Goal: Information Seeking & Learning: Learn about a topic

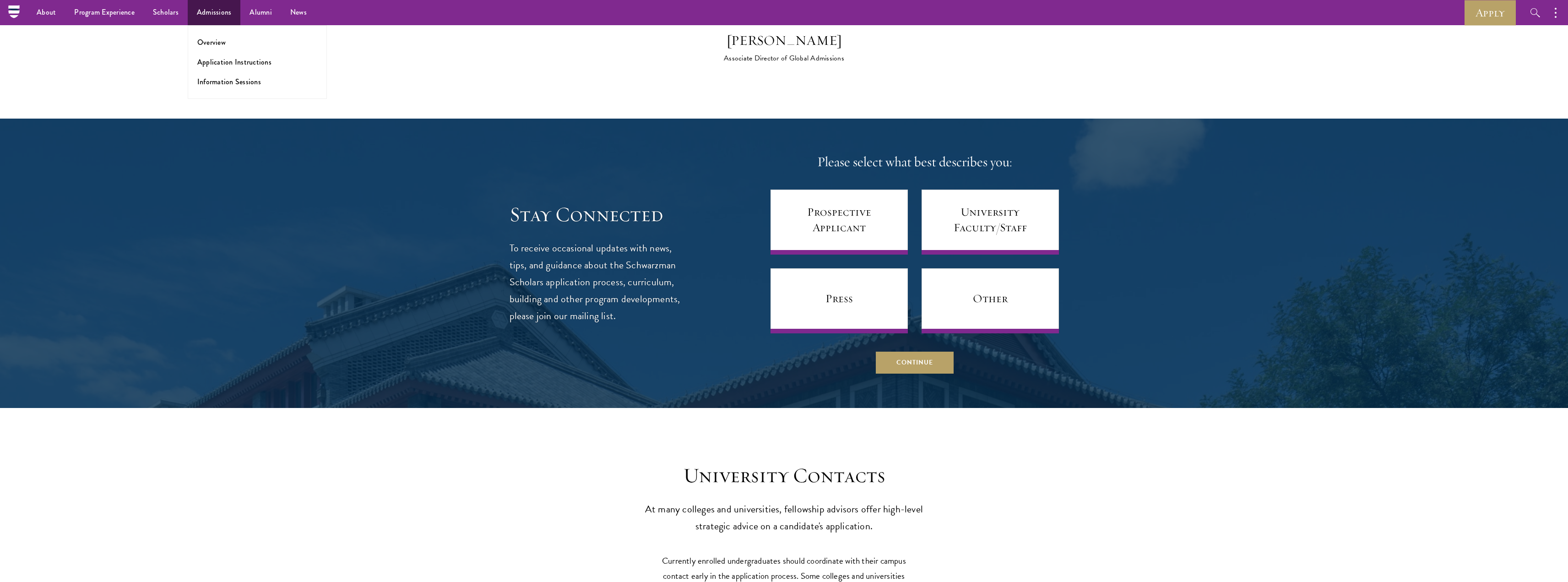
scroll to position [3754, 0]
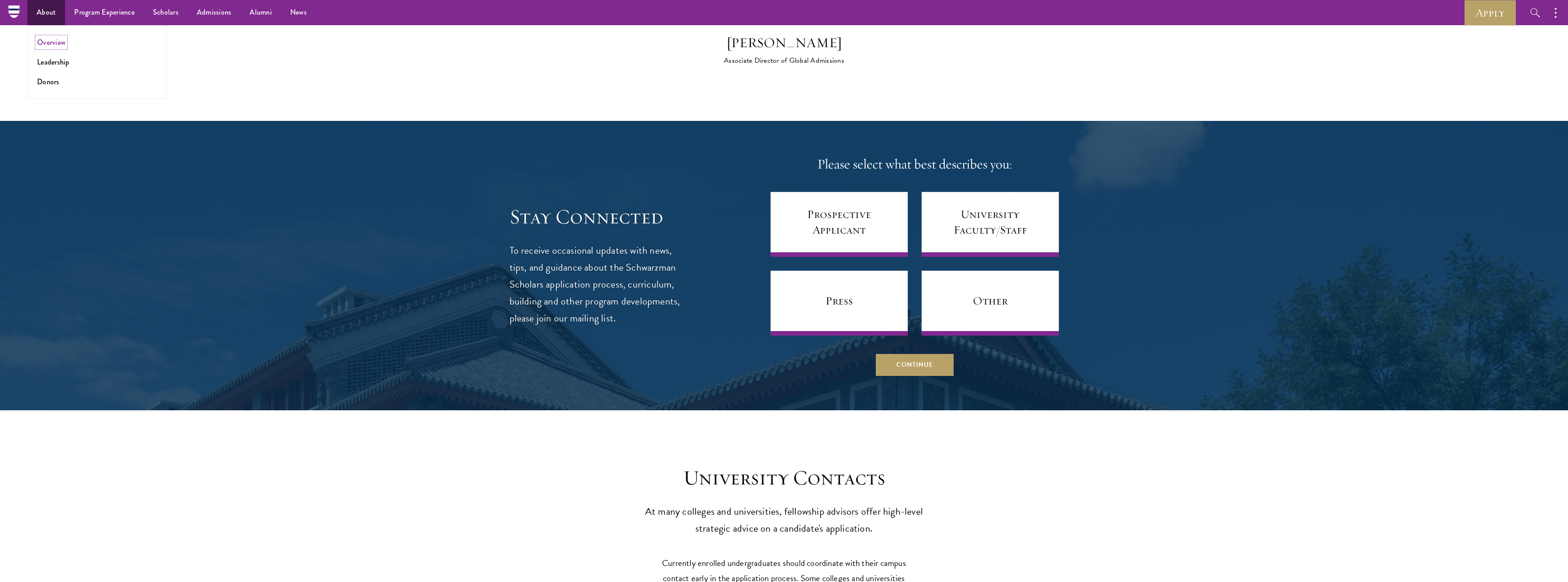
click at [52, 38] on link "Overview" at bounding box center [51, 42] width 29 height 10
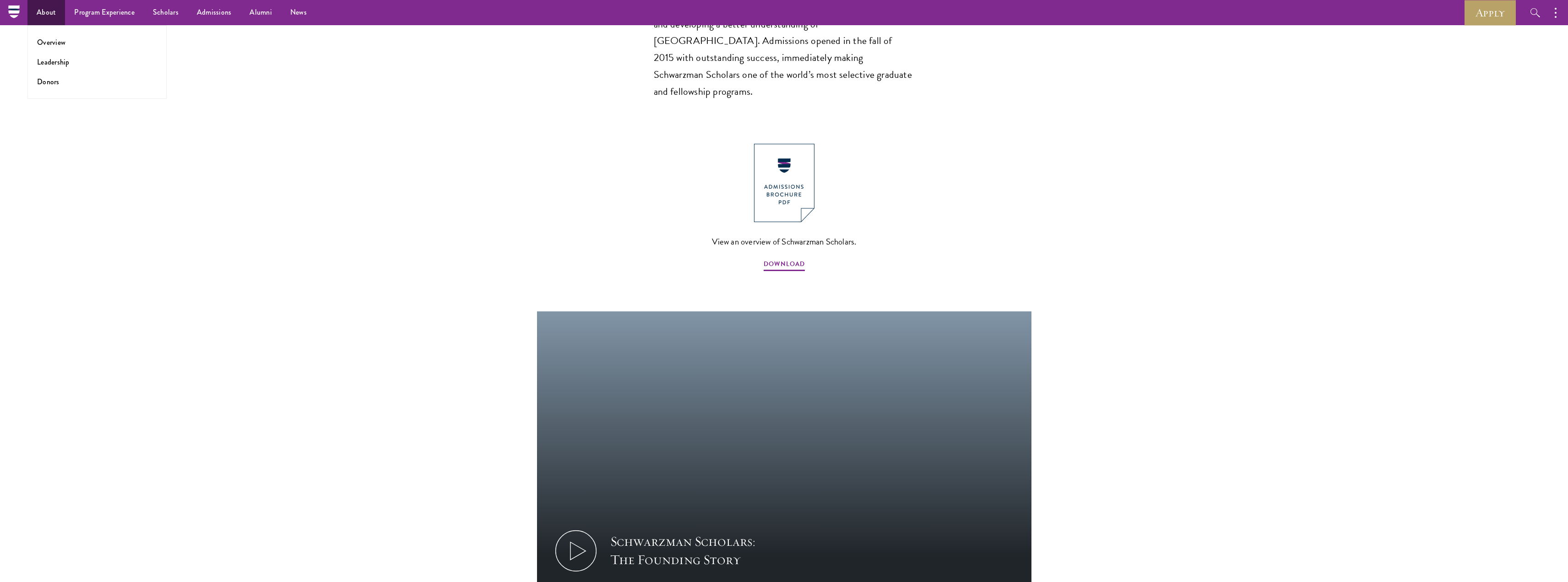
scroll to position [779, 0]
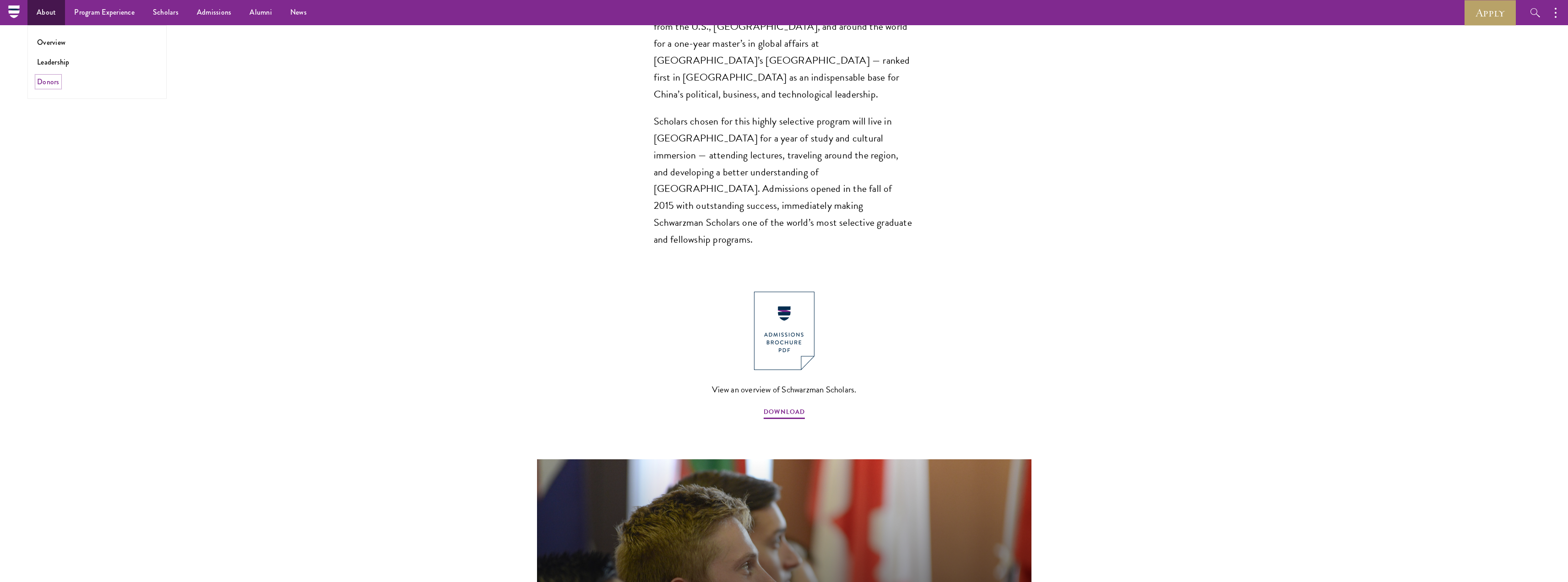
click at [57, 80] on link "Donors" at bounding box center [48, 82] width 23 height 10
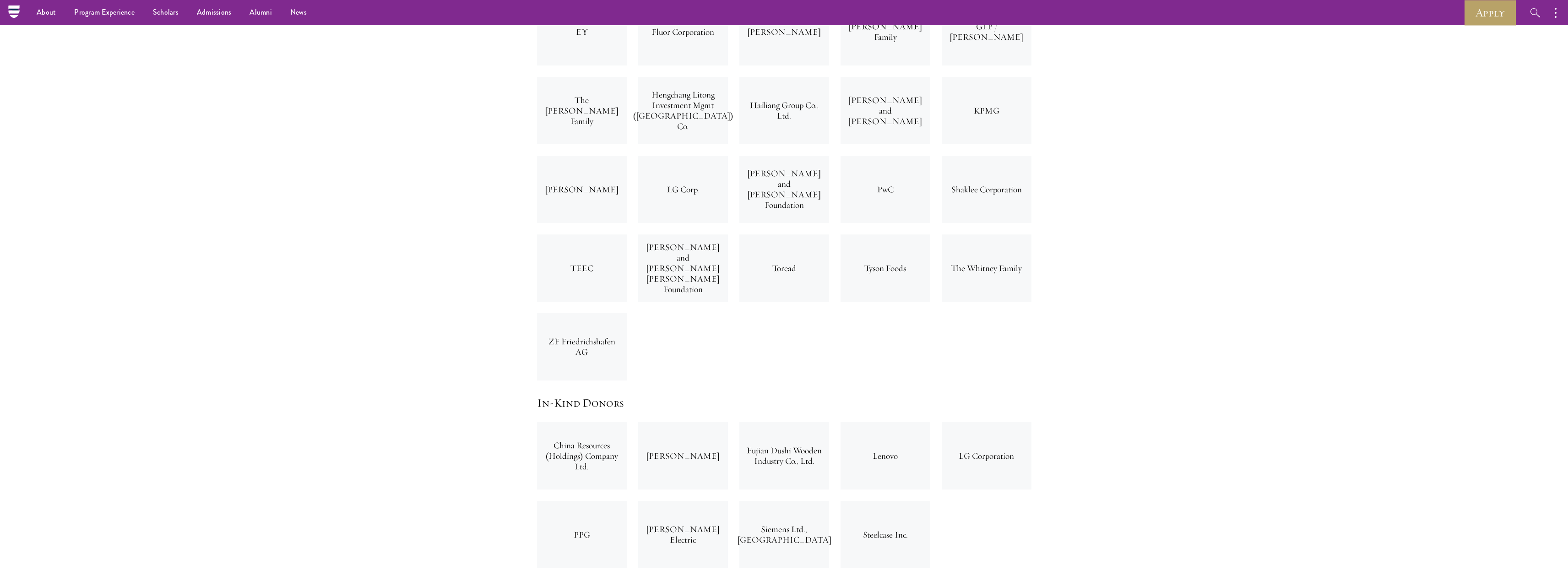
scroll to position [2839, 0]
click at [60, 65] on link "Leadership" at bounding box center [53, 61] width 32 height 10
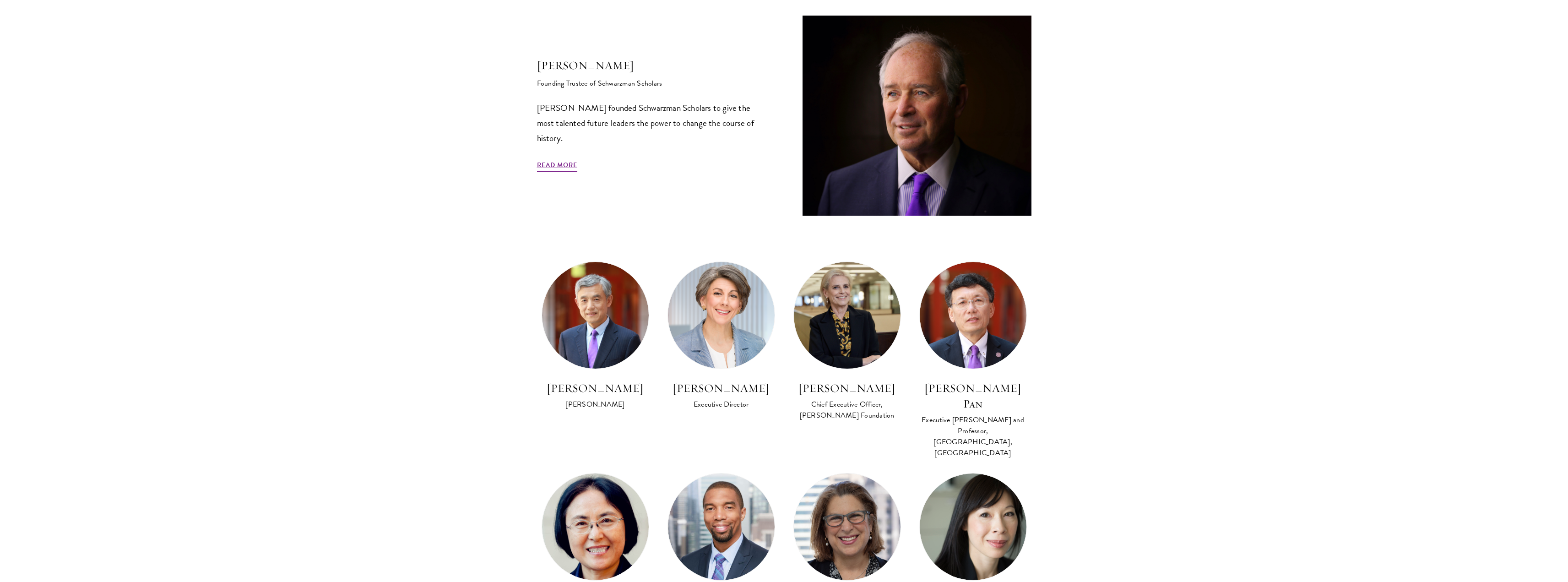
scroll to position [412, 0]
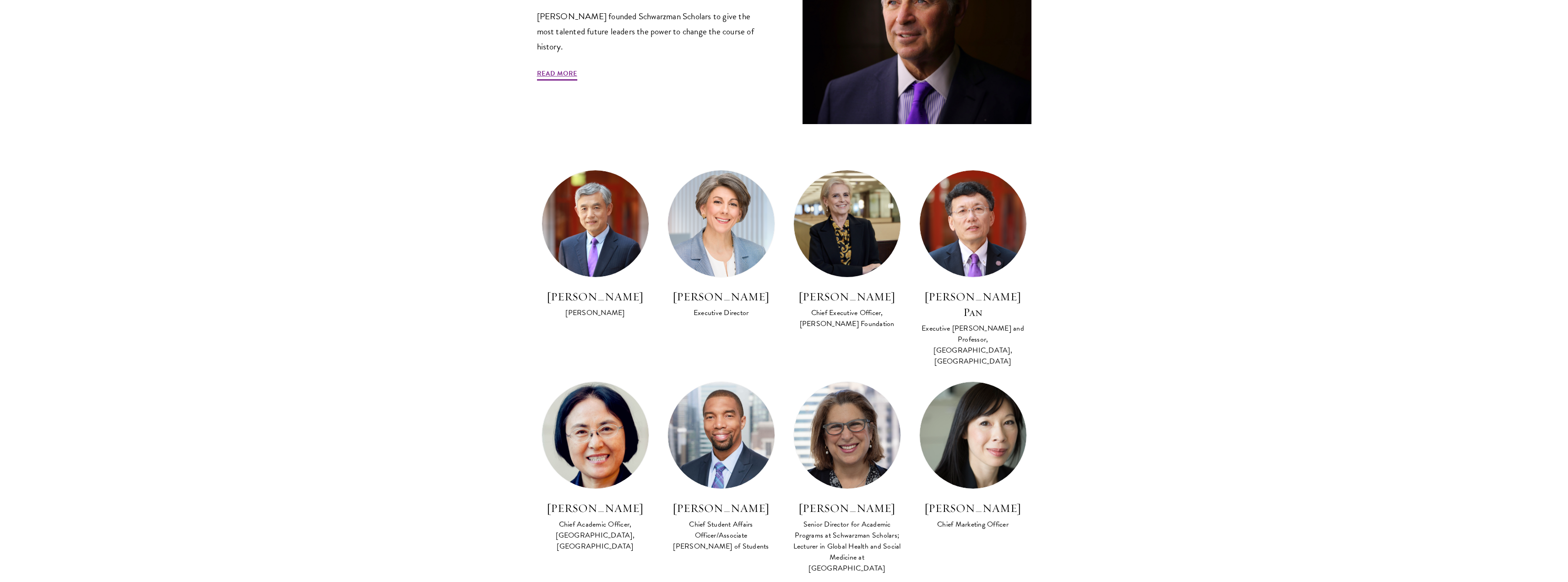
click at [474, 298] on section "Program Leadership Stephen A. Schwarzman Founding Trustee of Schwarzman Scholar…" at bounding box center [784, 316] width 1568 height 914
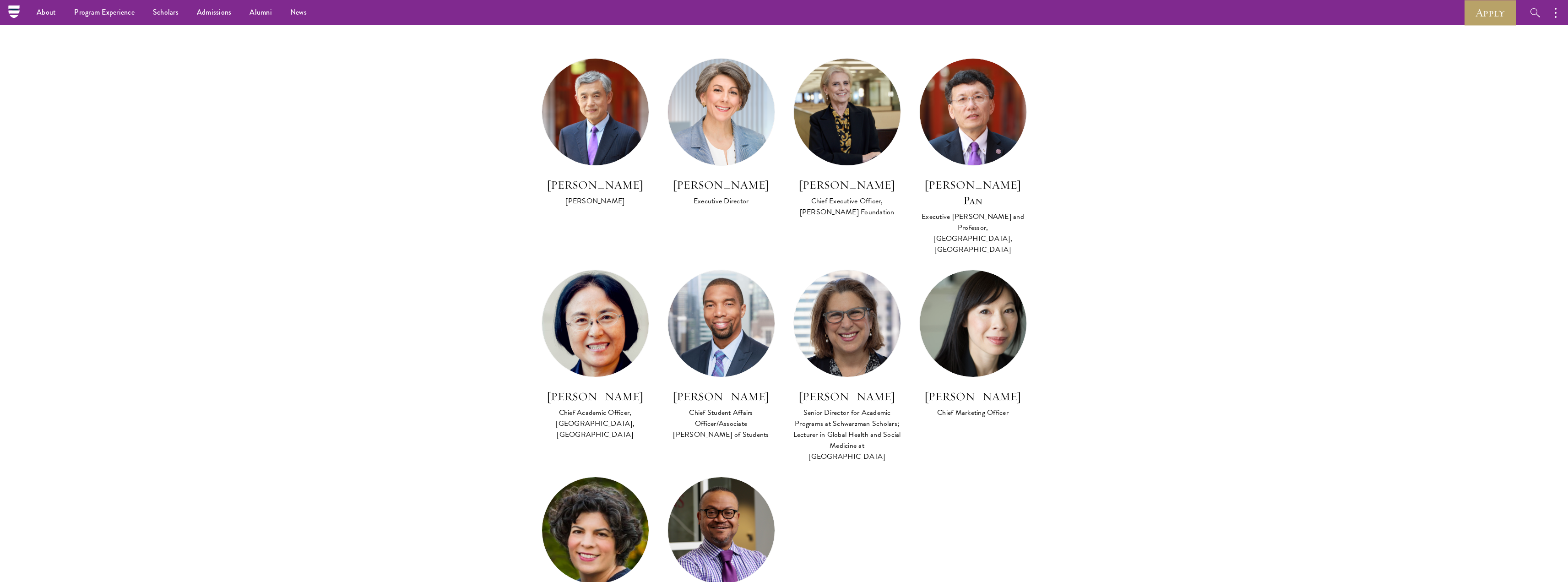
scroll to position [503, 0]
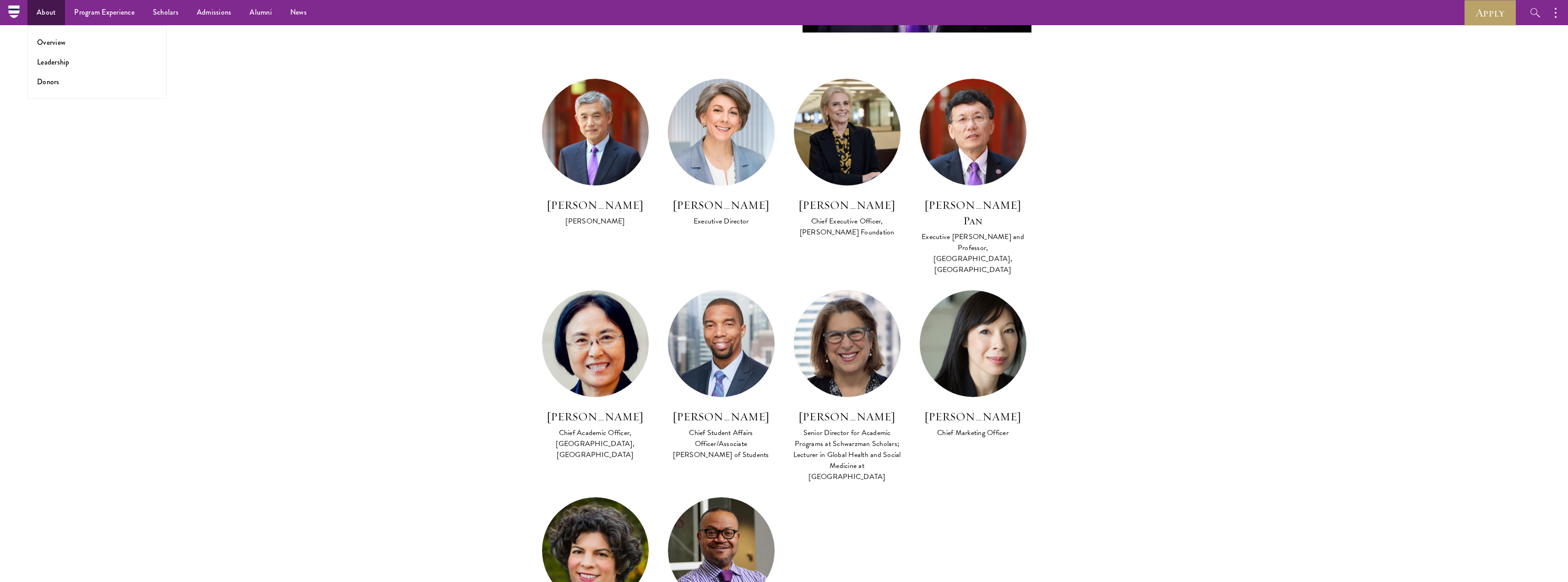
click at [58, 51] on ul "Overview Leadership Donors" at bounding box center [97, 61] width 139 height 74
click at [58, 44] on link "Overview" at bounding box center [51, 42] width 29 height 10
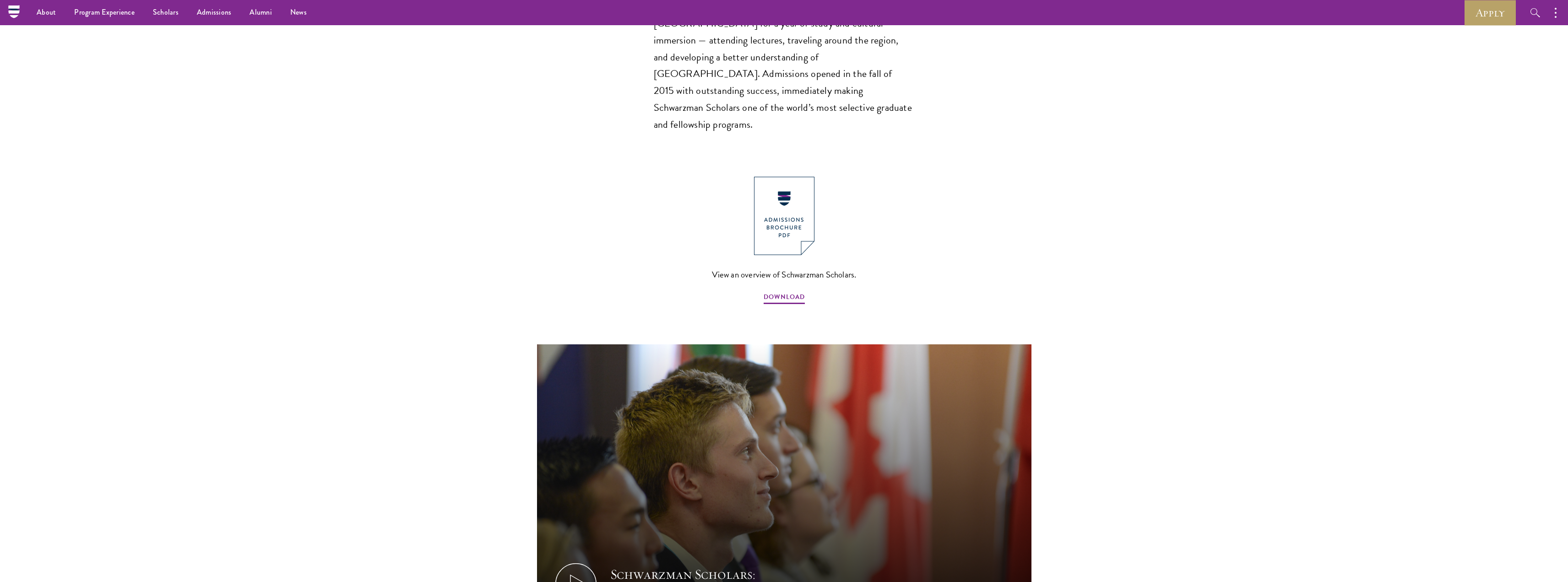
scroll to position [869, 0]
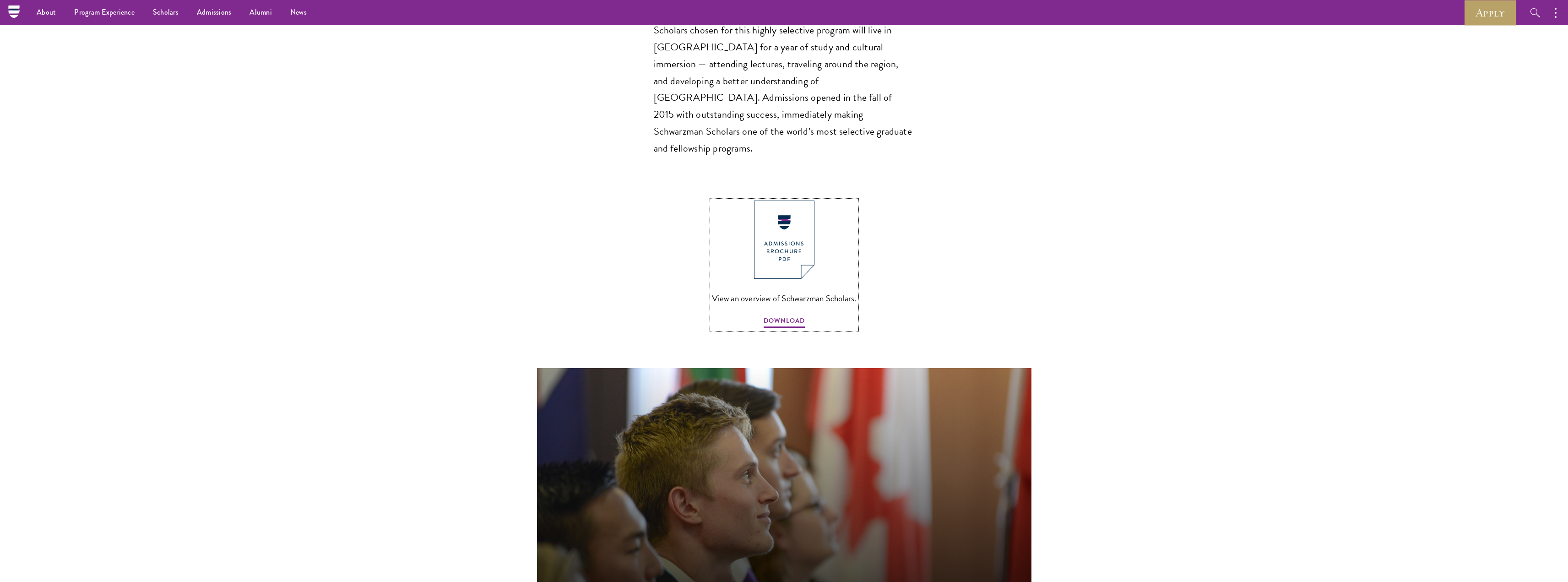
click at [795, 205] on img at bounding box center [784, 239] width 60 height 79
click at [111, 106] on link "Faculty & Guest Speakers" at bounding box center [114, 101] width 79 height 10
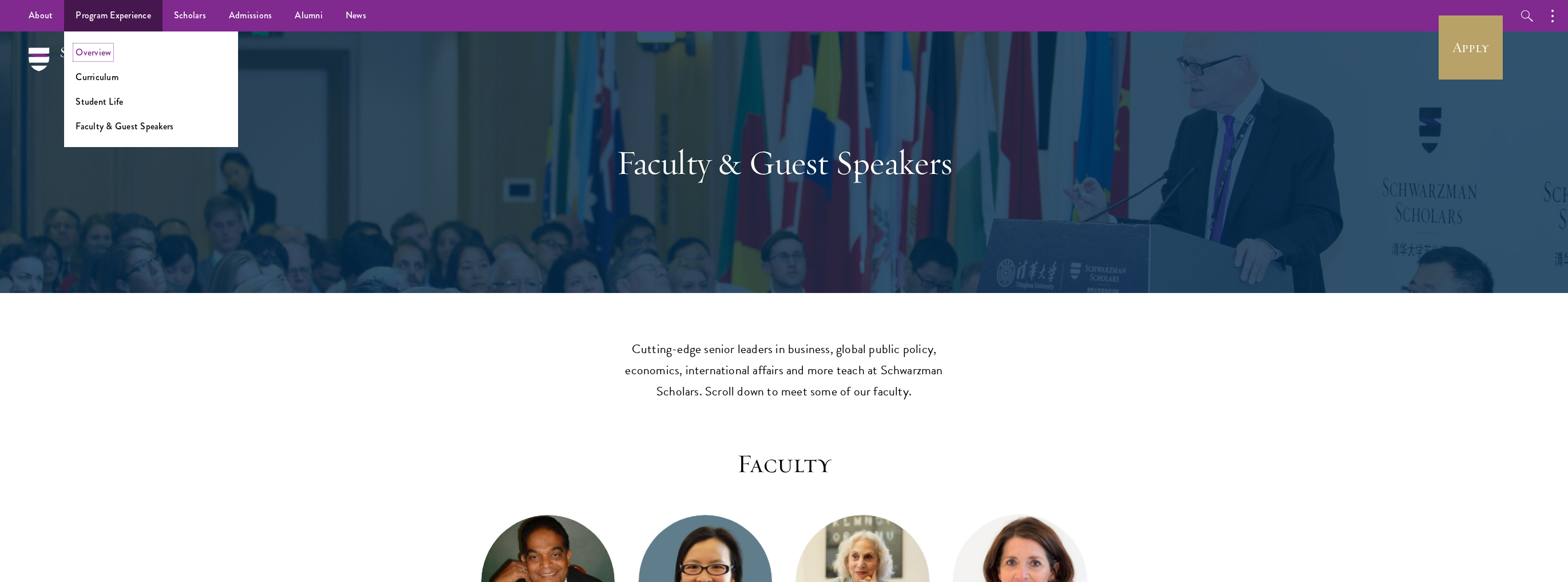
click at [103, 52] on link "Overview" at bounding box center [93, 52] width 36 height 13
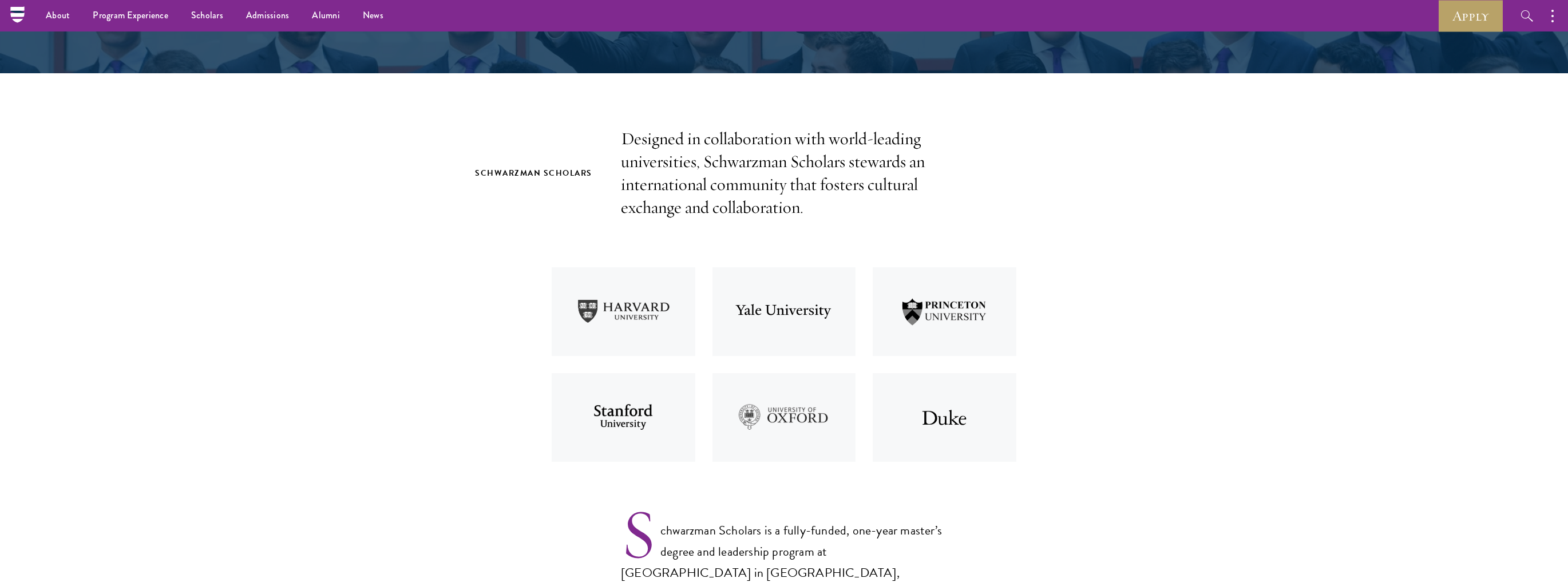
scroll to position [275, 0]
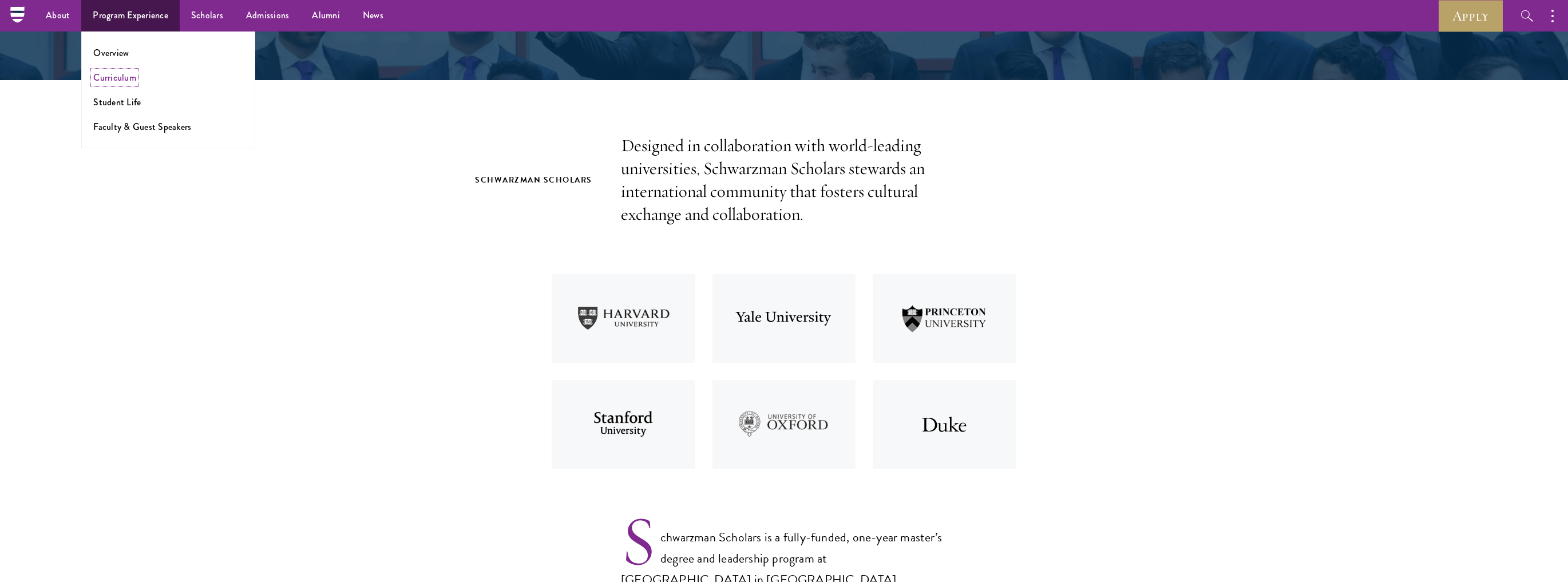
click at [123, 80] on link "Curriculum" at bounding box center [115, 77] width 43 height 13
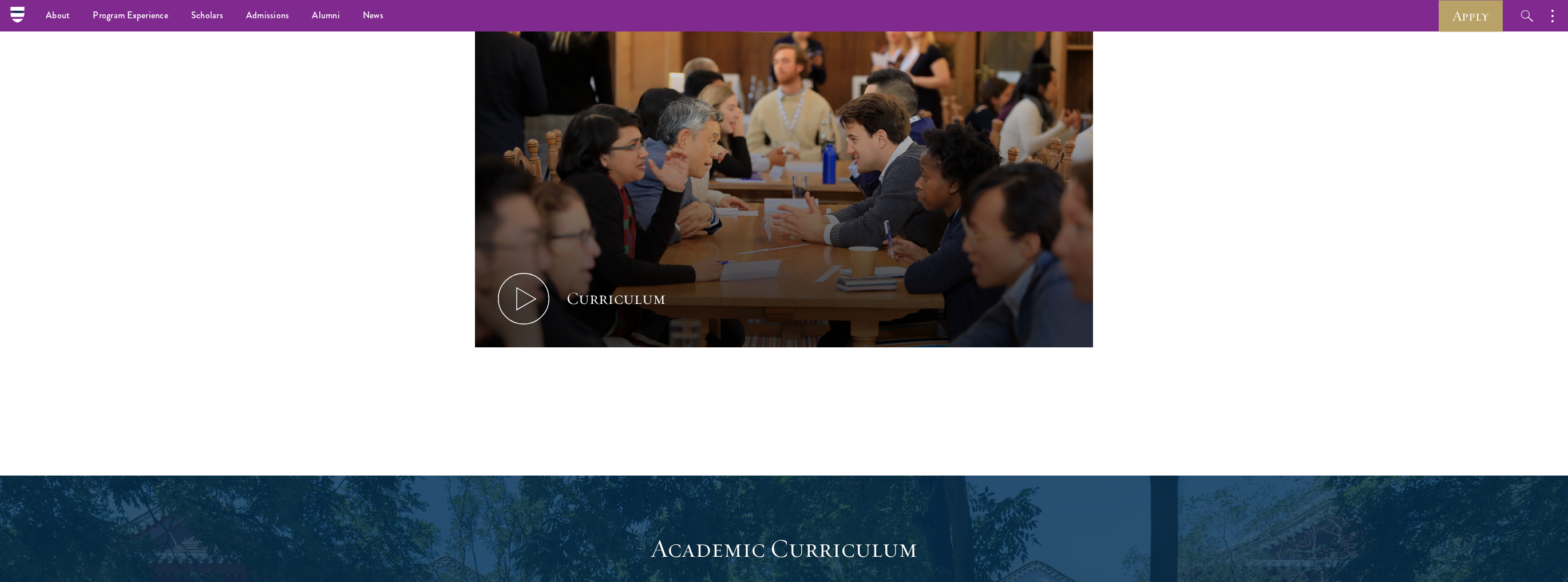
scroll to position [458, 0]
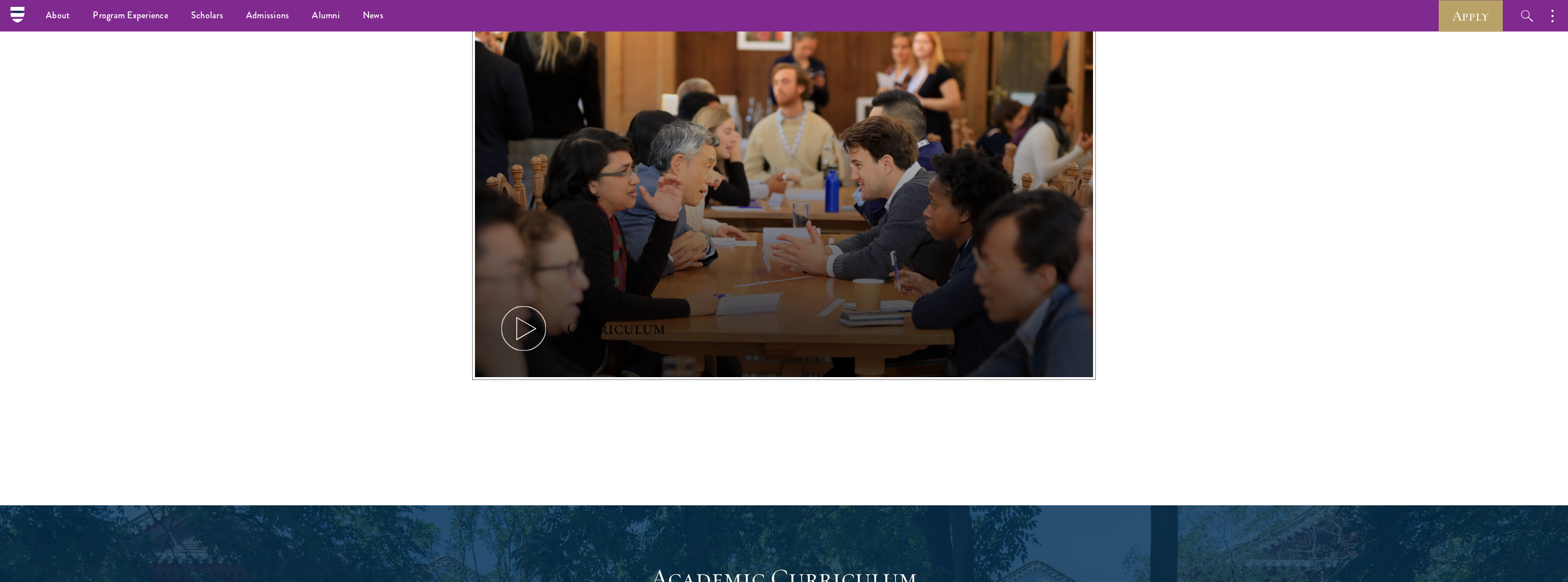
click at [504, 180] on button "Curriculum" at bounding box center [784, 203] width 618 height 348
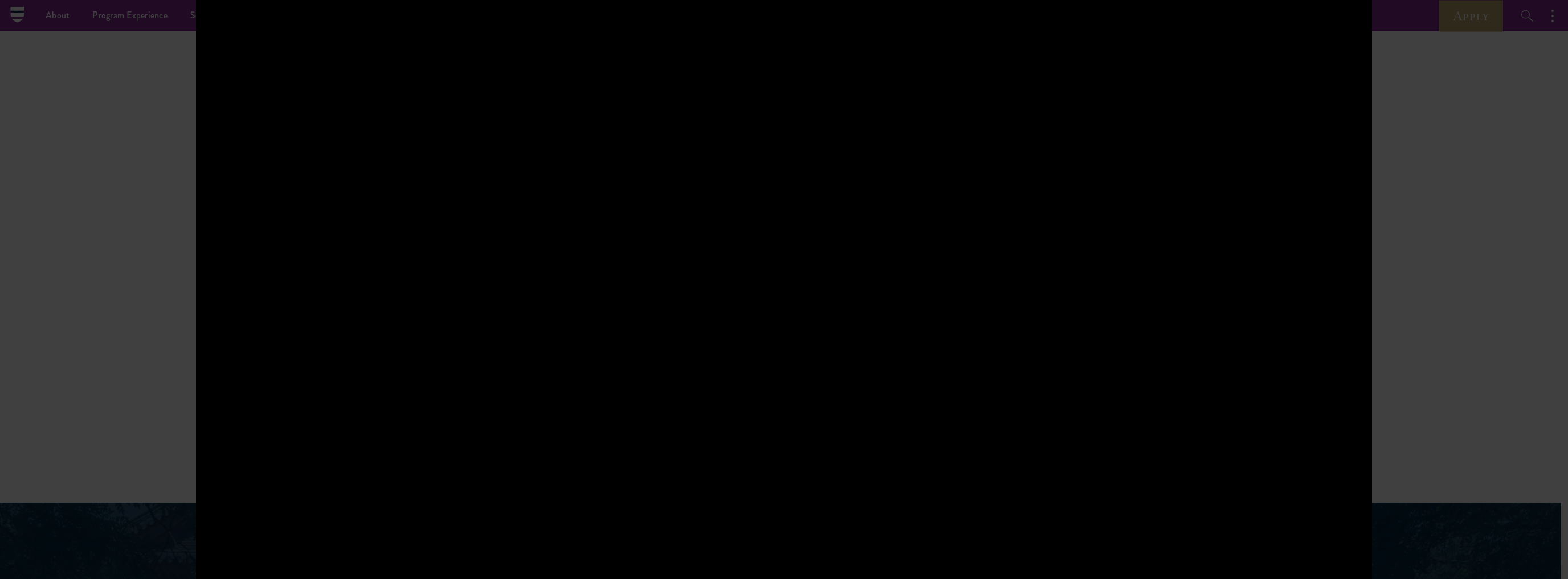
click at [134, 287] on div at bounding box center [784, 289] width 1568 height 579
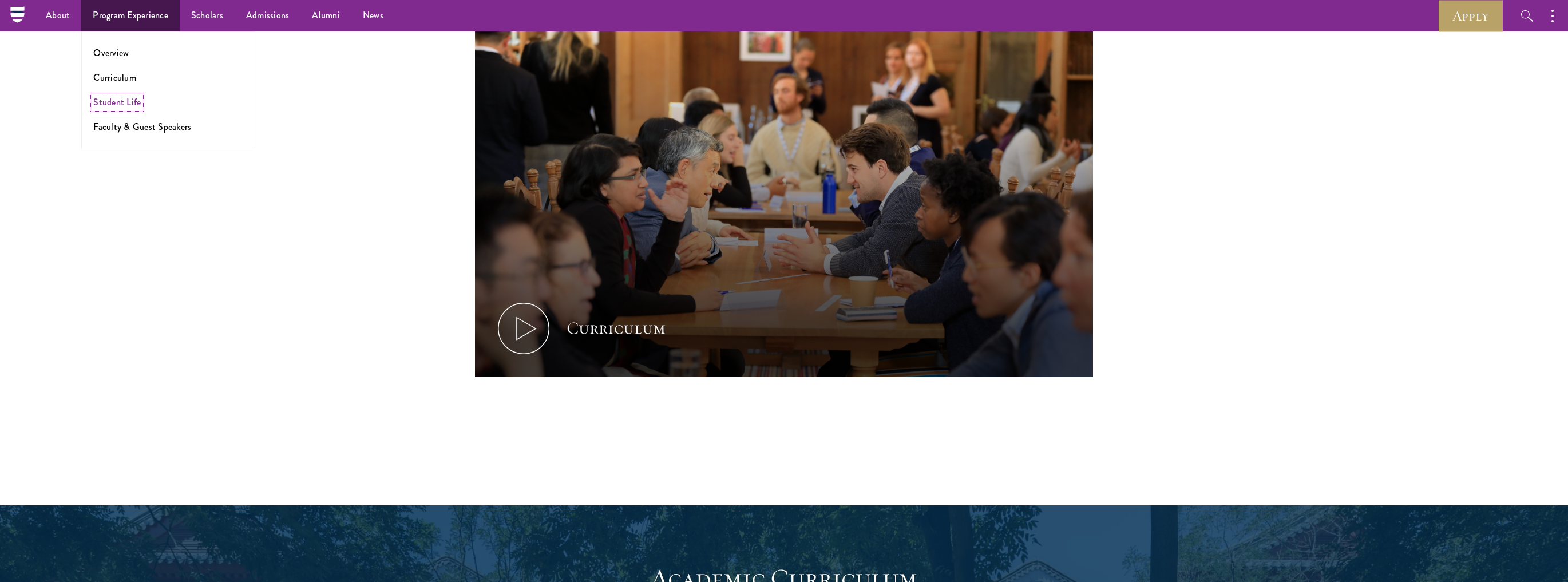
click at [131, 96] on link "Student Life" at bounding box center [117, 102] width 47 height 13
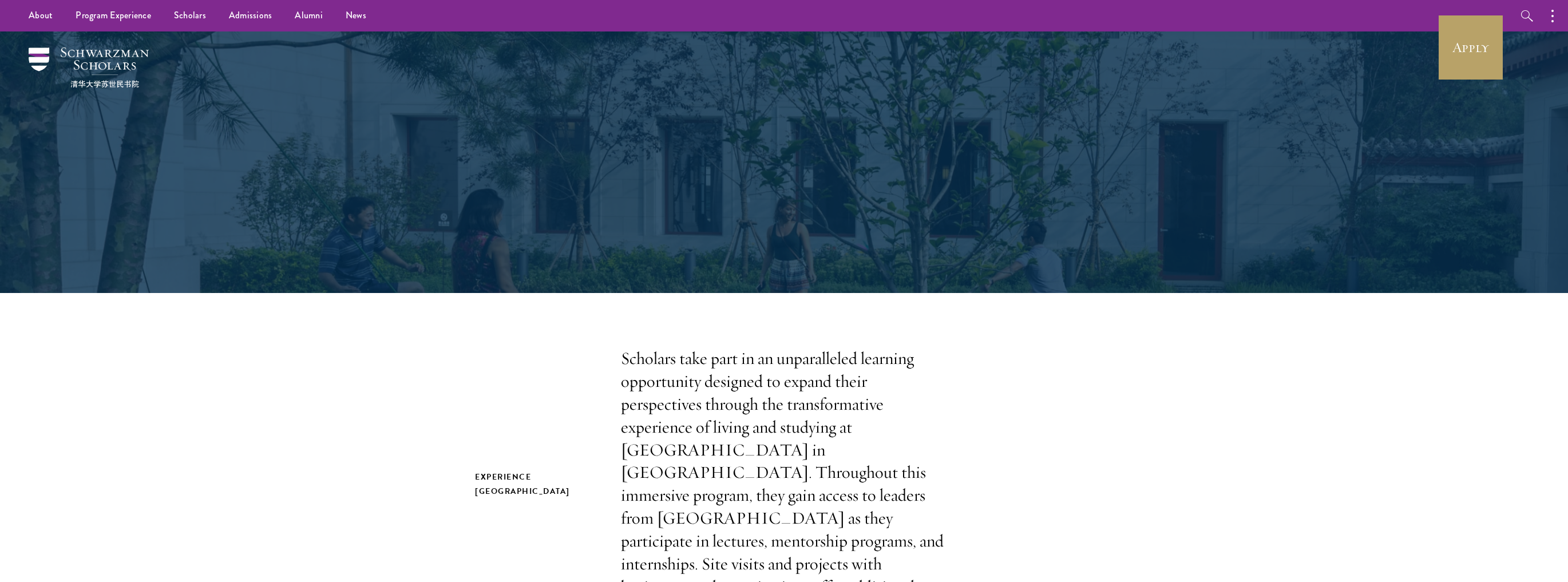
click at [195, 14] on link "Scholars" at bounding box center [190, 15] width 55 height 31
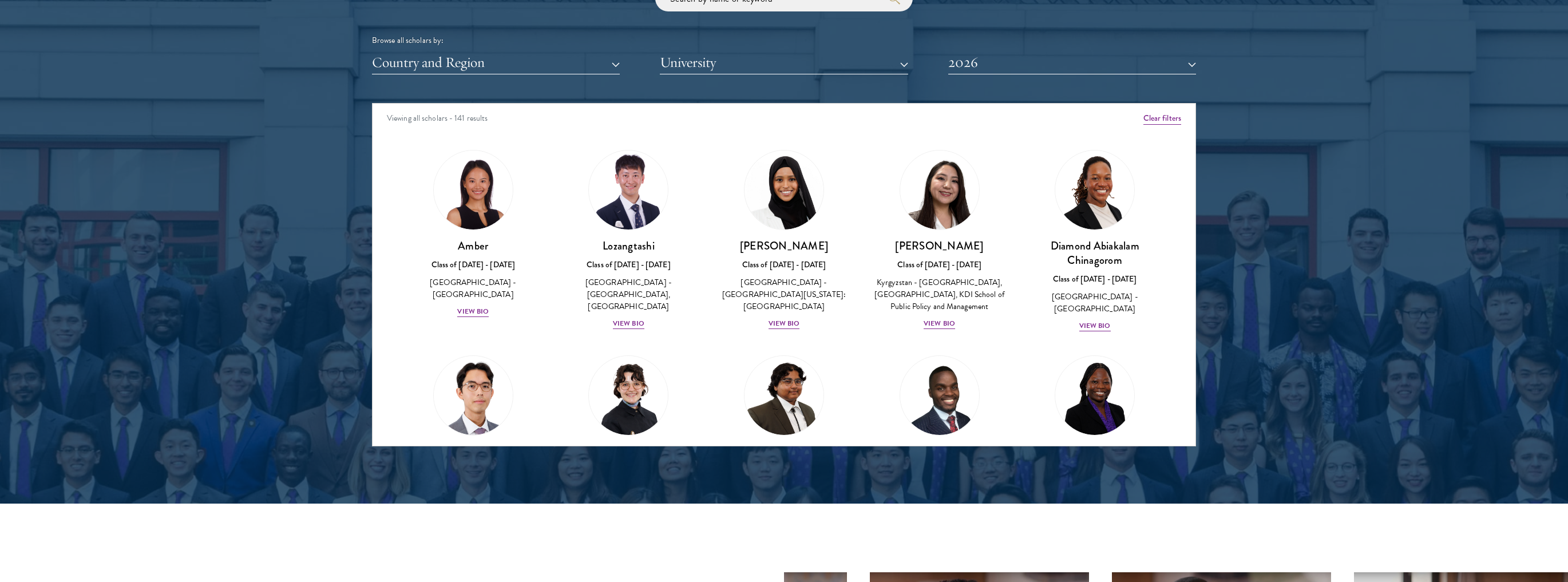
scroll to position [1419, 0]
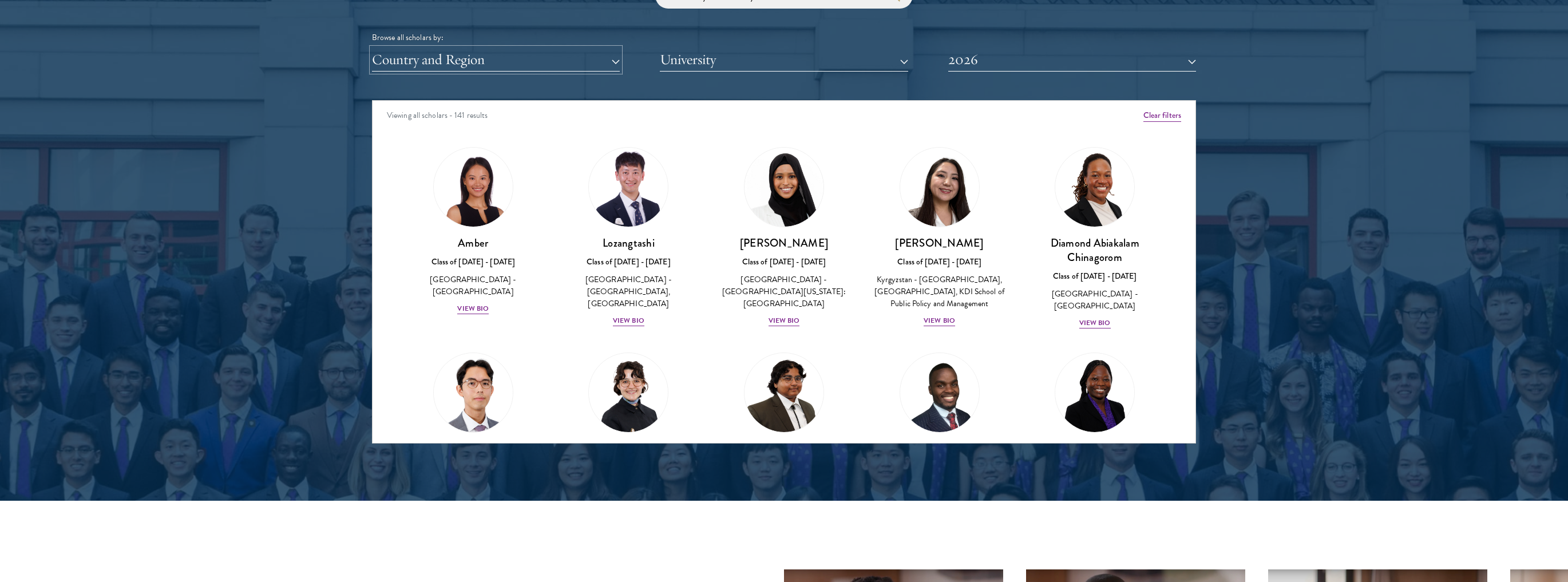
click at [518, 68] on button "Country and Region" at bounding box center [496, 59] width 248 height 24
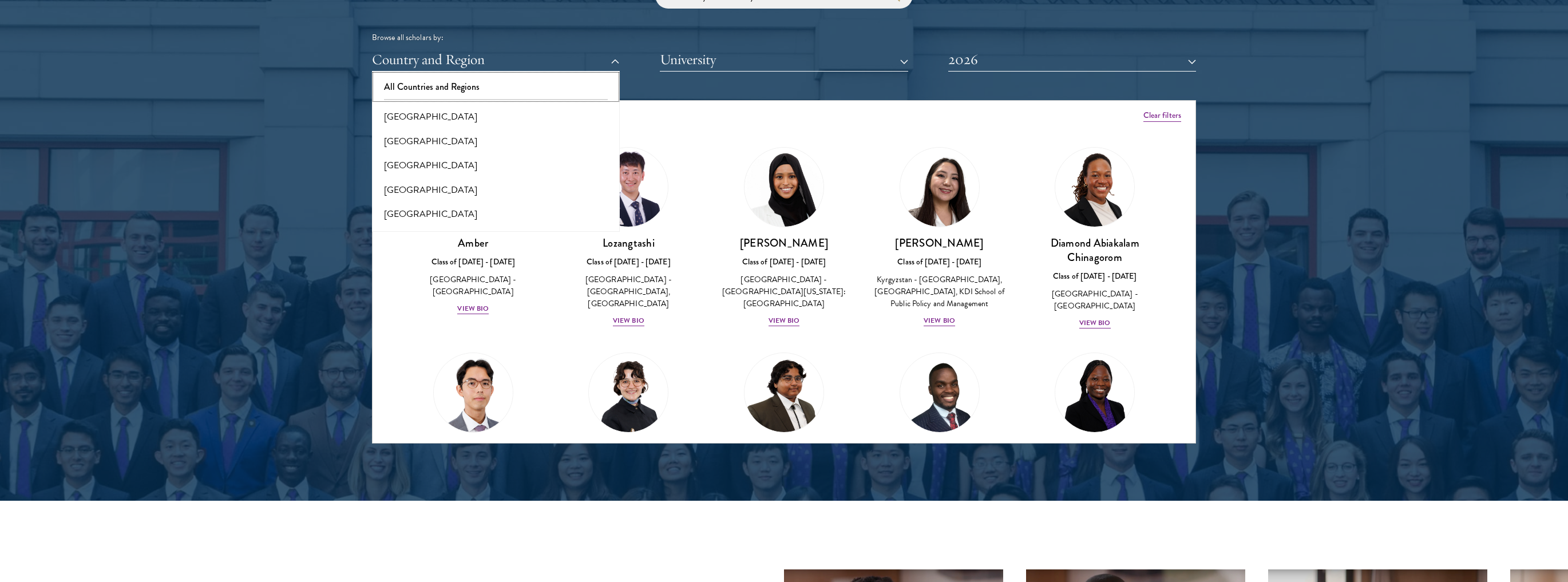
click at [472, 84] on button "All Countries and Regions" at bounding box center [495, 87] width 241 height 24
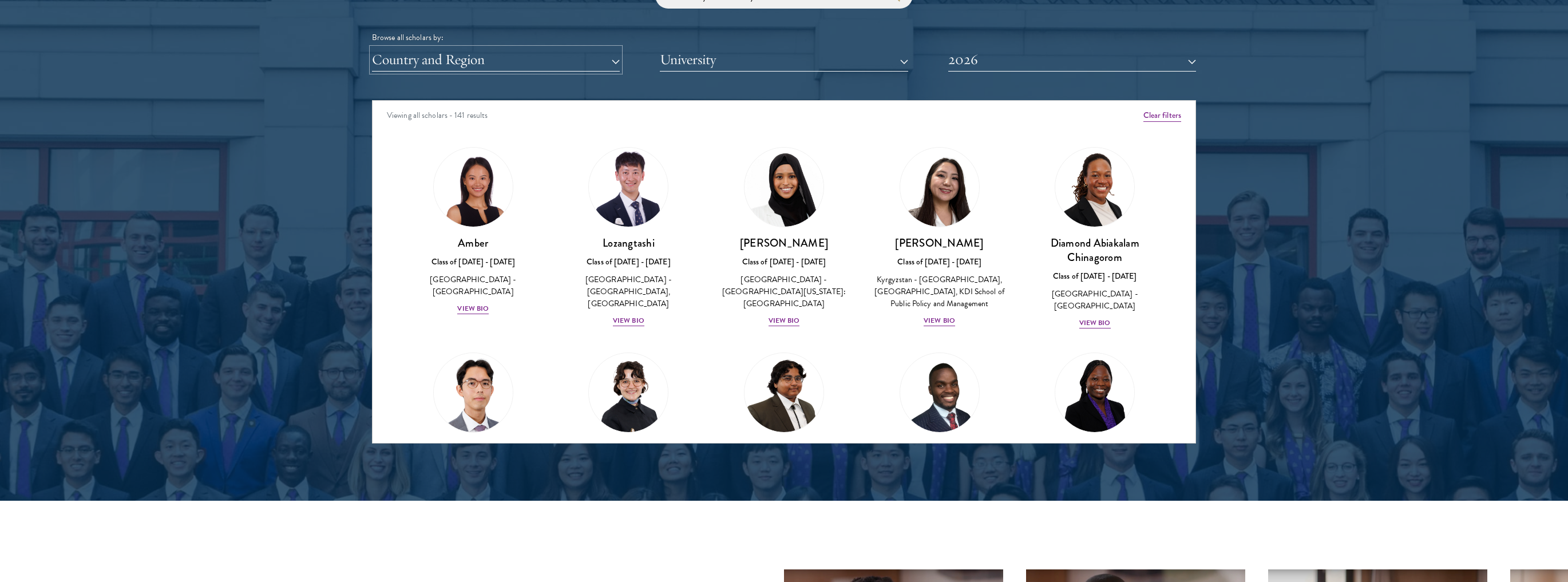
click at [463, 65] on button "Country and Region" at bounding box center [496, 59] width 248 height 24
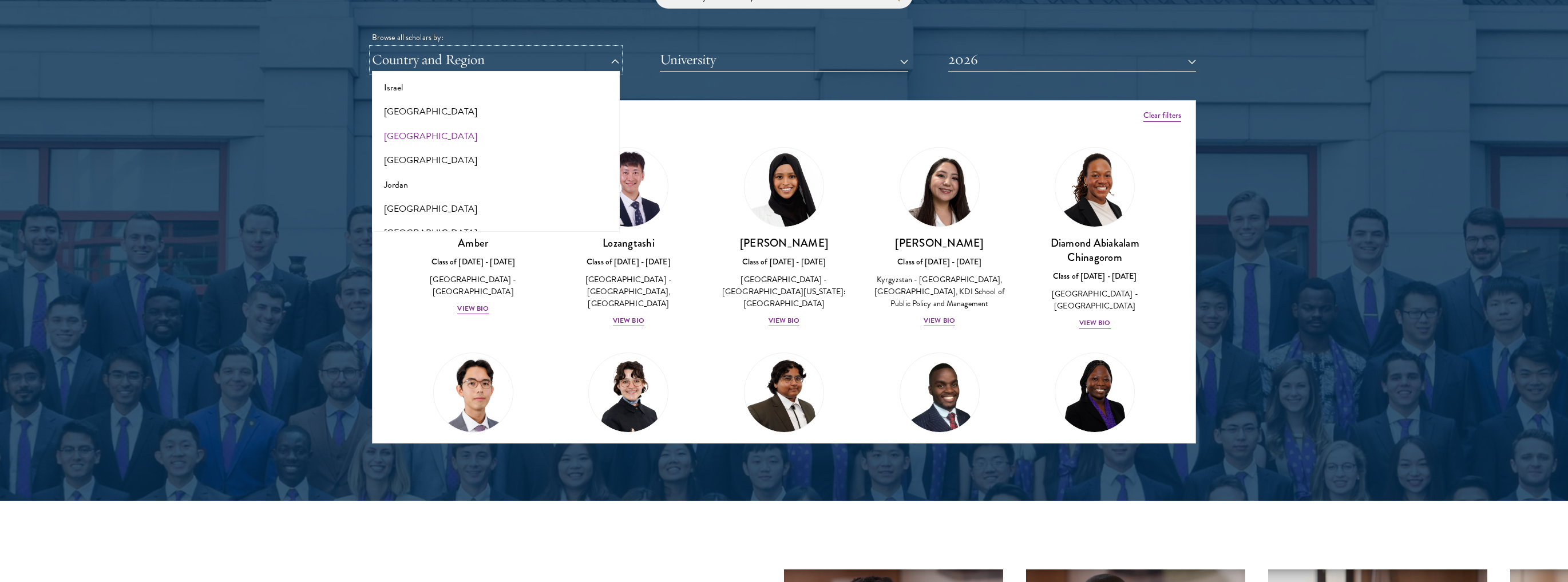
scroll to position [1007, 0]
click at [411, 172] on button "Jordan" at bounding box center [495, 177] width 241 height 24
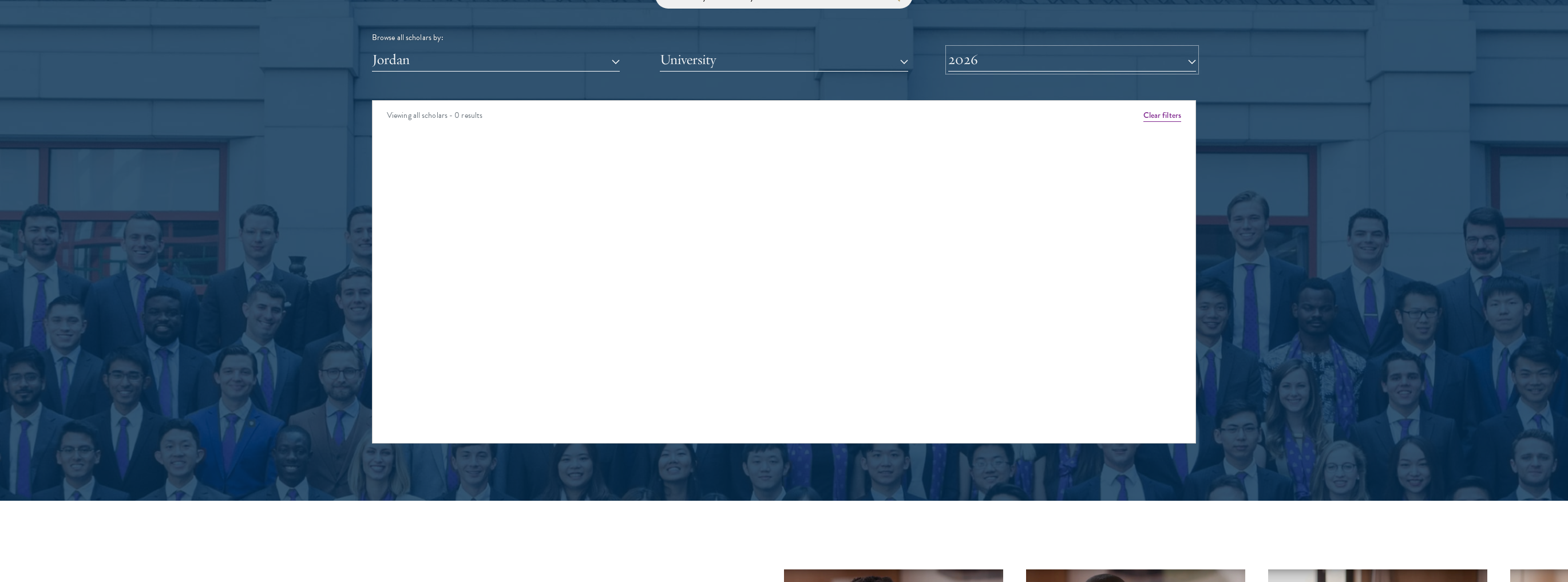
click at [998, 57] on button "2026" at bounding box center [1072, 59] width 248 height 24
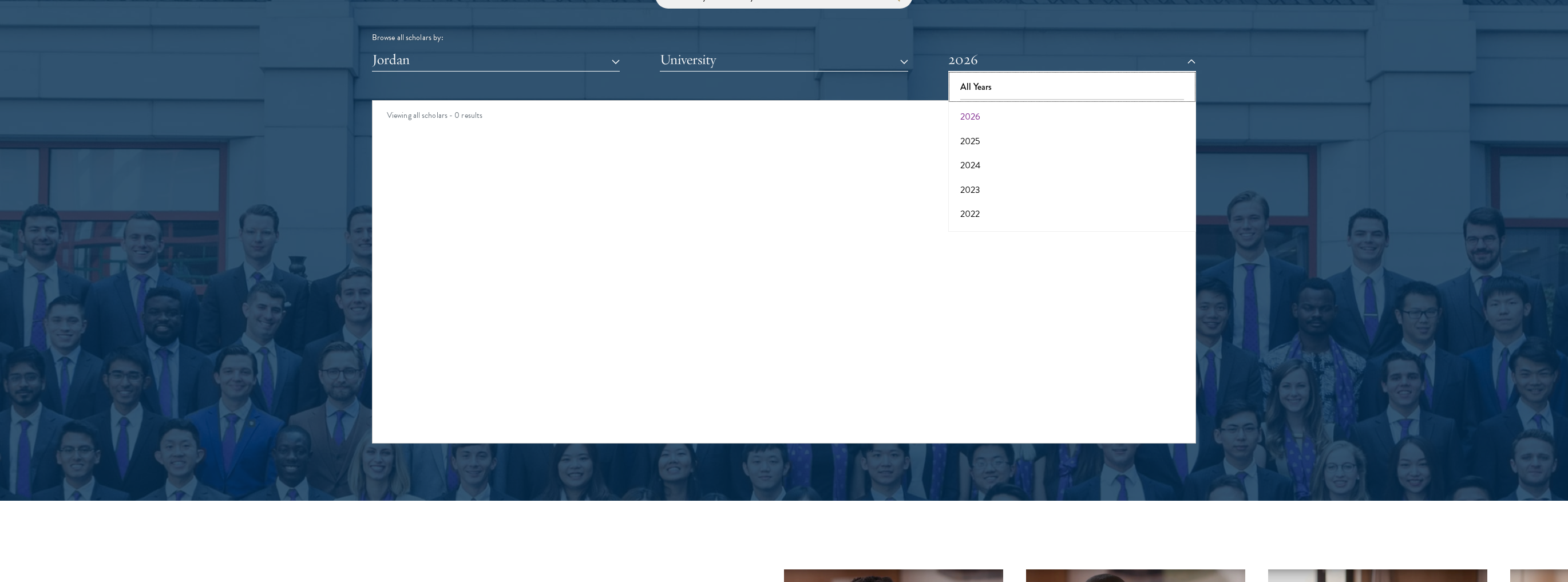
click at [995, 93] on button "All Years" at bounding box center [1072, 87] width 241 height 24
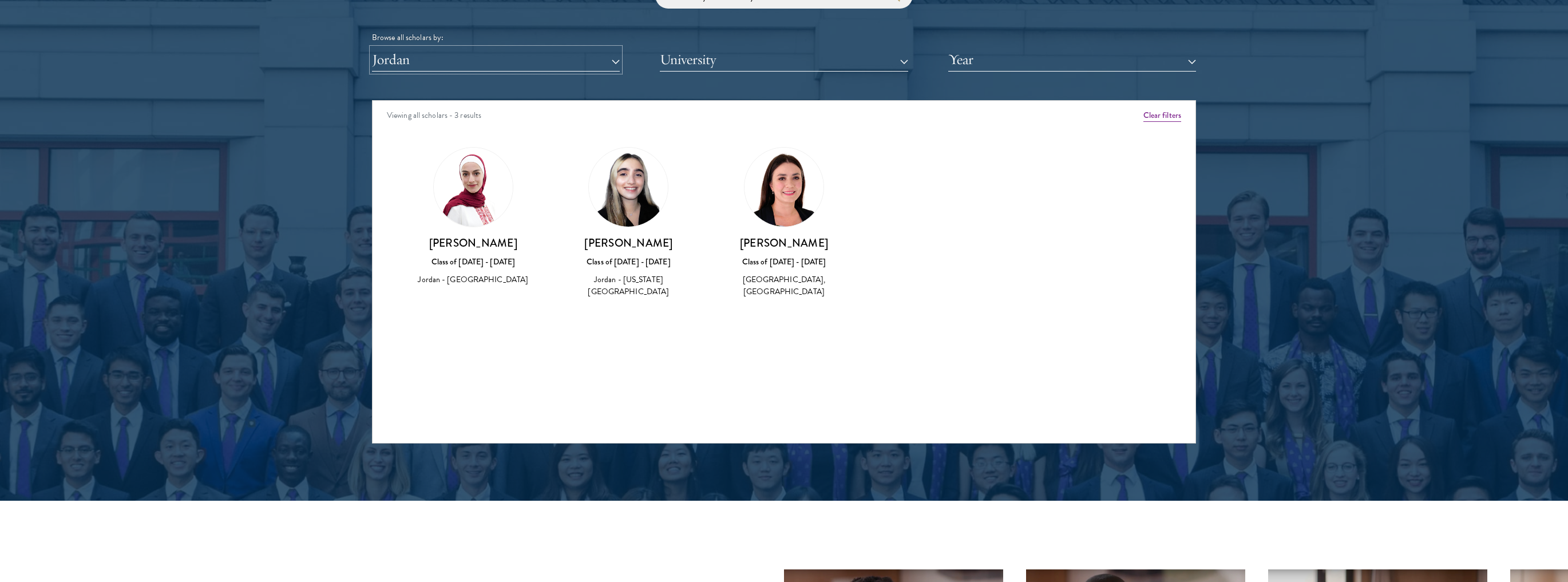
click at [434, 62] on button "Jordan" at bounding box center [496, 59] width 248 height 24
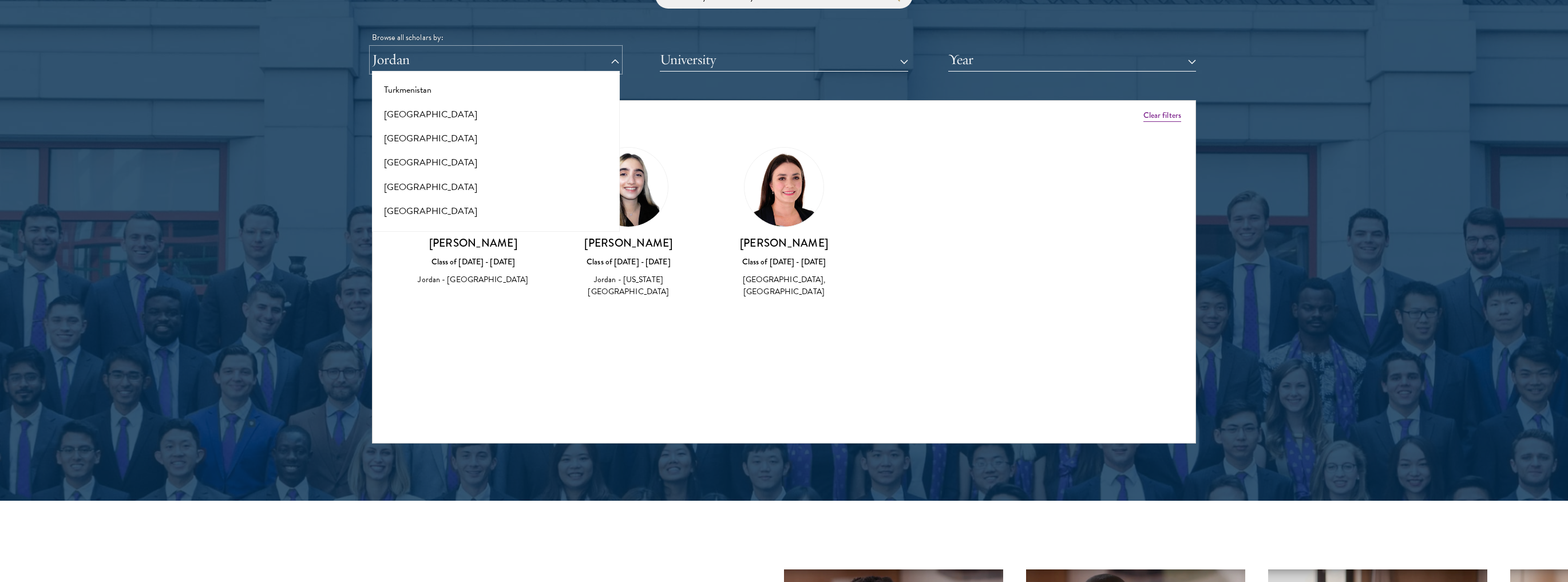
scroll to position [2168, 0]
click at [482, 89] on button "[GEOGRAPHIC_DATA]" at bounding box center [495, 84] width 241 height 24
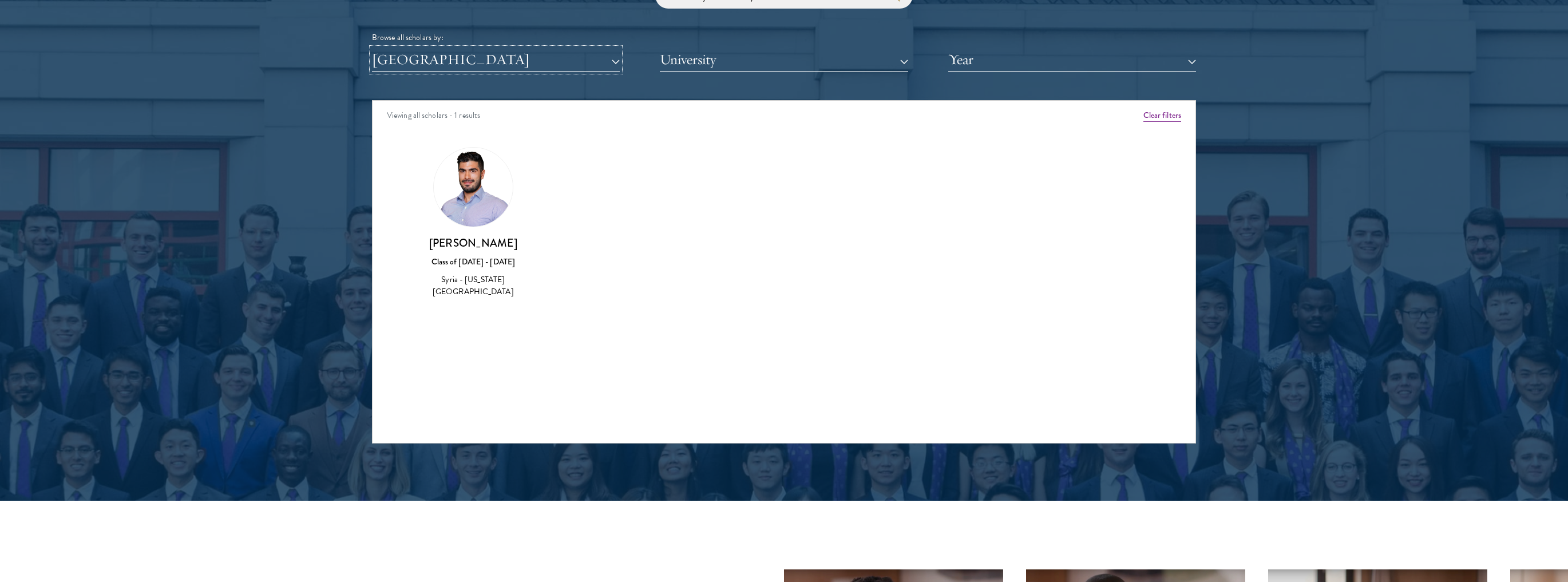
click at [479, 62] on button "[GEOGRAPHIC_DATA]" at bounding box center [496, 59] width 248 height 24
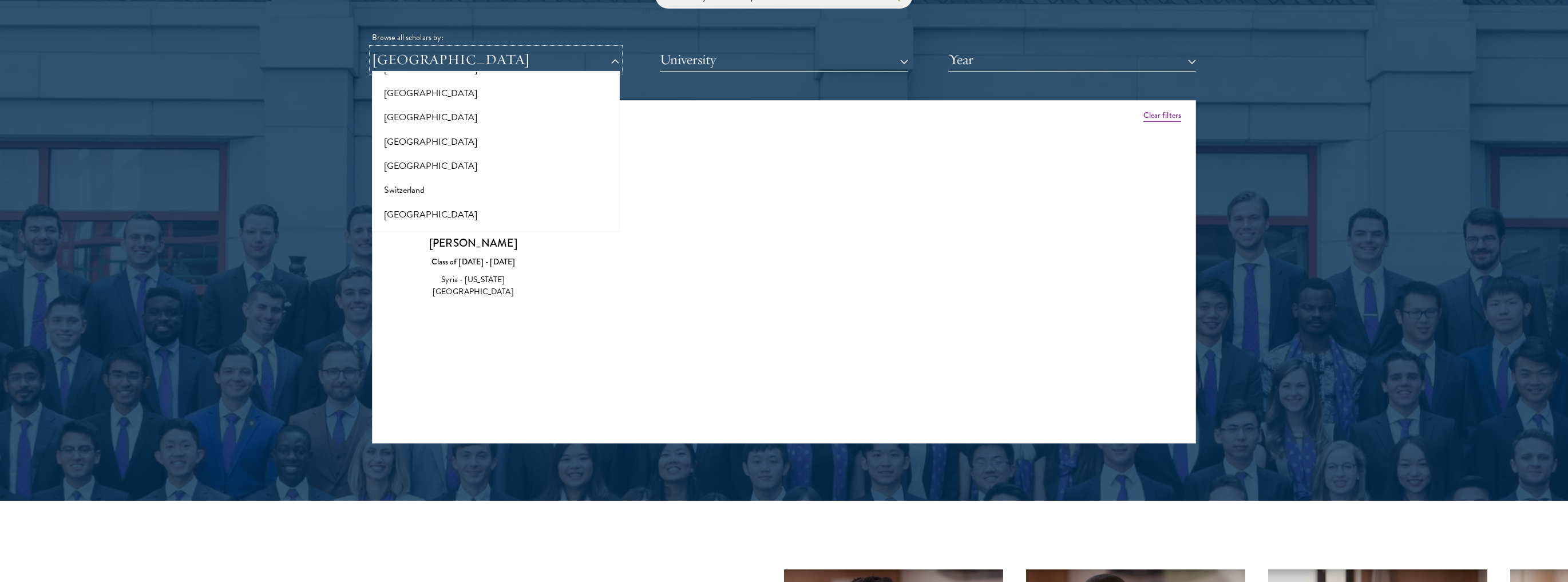
scroll to position [1985, 0]
click at [724, 163] on div "Amber Class of [DATE] - [DATE] [GEOGRAPHIC_DATA] - [GEOGRAPHIC_DATA] View Bio C…" at bounding box center [784, 232] width 823 height 200
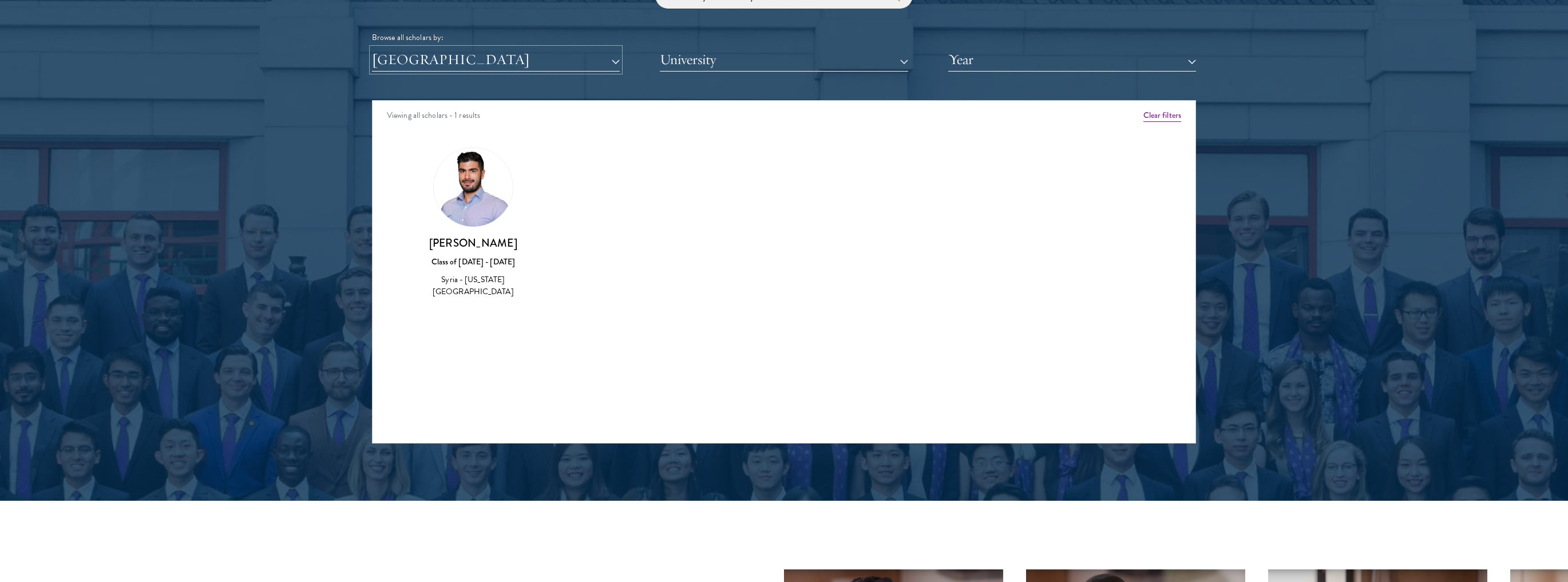
click at [558, 68] on button "[GEOGRAPHIC_DATA]" at bounding box center [496, 59] width 248 height 24
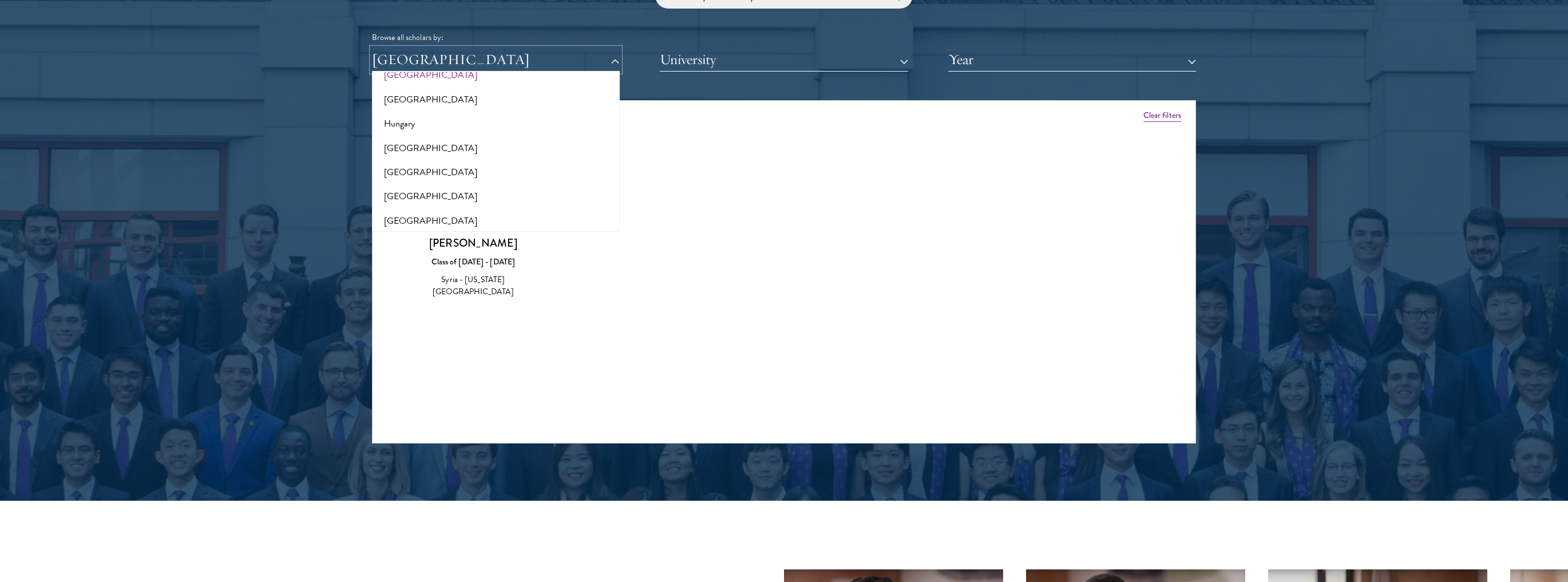
scroll to position [888, 0]
click at [428, 192] on button "Israel" at bounding box center [495, 199] width 241 height 24
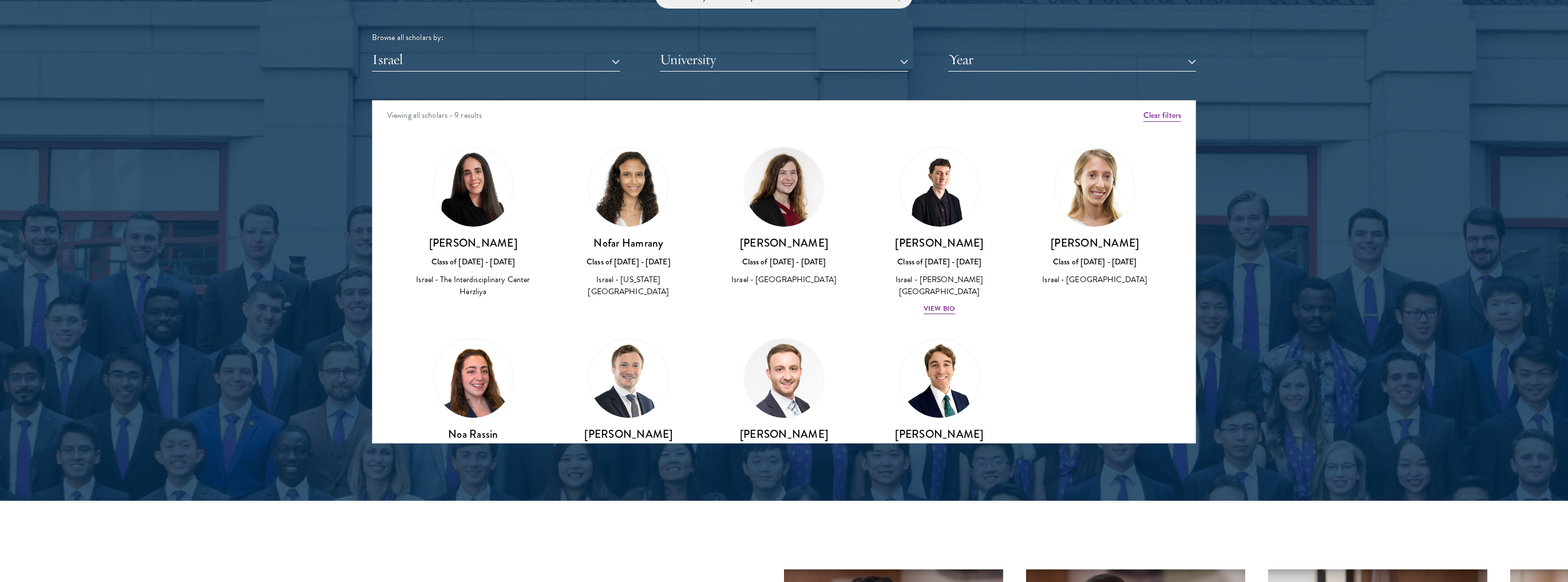
scroll to position [46, 0]
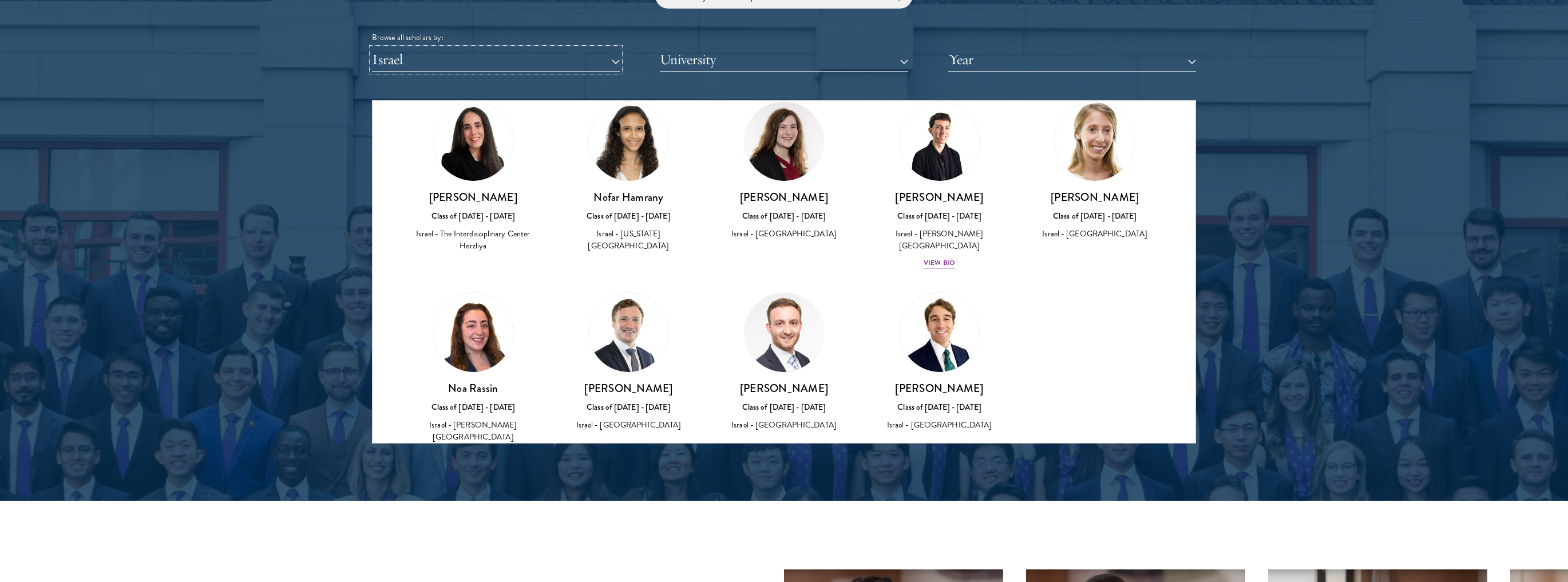
click at [435, 57] on button "Israel" at bounding box center [496, 59] width 248 height 24
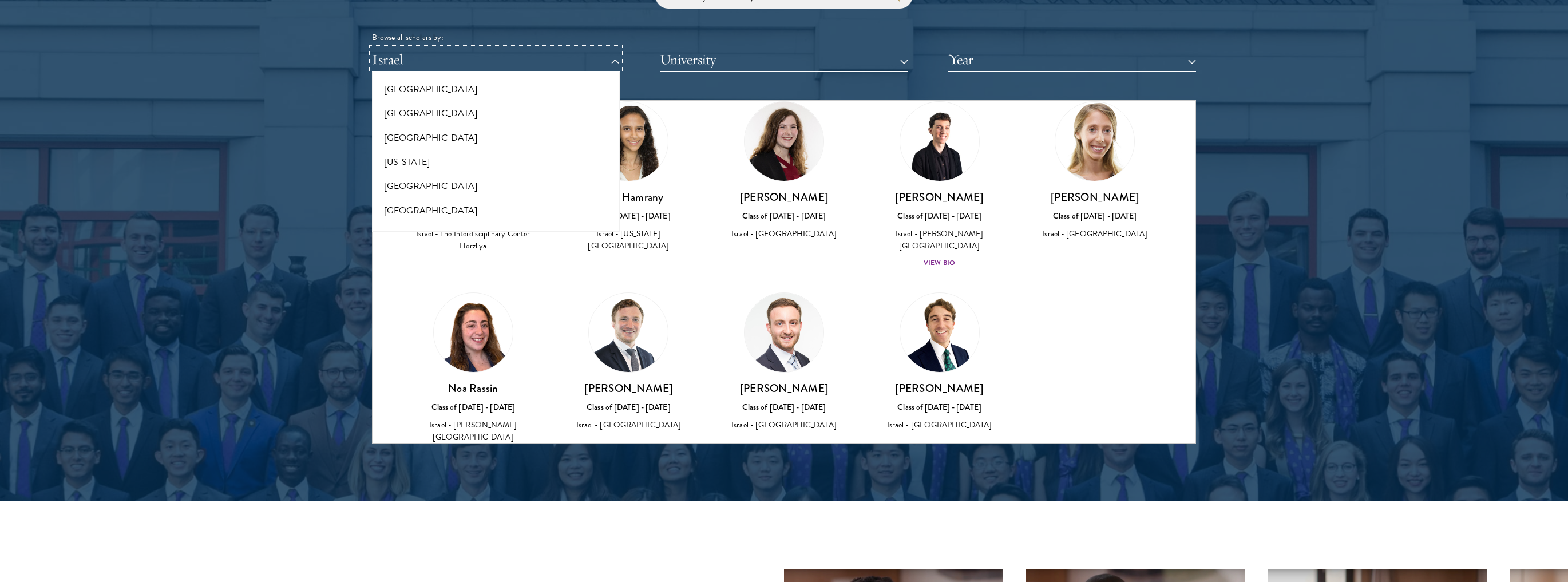
scroll to position [568, 0]
click at [430, 156] on button "[GEOGRAPHIC_DATA]" at bounding box center [495, 156] width 241 height 24
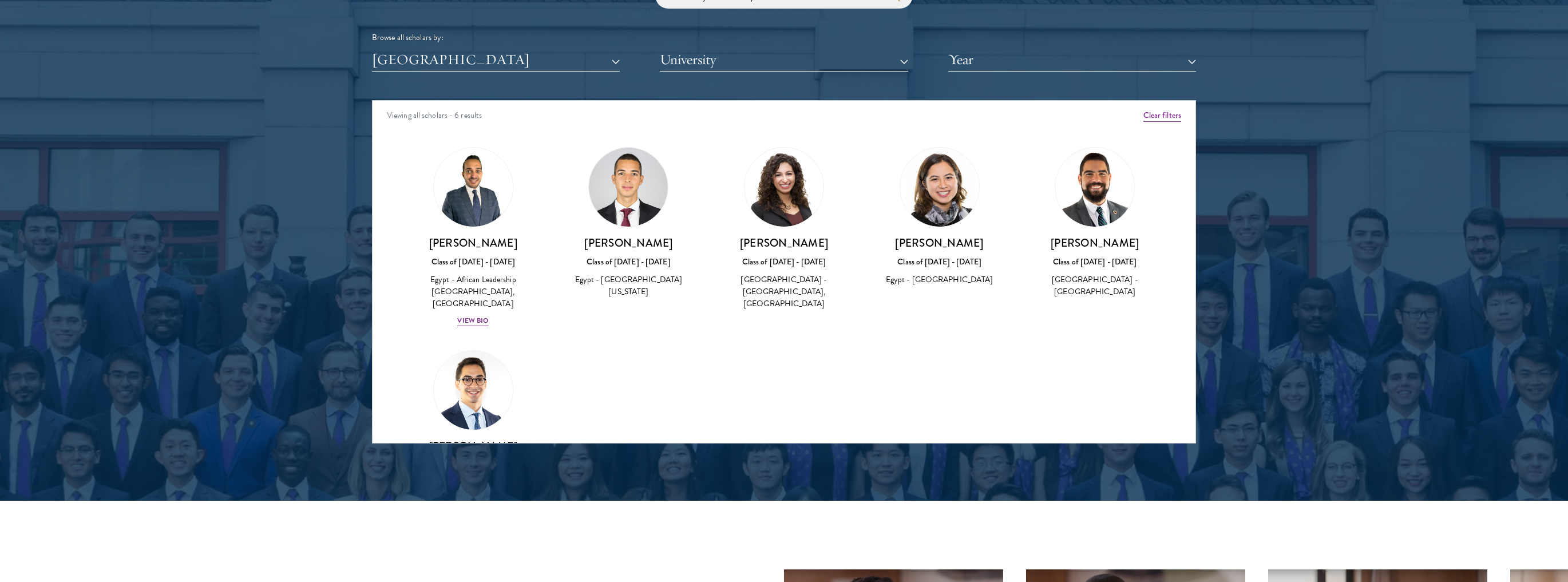
click at [793, 176] on img at bounding box center [784, 187] width 79 height 79
drag, startPoint x: 922, startPoint y: 279, endPoint x: 966, endPoint y: 278, distance: 44.0
click at [965, 278] on div "Egypt - [GEOGRAPHIC_DATA]" at bounding box center [940, 280] width 132 height 12
click at [1115, 276] on div "[GEOGRAPHIC_DATA] - [GEOGRAPHIC_DATA]" at bounding box center [1095, 286] width 132 height 24
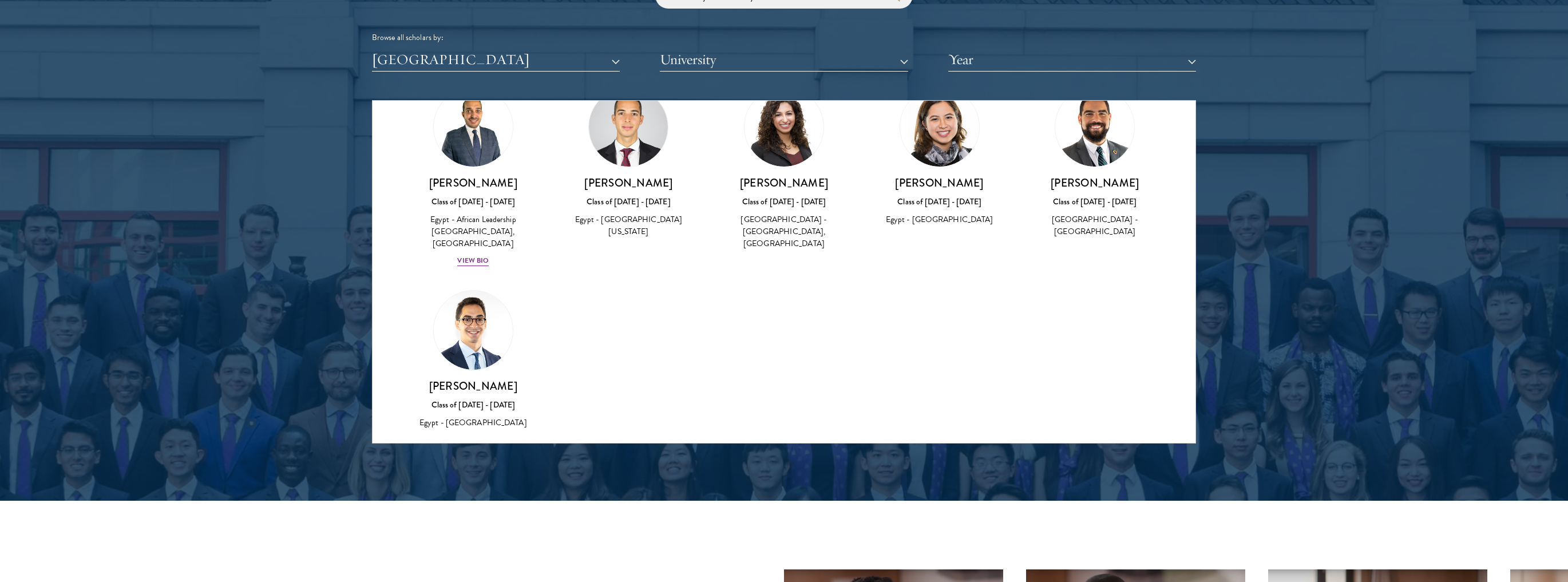
scroll to position [68, 0]
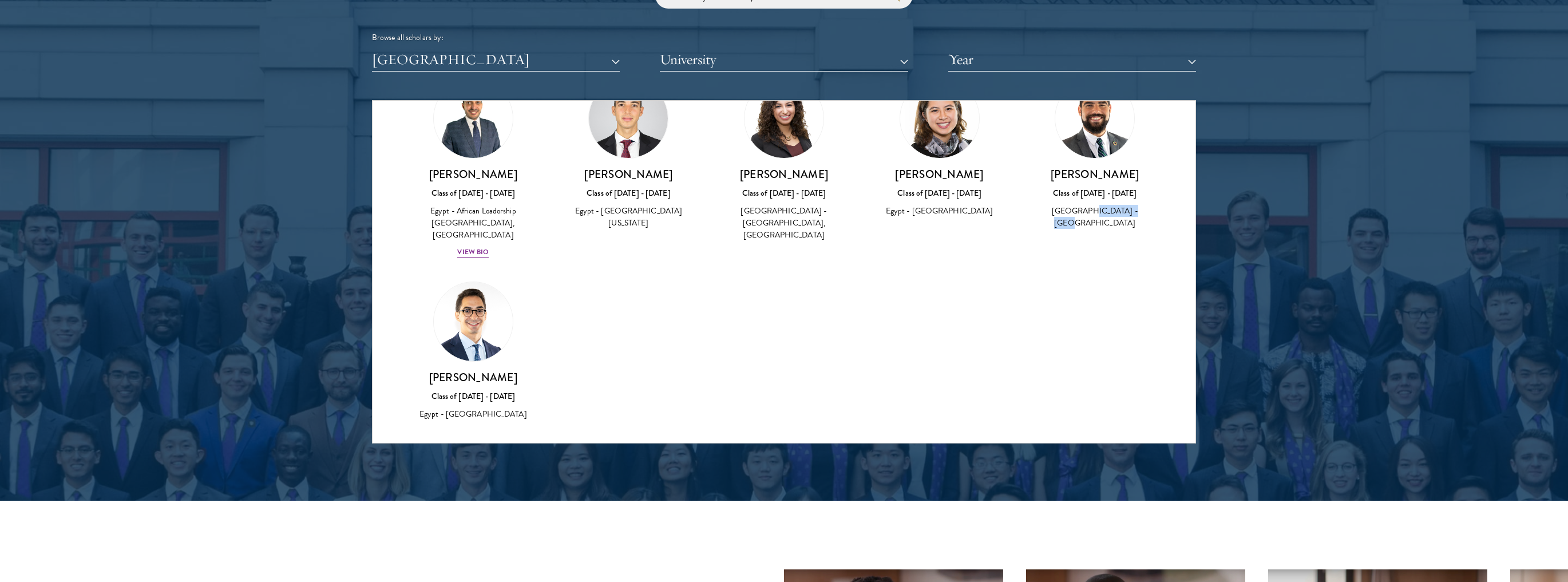
drag, startPoint x: 1103, startPoint y: 214, endPoint x: 1191, endPoint y: 213, distance: 88.0
click at [1191, 213] on div "Viewing all scholars - 6 results Clear filters Amber Class of [DATE] - [DATE] […" at bounding box center [784, 272] width 824 height 343
click at [1106, 234] on div "Amber Class of [DATE] - [DATE] [GEOGRAPHIC_DATA] - [GEOGRAPHIC_DATA] View Bio C…" at bounding box center [784, 259] width 823 height 391
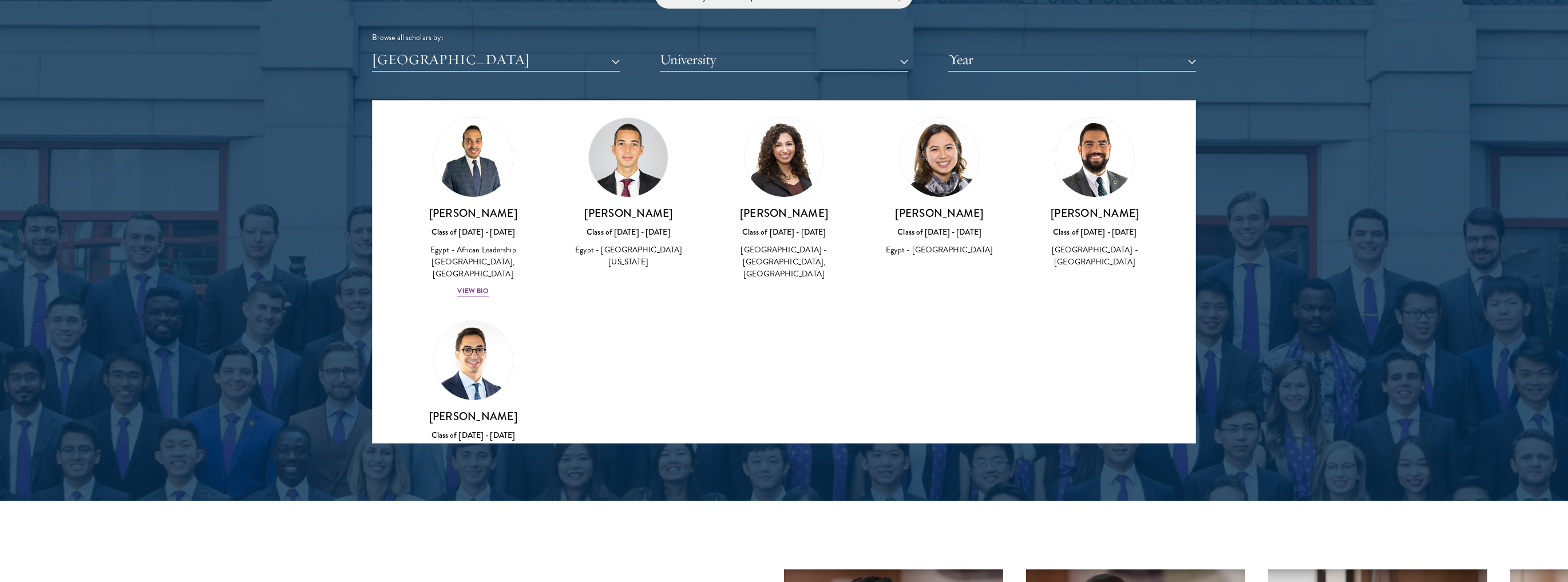
scroll to position [0, 0]
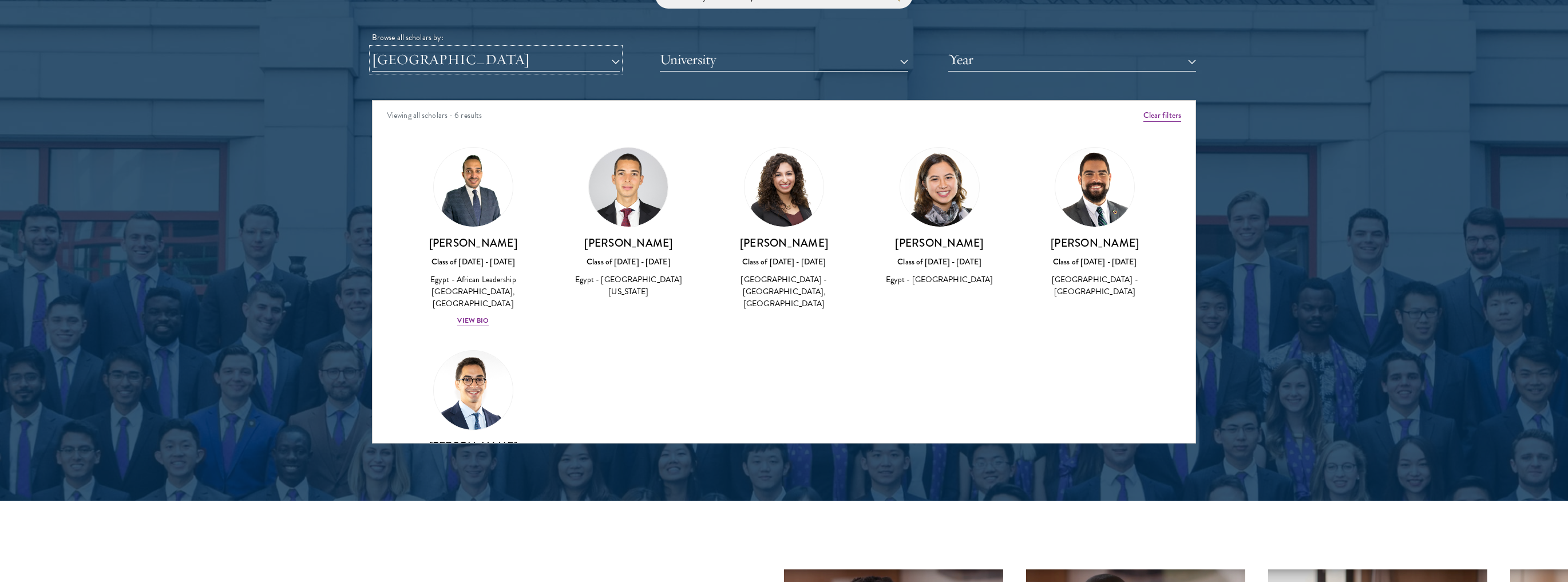
click at [483, 65] on button "[GEOGRAPHIC_DATA]" at bounding box center [496, 59] width 248 height 24
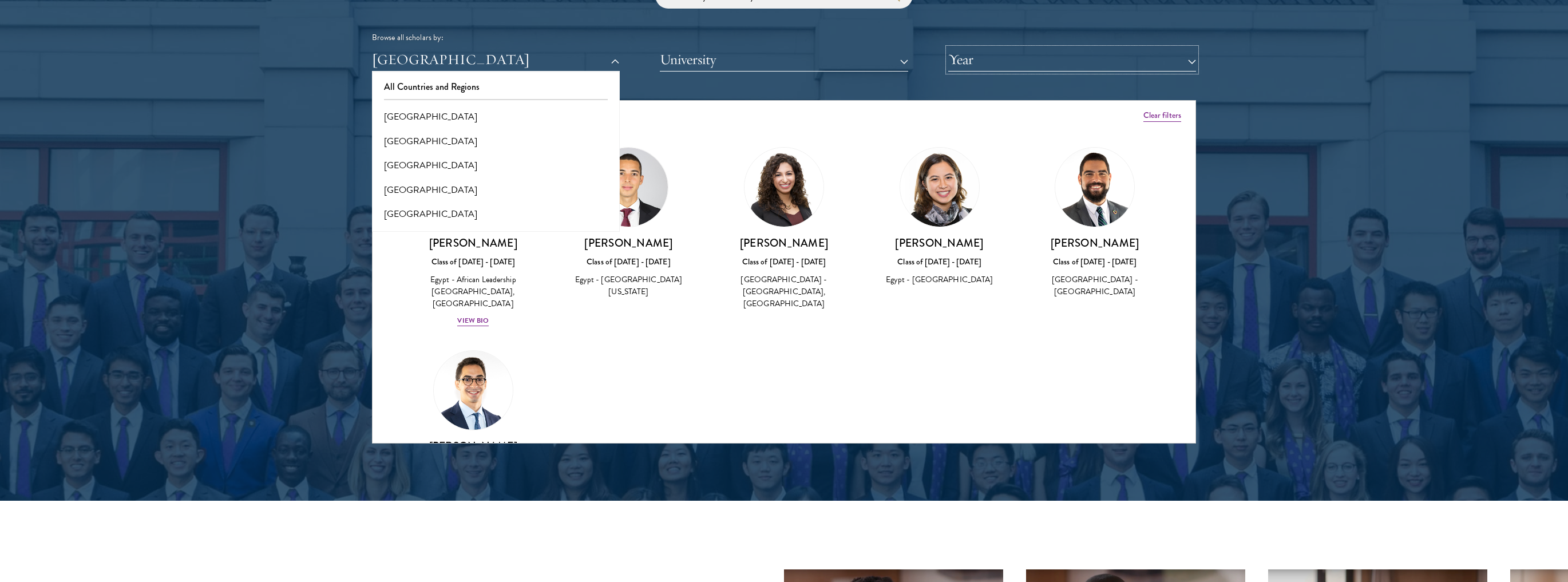
click at [959, 56] on button "Year" at bounding box center [1072, 59] width 248 height 24
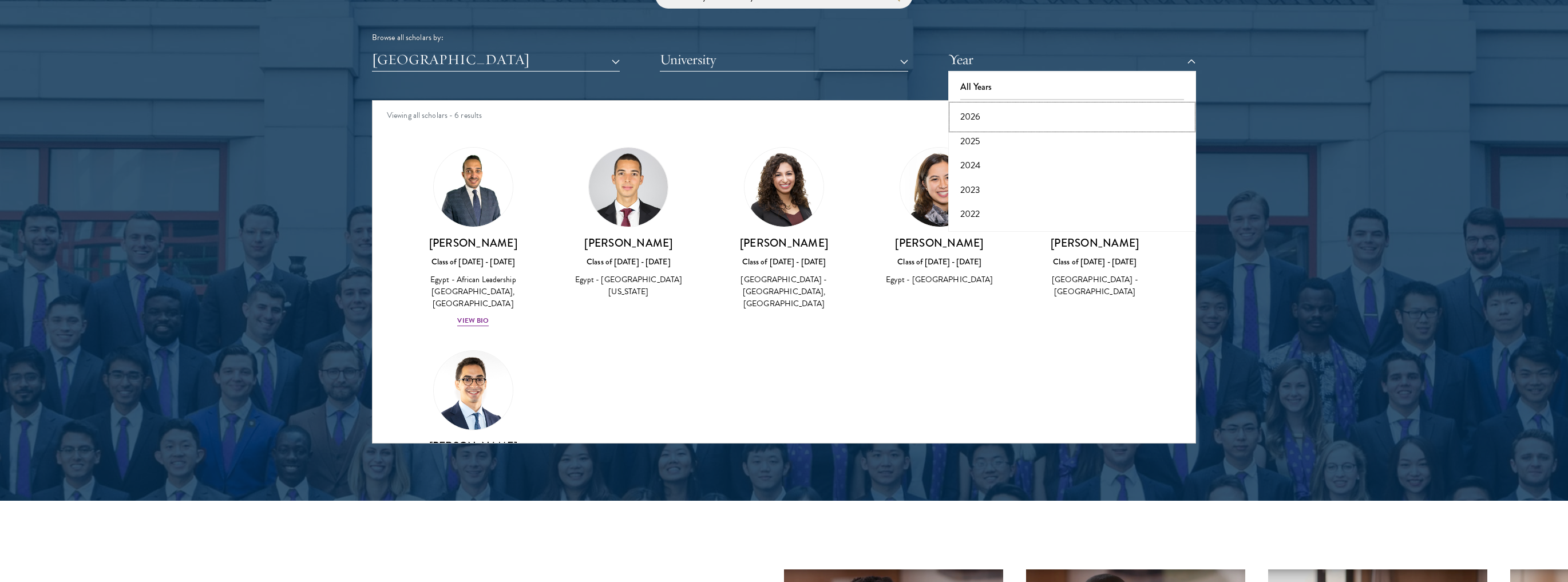
click at [996, 116] on button "2026" at bounding box center [1072, 117] width 241 height 24
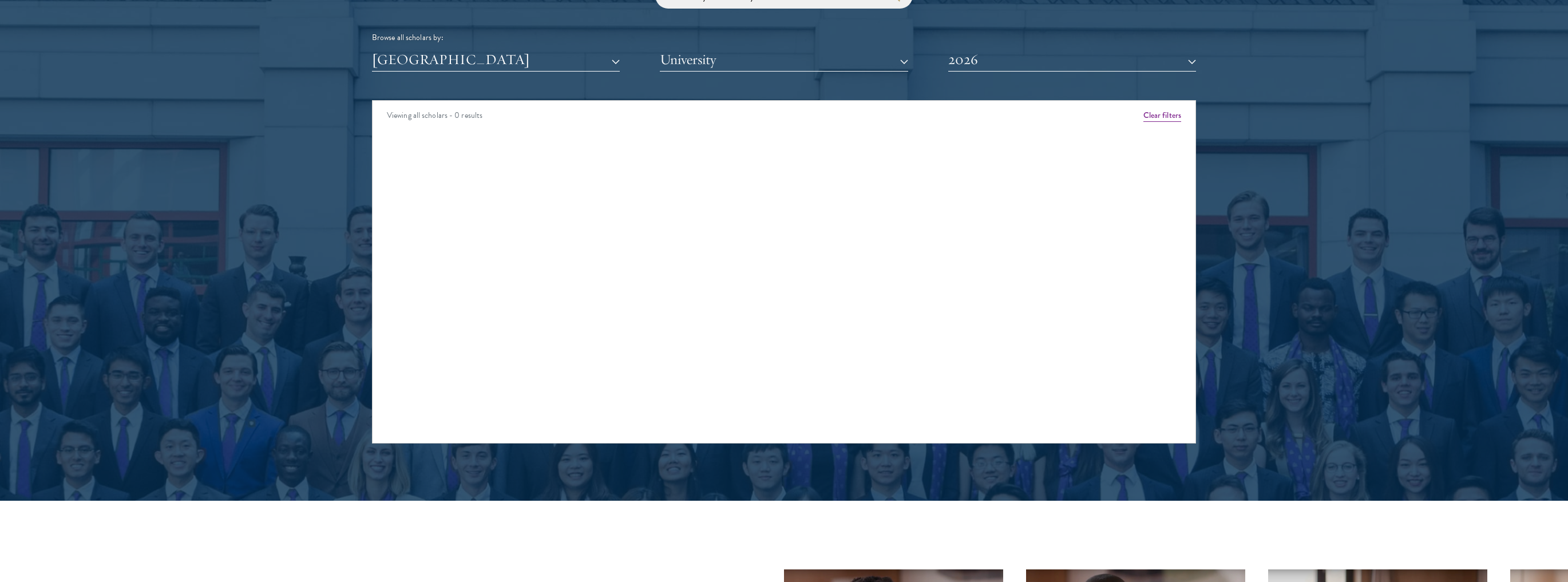
click at [510, 46] on div "Browse all scholars by: [GEOGRAPHIC_DATA] All Countries and Regions [GEOGRAPHIC…" at bounding box center [784, 27] width 824 height 89
click at [509, 59] on button "[GEOGRAPHIC_DATA]" at bounding box center [496, 59] width 248 height 24
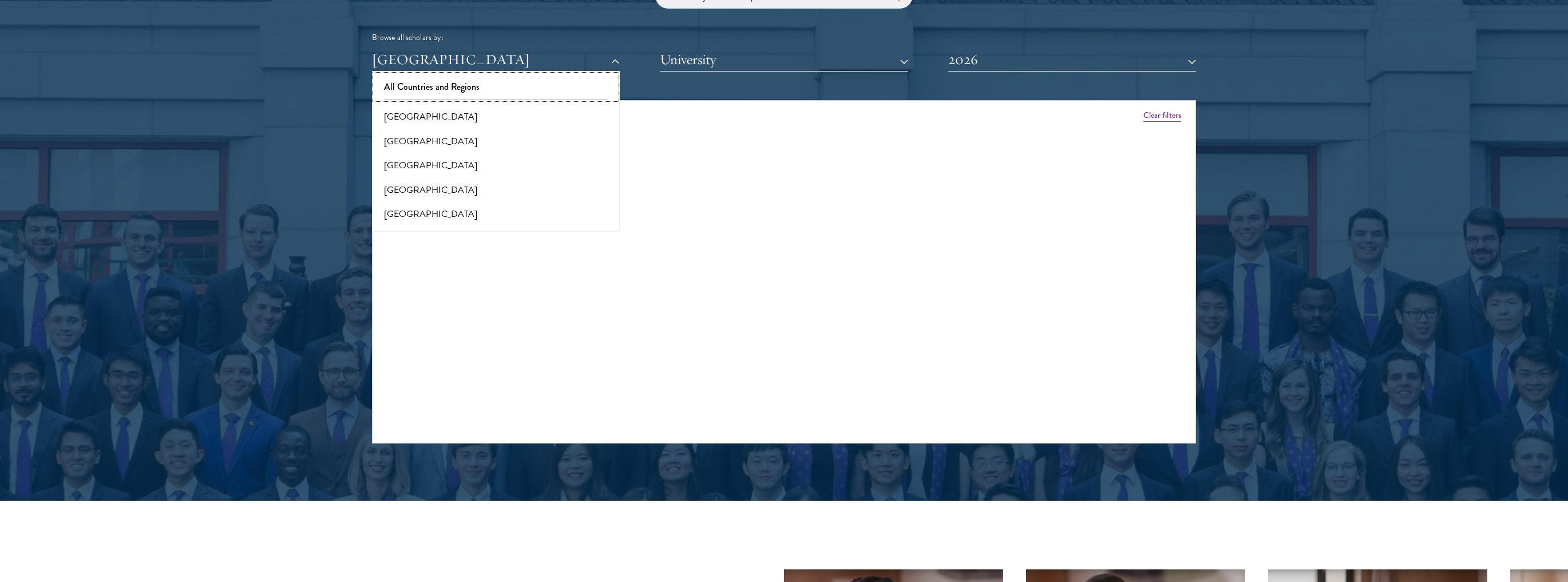
click at [451, 84] on button "All Countries and Regions" at bounding box center [495, 87] width 241 height 24
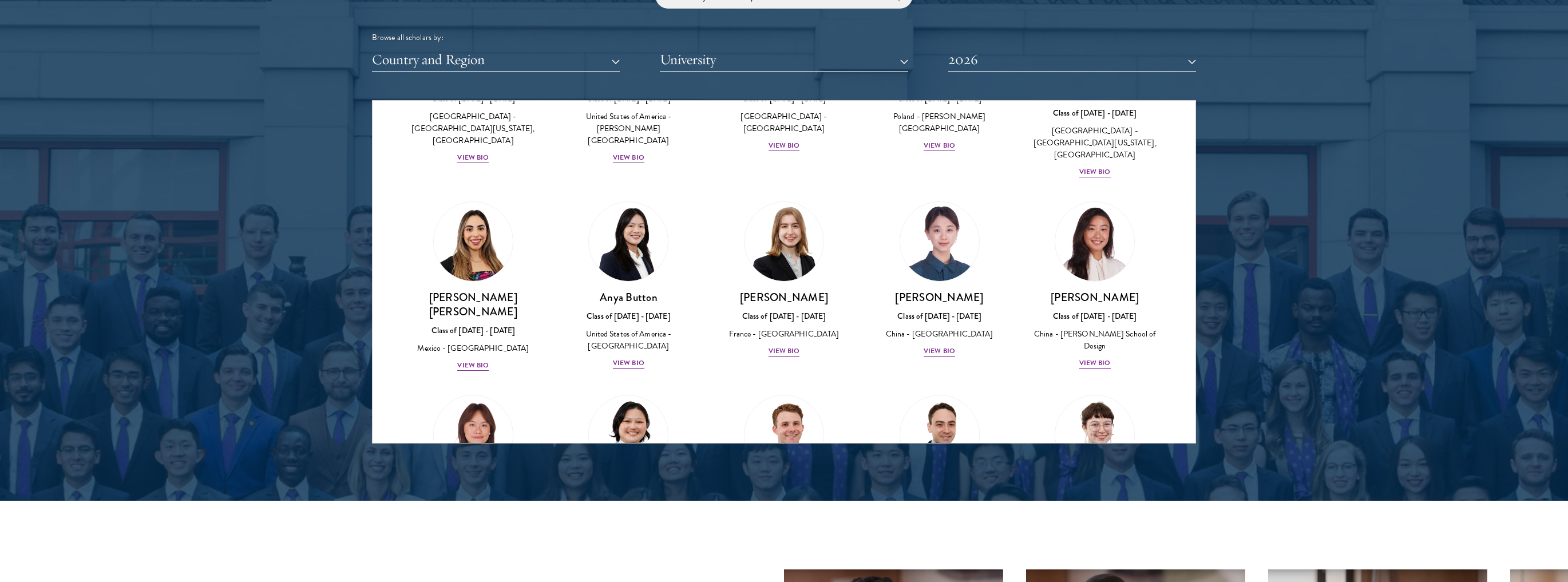
scroll to position [778, 0]
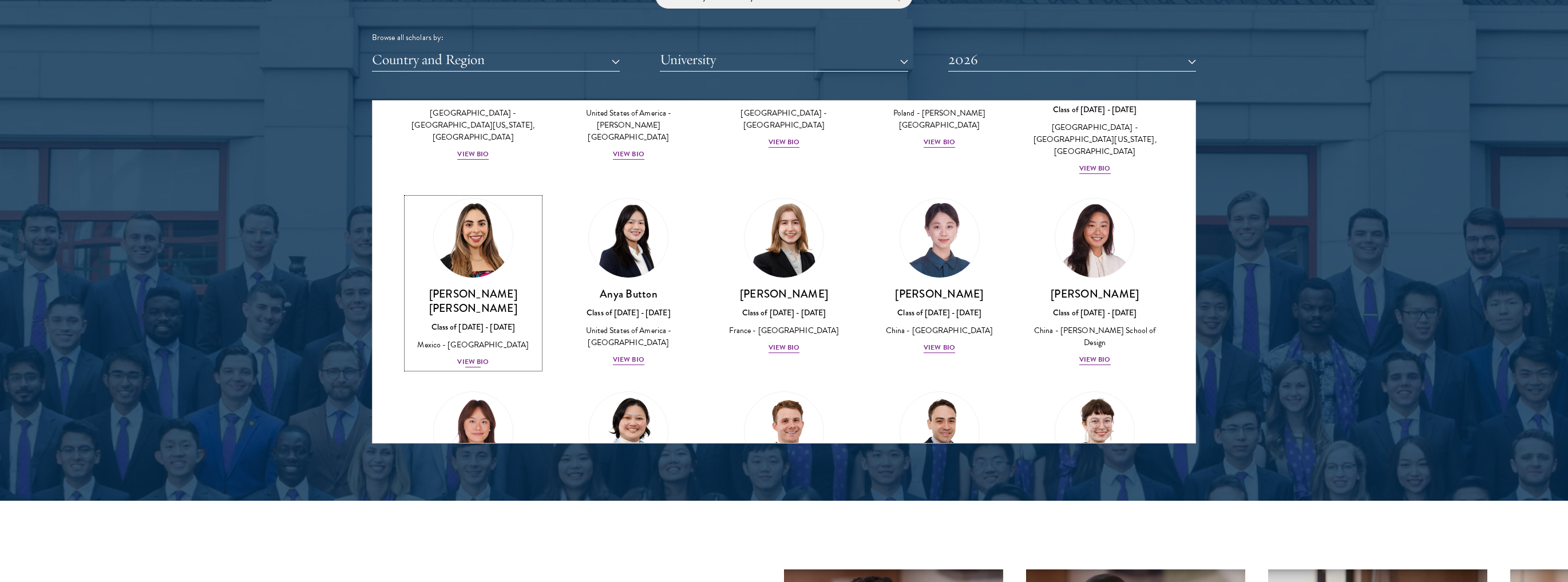
click at [468, 357] on div "View Bio" at bounding box center [472, 362] width 31 height 11
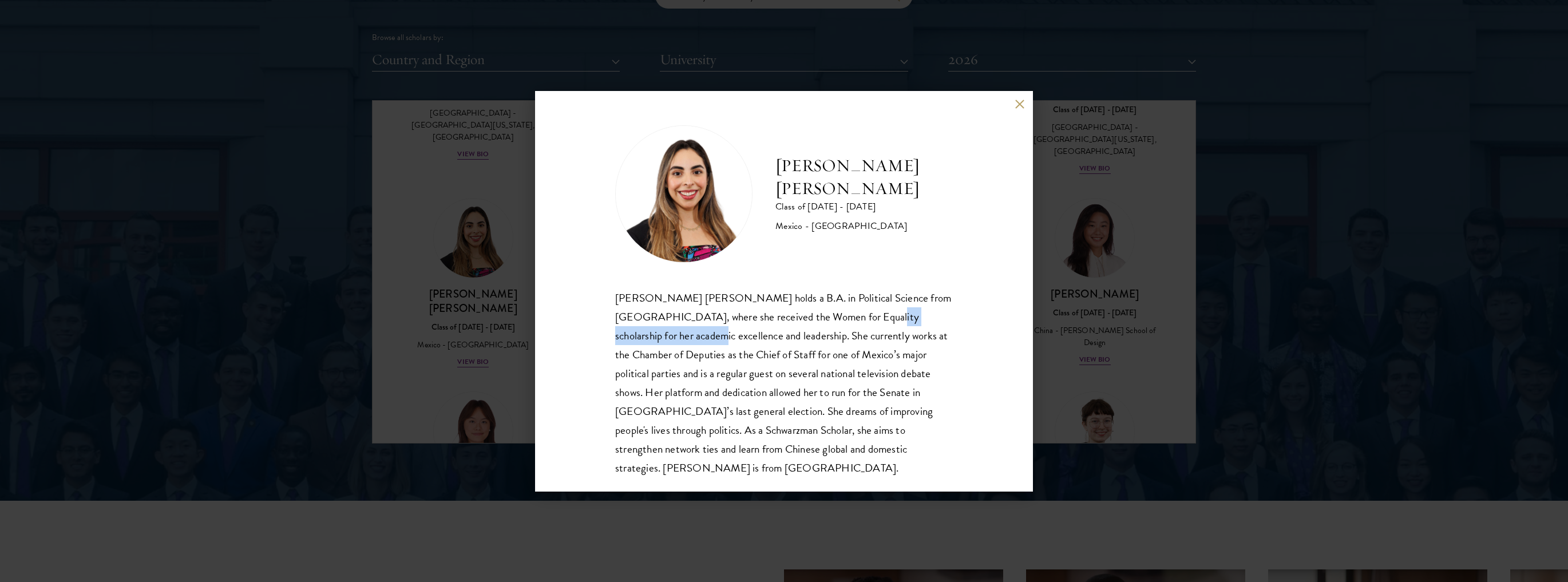
drag, startPoint x: 871, startPoint y: 320, endPoint x: 702, endPoint y: 339, distance: 170.1
click at [702, 339] on div "[PERSON_NAME] [PERSON_NAME] holds a B.A. in Political Science from [GEOGRAPHIC_…" at bounding box center [784, 383] width 338 height 189
click at [1091, 318] on div "[PERSON_NAME] [PERSON_NAME] Class of [DATE] - [DATE] [GEOGRAPHIC_DATA] - [GEOGR…" at bounding box center [784, 291] width 1568 height 582
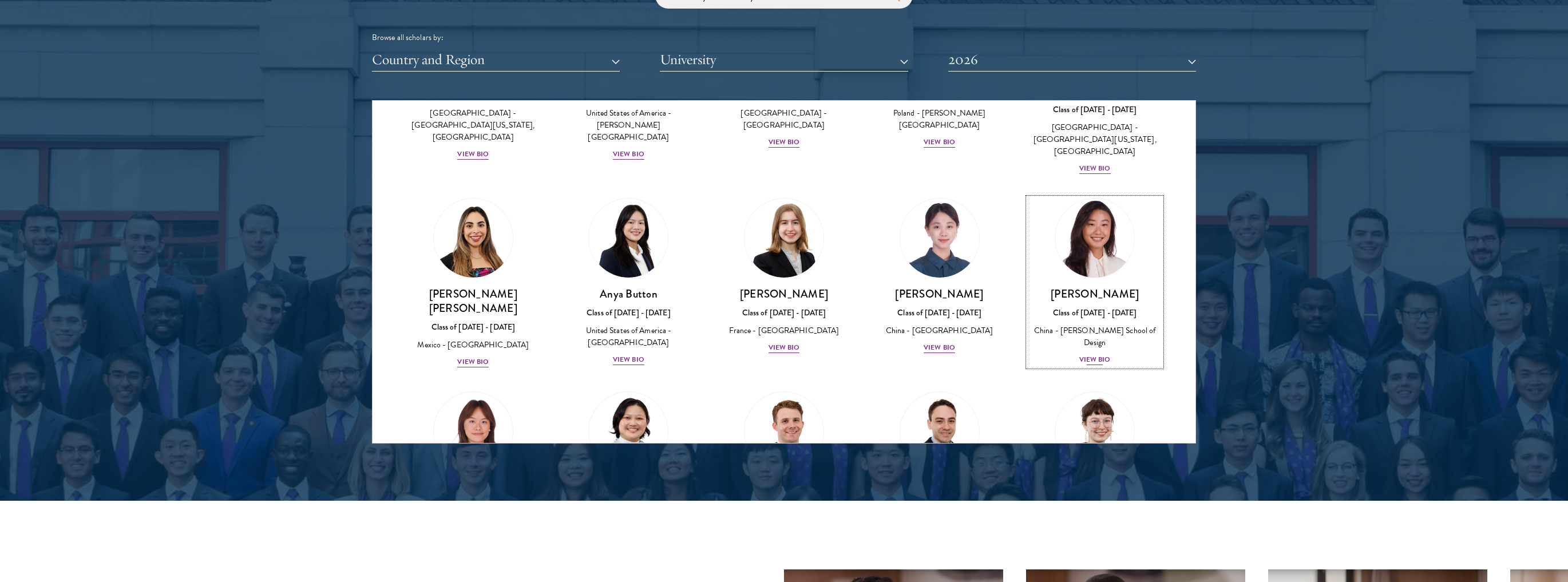
click at [1085, 355] on div "View Bio" at bounding box center [1094, 360] width 31 height 11
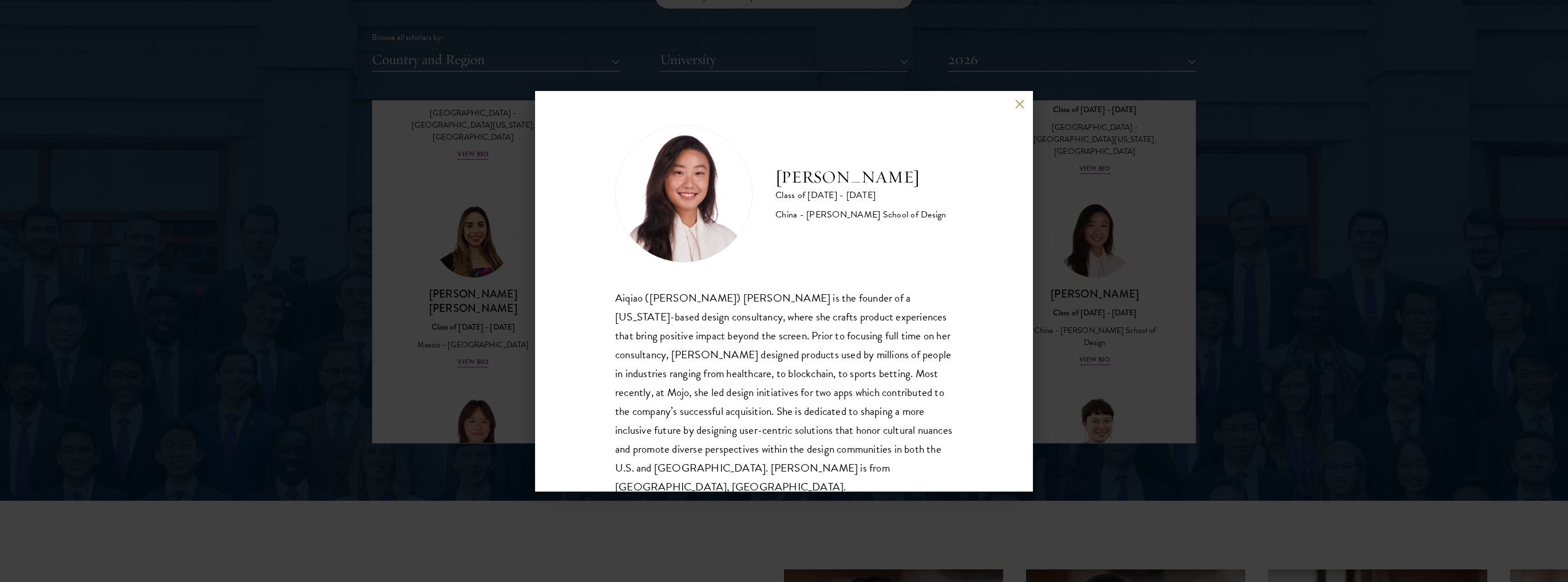
click at [1118, 231] on div "[PERSON_NAME] Class of [DATE] - [DATE] China - [PERSON_NAME] School of Design […" at bounding box center [784, 291] width 1568 height 582
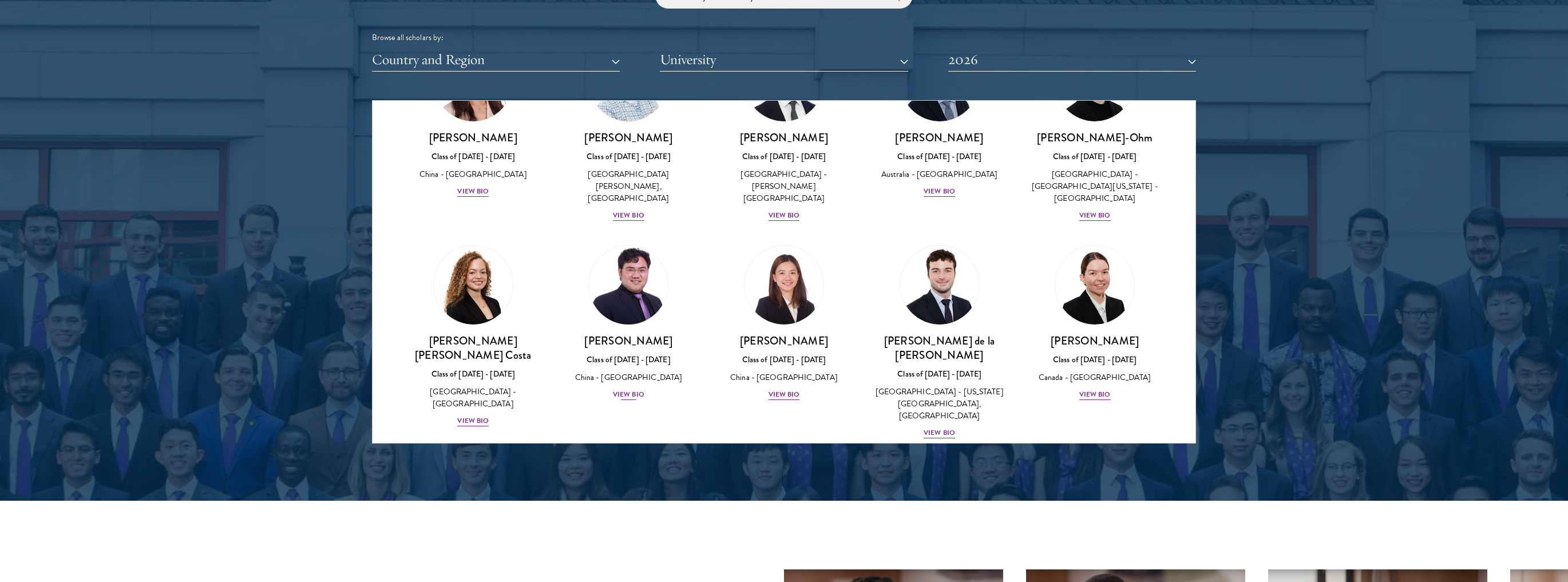
scroll to position [1144, 0]
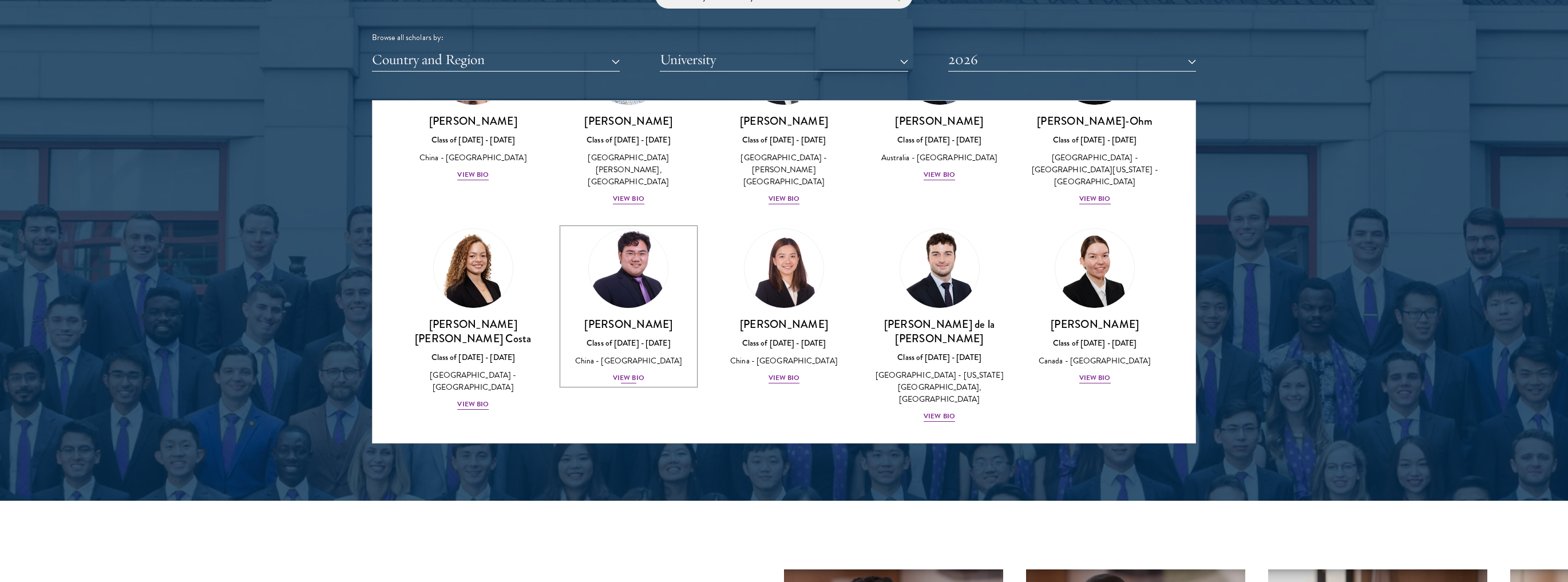
click at [639, 329] on div "[PERSON_NAME] Class of [DATE] - [DATE] [GEOGRAPHIC_DATA] - [GEOGRAPHIC_DATA] Vi…" at bounding box center [628, 351] width 132 height 68
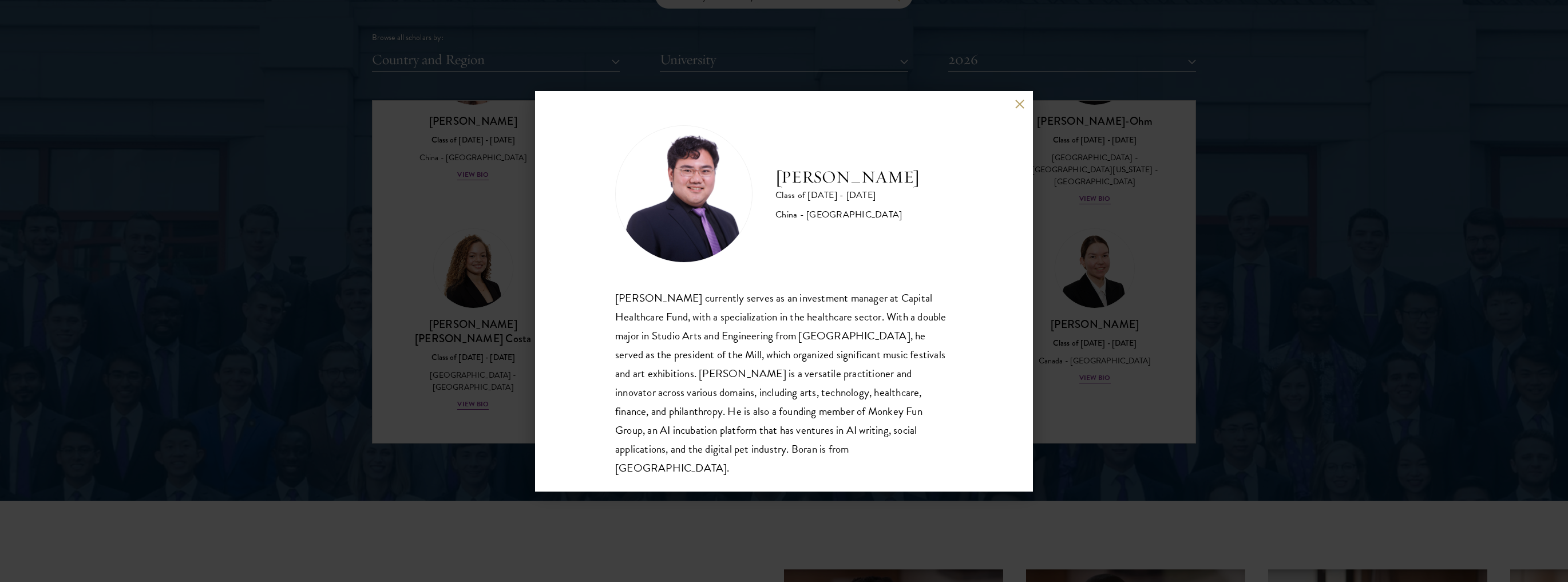
click at [1016, 106] on button at bounding box center [1019, 104] width 10 height 10
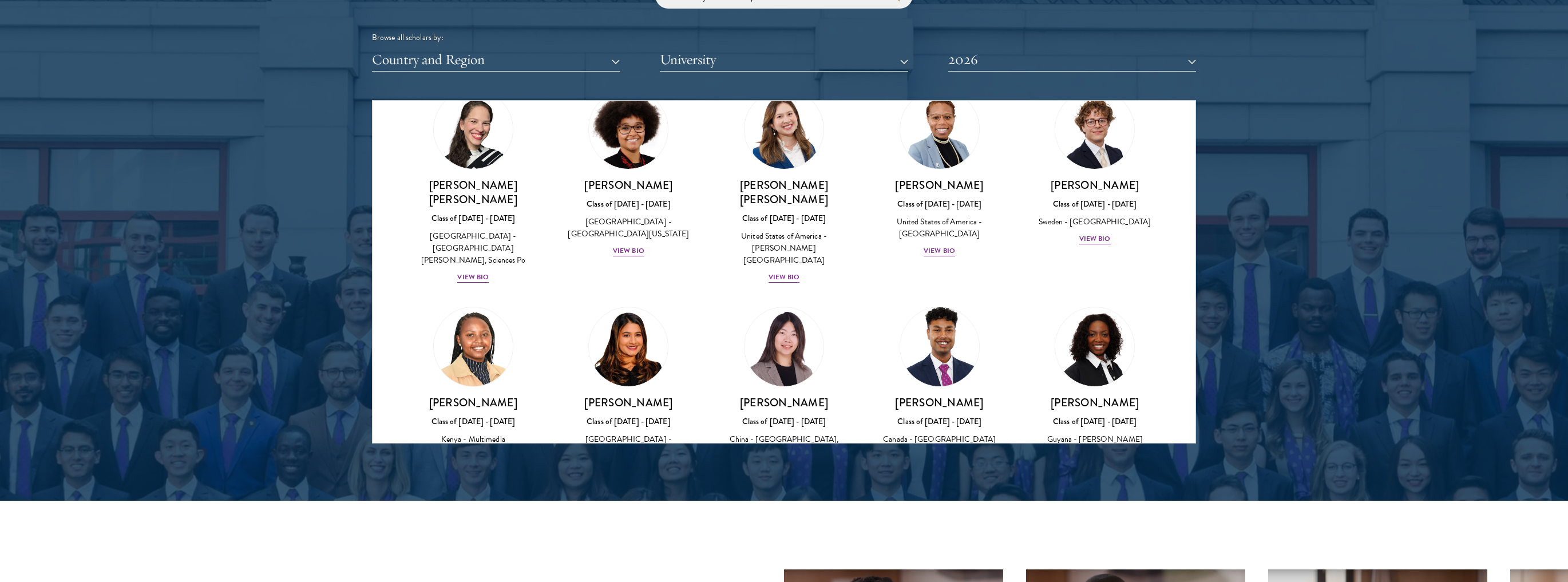
scroll to position [1511, 0]
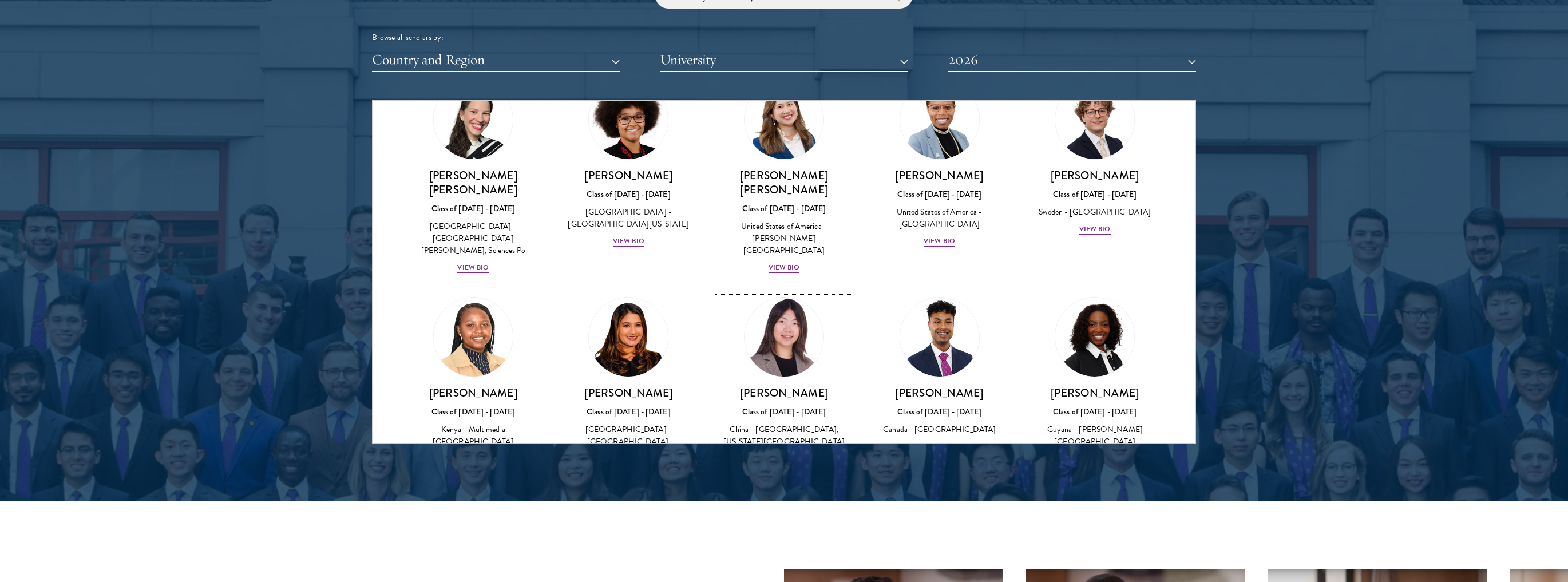
click at [793, 386] on div "[PERSON_NAME] Class of [DATE] - [DATE] [GEOGRAPHIC_DATA] - [GEOGRAPHIC_DATA], […" at bounding box center [784, 425] width 132 height 80
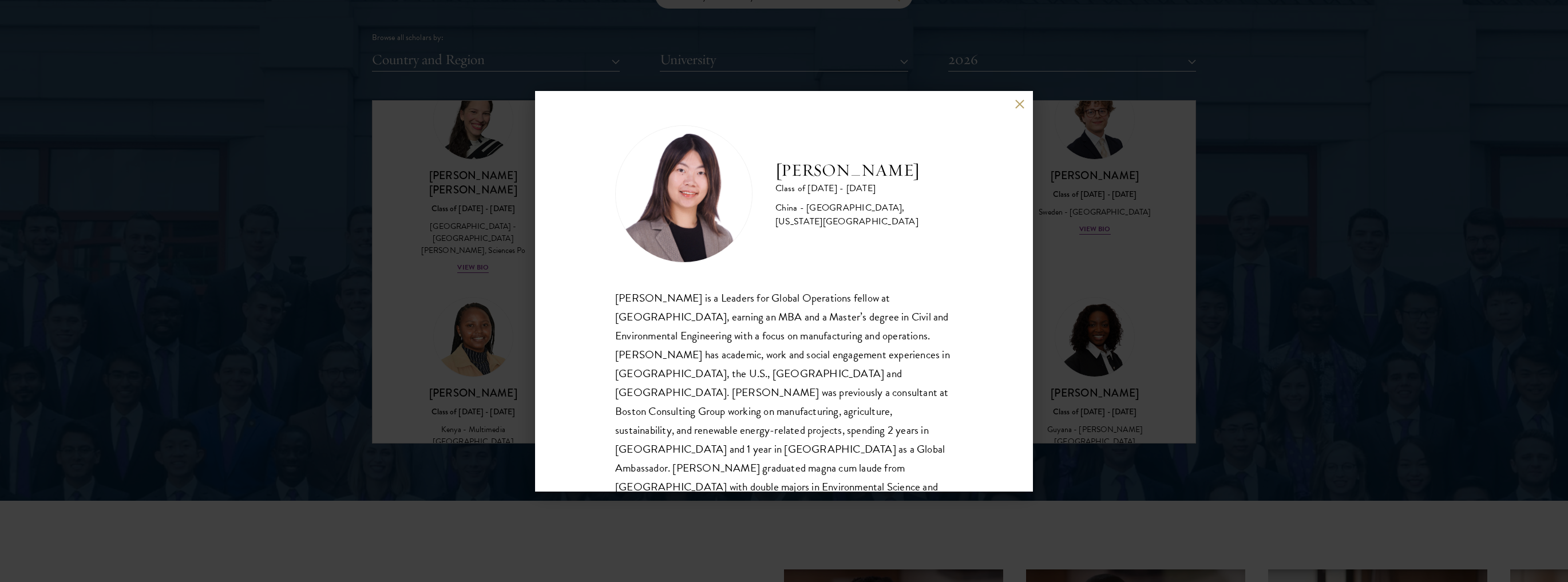
click at [1087, 307] on div "[PERSON_NAME] Class of [DATE] - [DATE] [GEOGRAPHIC_DATA] - [GEOGRAPHIC_DATA], […" at bounding box center [784, 291] width 1568 height 582
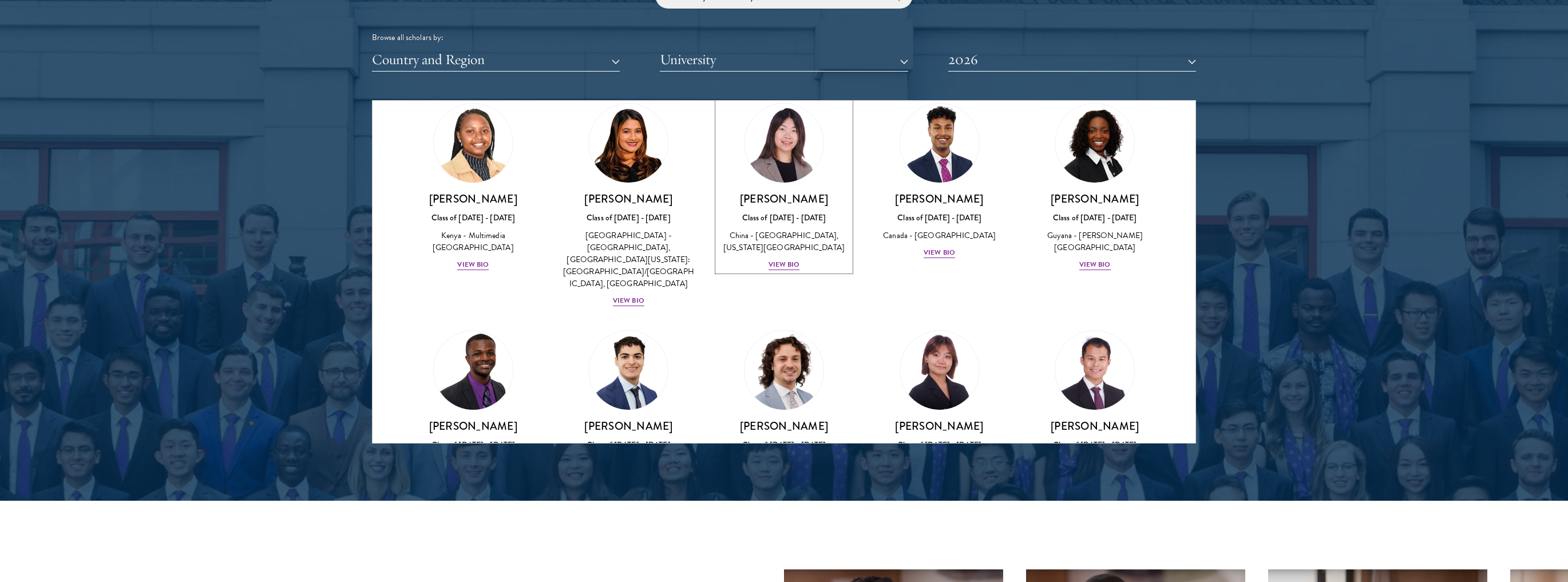
scroll to position [1721, 0]
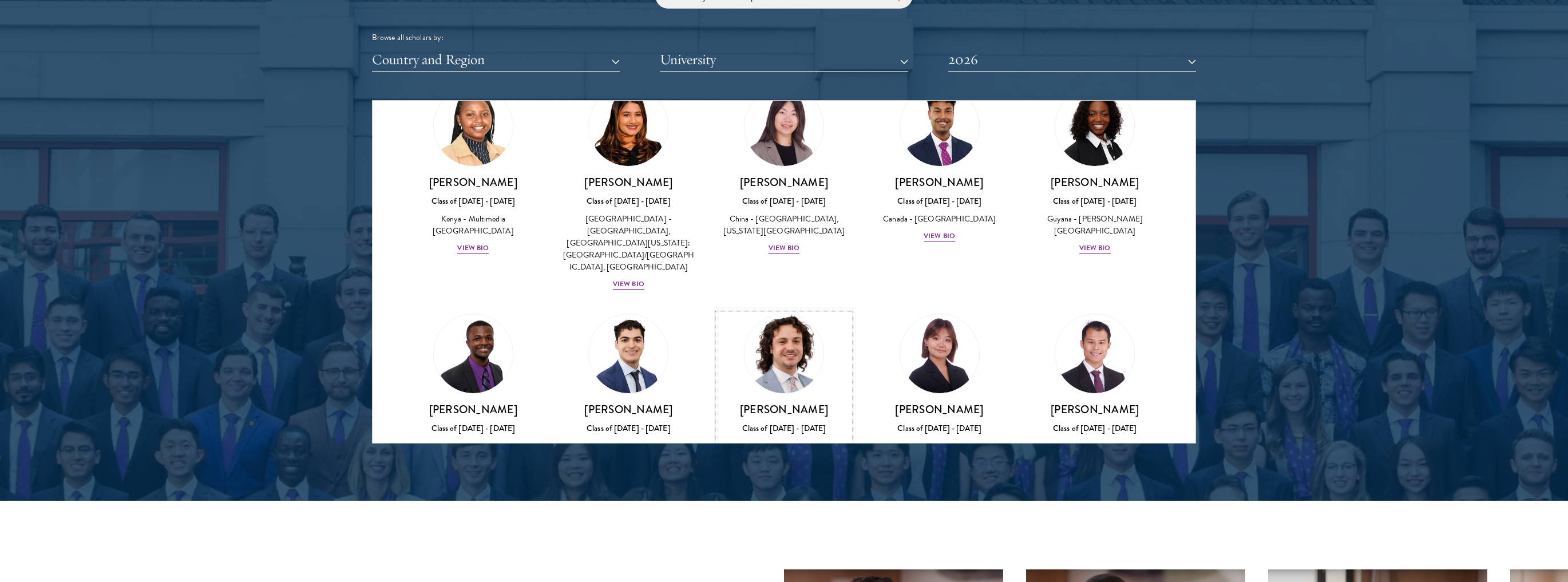
click at [795, 469] on div "View Bio" at bounding box center [784, 475] width 31 height 11
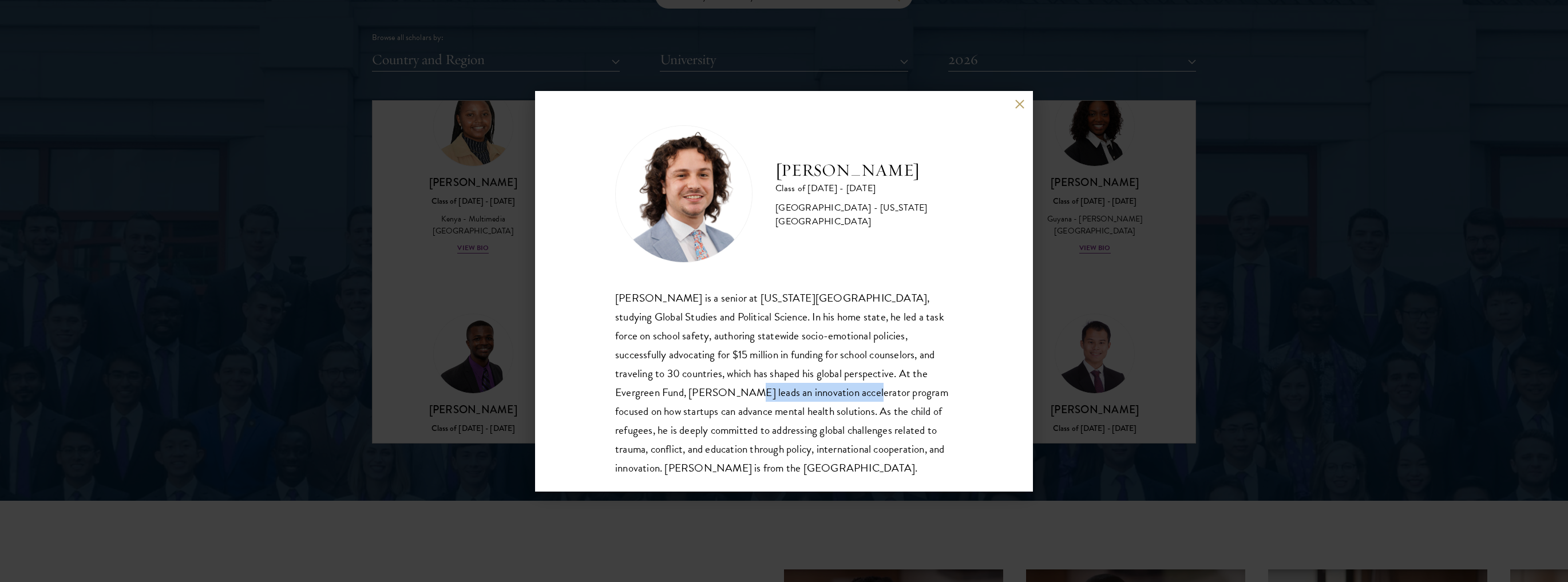
drag, startPoint x: 615, startPoint y: 394, endPoint x: 739, endPoint y: 396, distance: 124.0
click at [739, 396] on div "[PERSON_NAME] is a senior at [US_STATE][GEOGRAPHIC_DATA], studying Global Studi…" at bounding box center [784, 383] width 338 height 189
click at [1016, 114] on div "[PERSON_NAME] Class of [DATE] - [DATE] [GEOGRAPHIC_DATA] - [US_STATE][GEOGRAPHI…" at bounding box center [784, 291] width 498 height 400
click at [1015, 102] on button at bounding box center [1019, 104] width 10 height 10
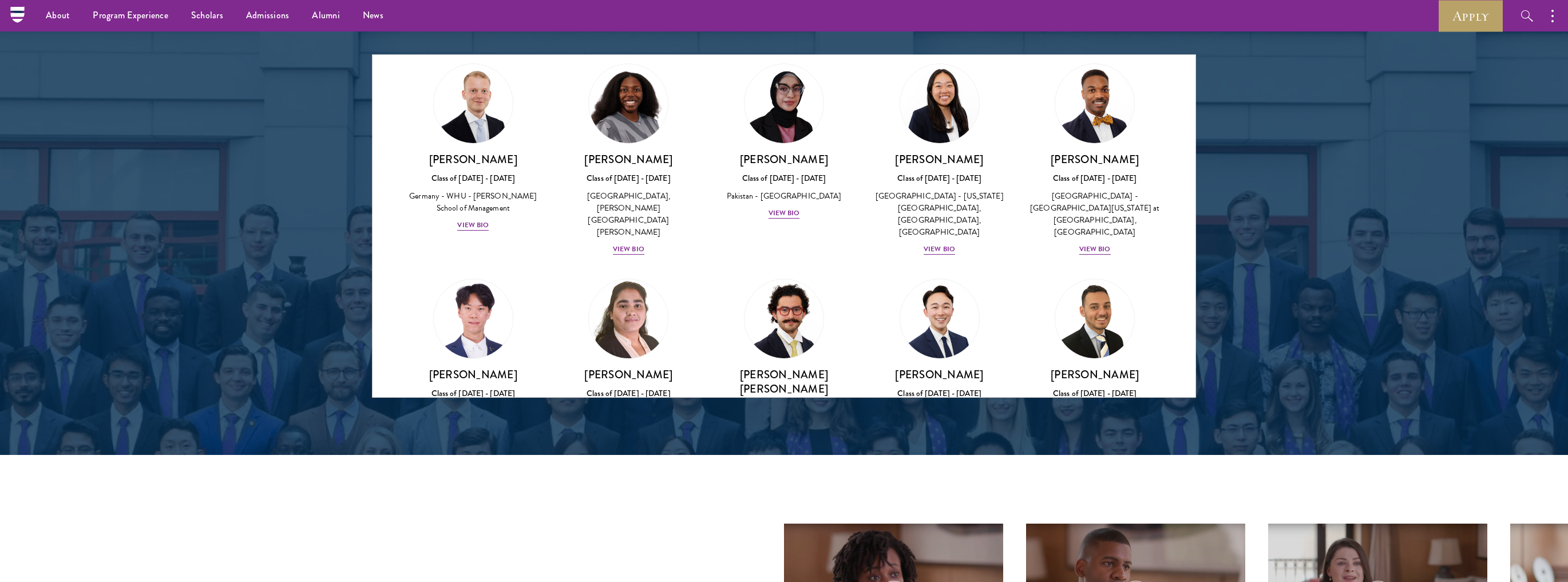
scroll to position [2133, 0]
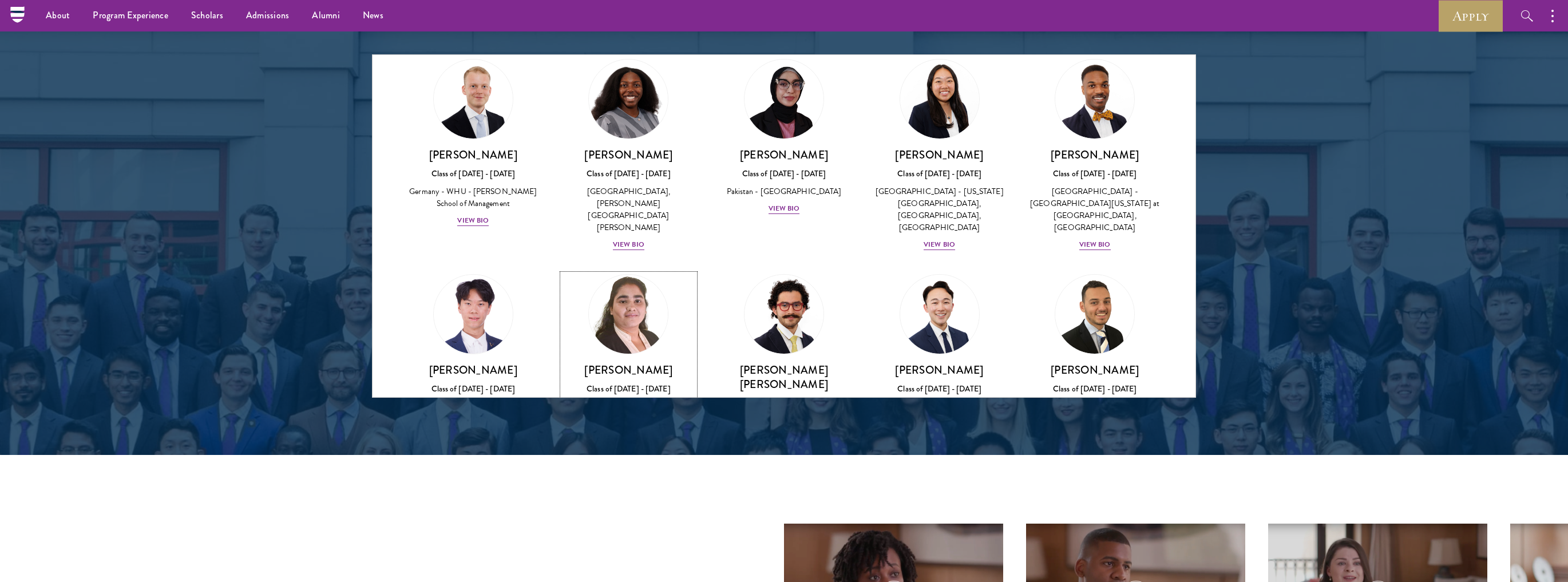
click at [625, 363] on div "[PERSON_NAME] Class of [DATE] - [DATE] [GEOGRAPHIC_DATA] - Dr. A P J [PERSON_NA…" at bounding box center [628, 402] width 132 height 80
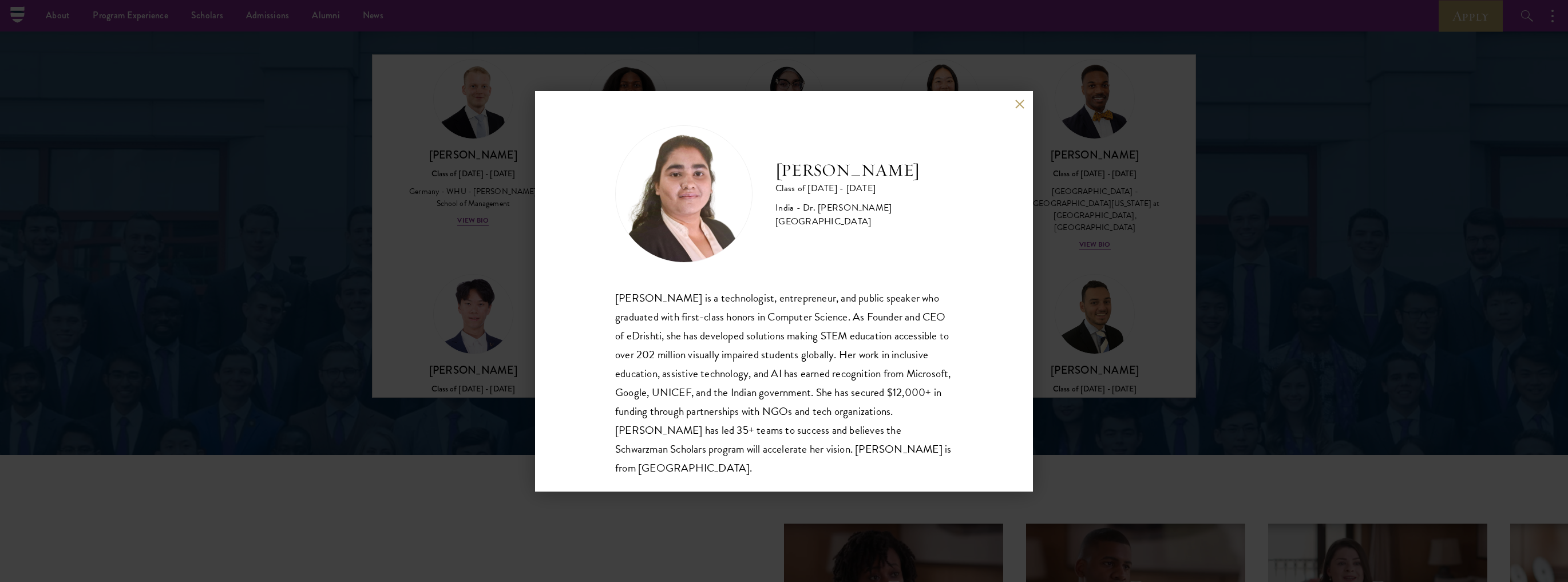
click at [1022, 106] on button at bounding box center [1019, 104] width 10 height 10
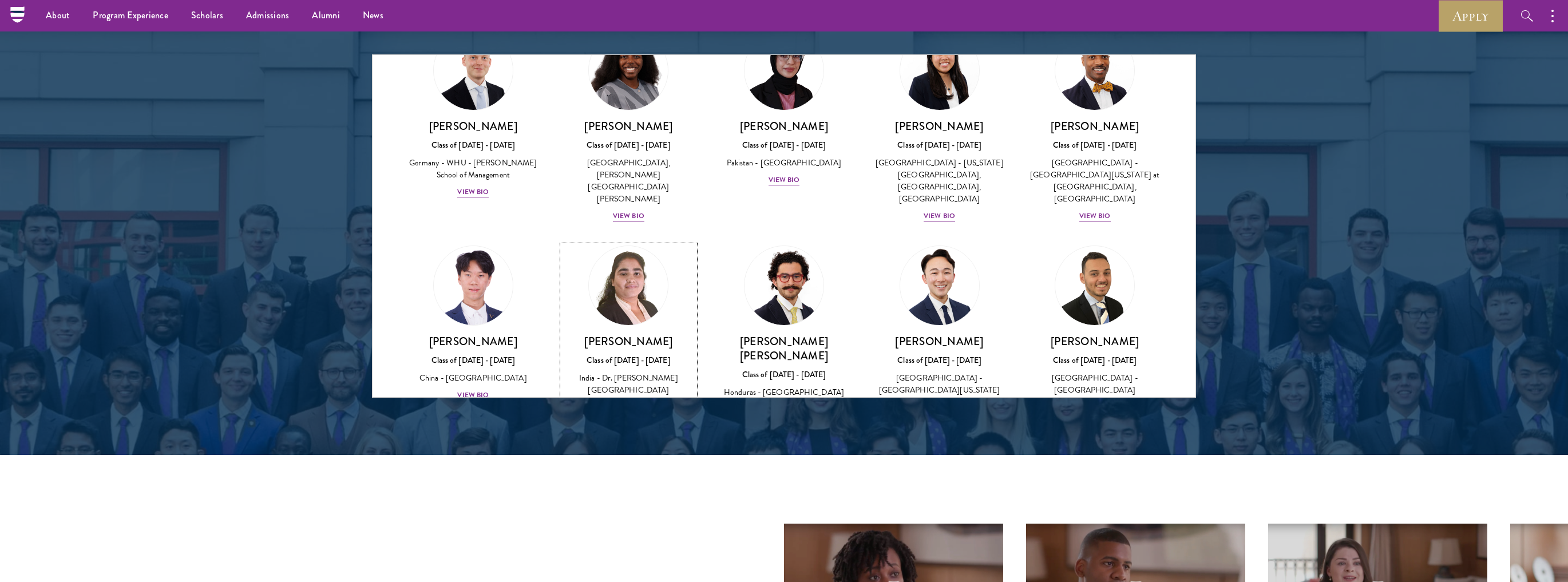
scroll to position [2362, 0]
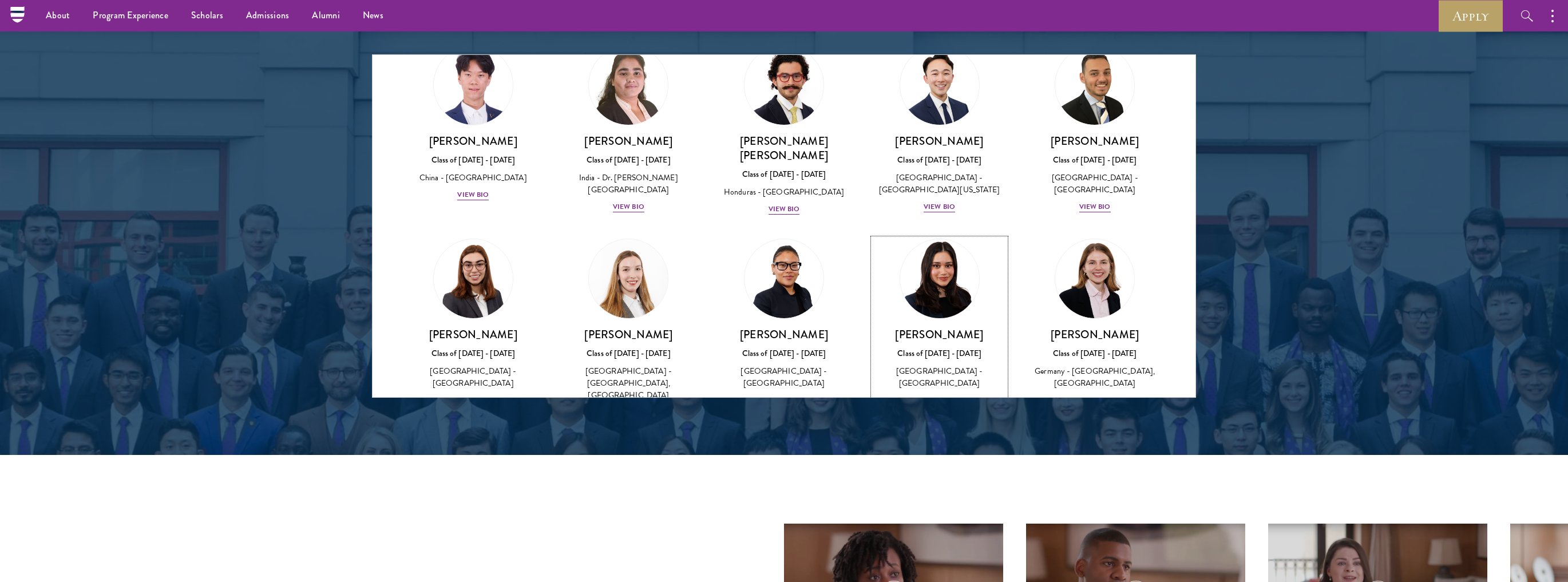
click at [933, 395] on div "View Bio" at bounding box center [939, 400] width 31 height 11
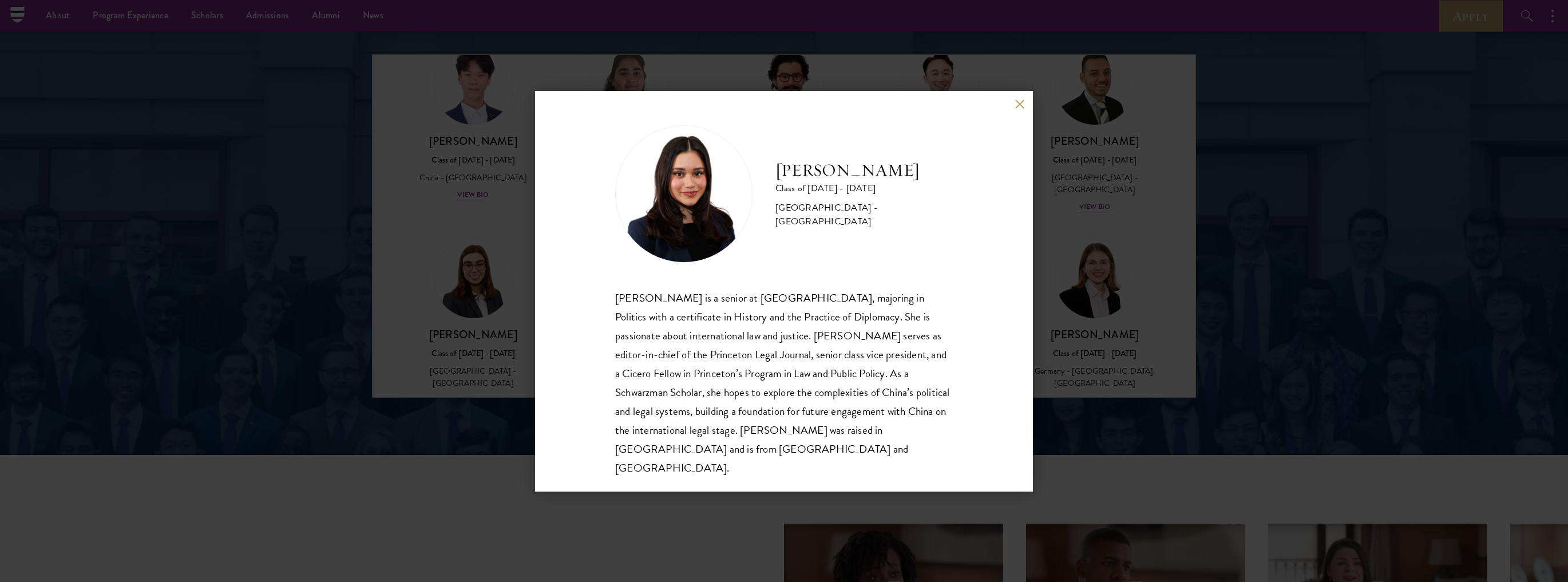
click at [1015, 119] on div "[PERSON_NAME] Class of [DATE] - [DATE] [GEOGRAPHIC_DATA] - [GEOGRAPHIC_DATA] [P…" at bounding box center [784, 291] width 498 height 400
click at [1019, 110] on button at bounding box center [1019, 104] width 10 height 10
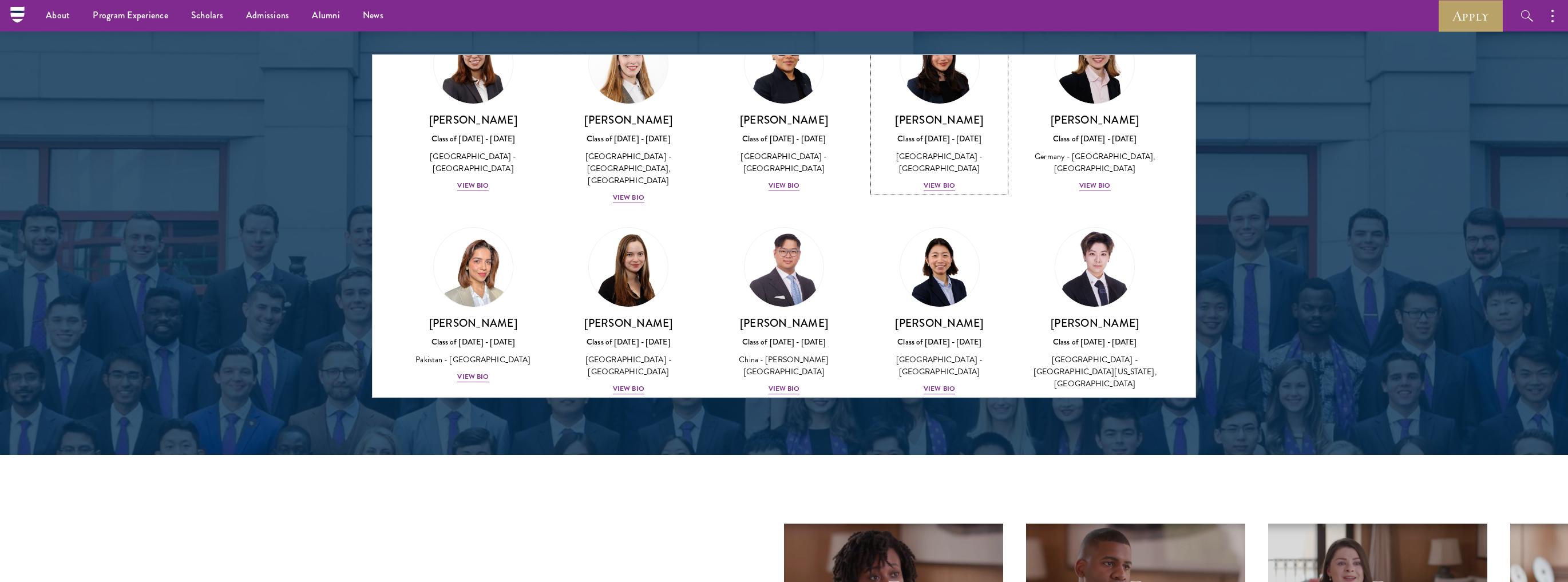
scroll to position [2591, 0]
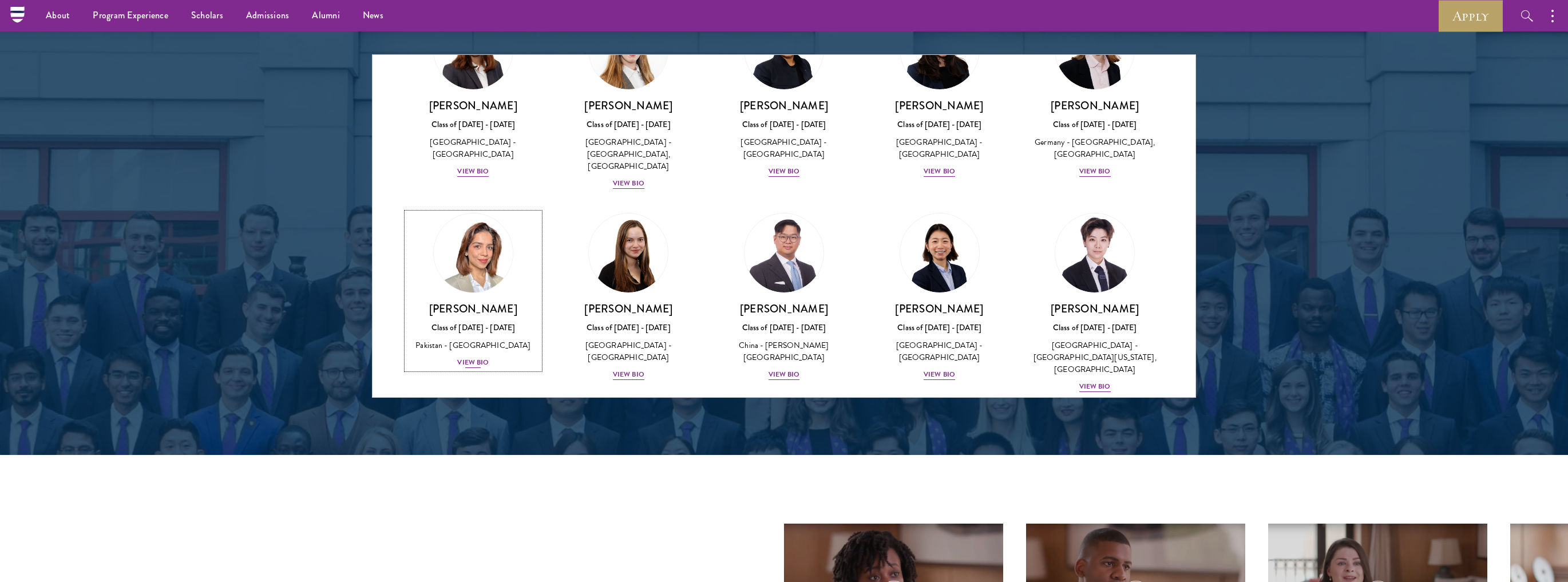
click at [481, 357] on div "View Bio" at bounding box center [472, 362] width 31 height 11
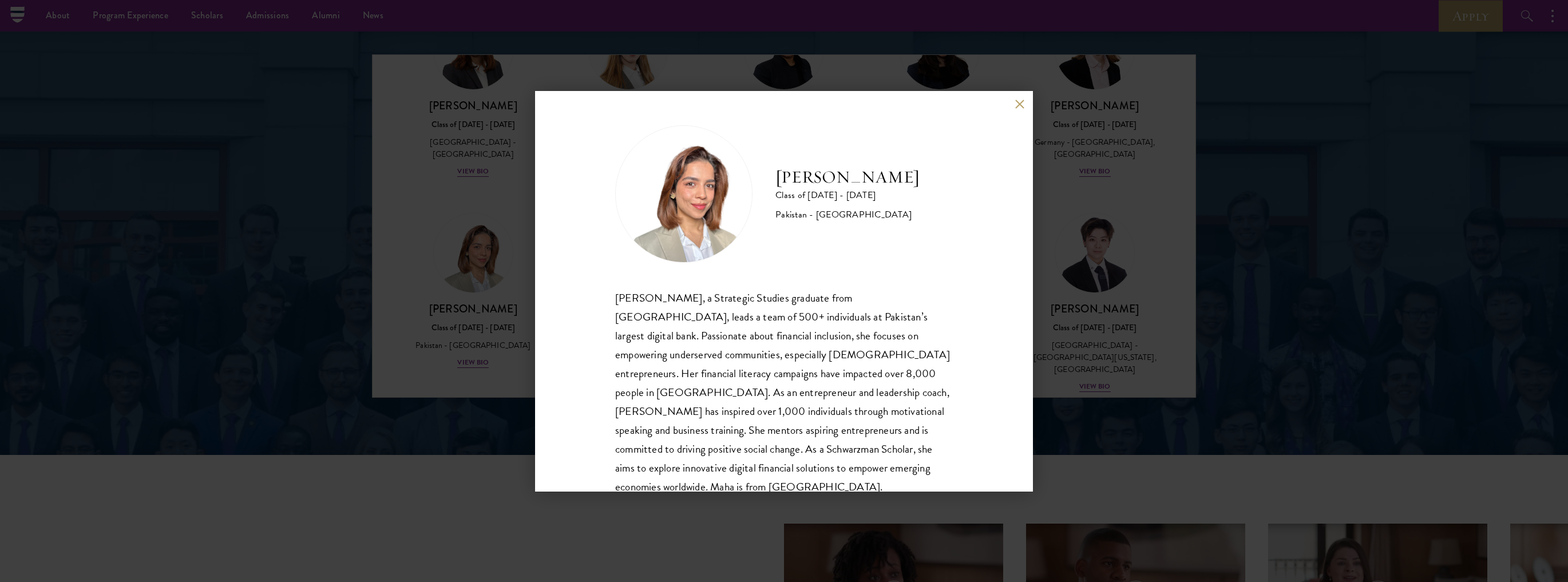
scroll to position [39, 0]
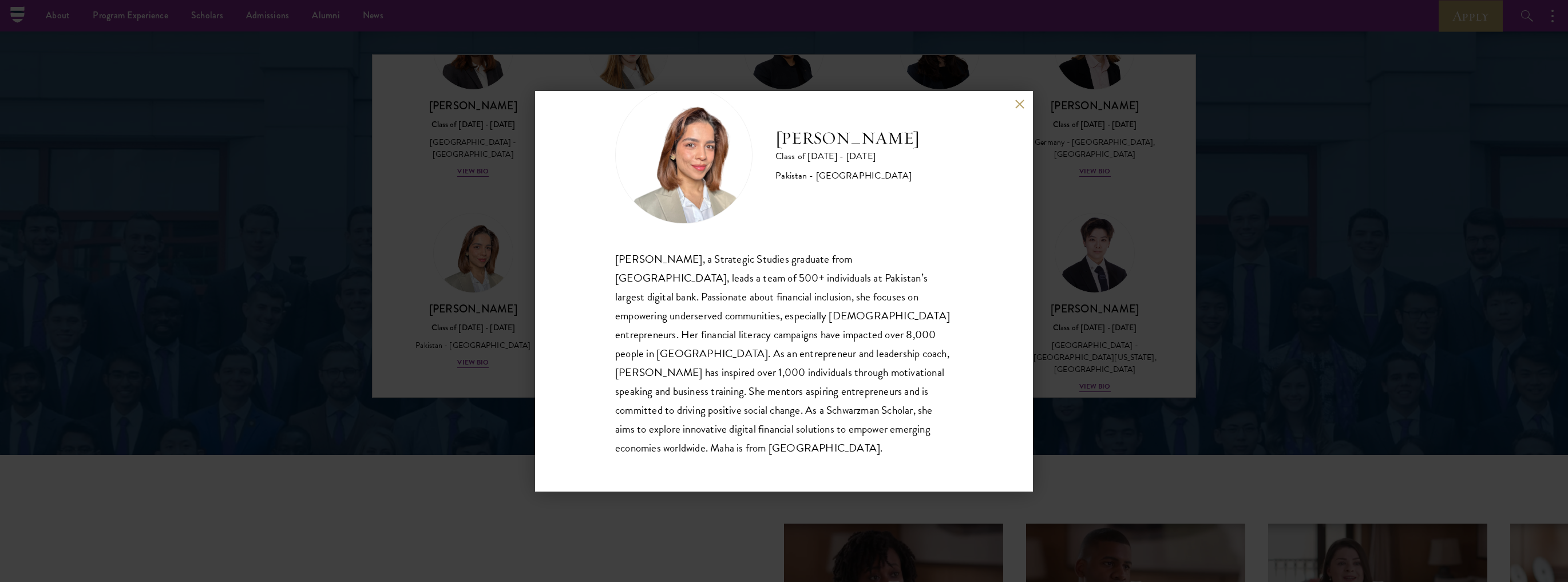
click at [1011, 101] on div "[PERSON_NAME] Class of [DATE] - [DATE] Pakistan - [GEOGRAPHIC_DATA] [PERSON_NAM…" at bounding box center [784, 291] width 498 height 400
click at [1019, 103] on button at bounding box center [1019, 104] width 10 height 10
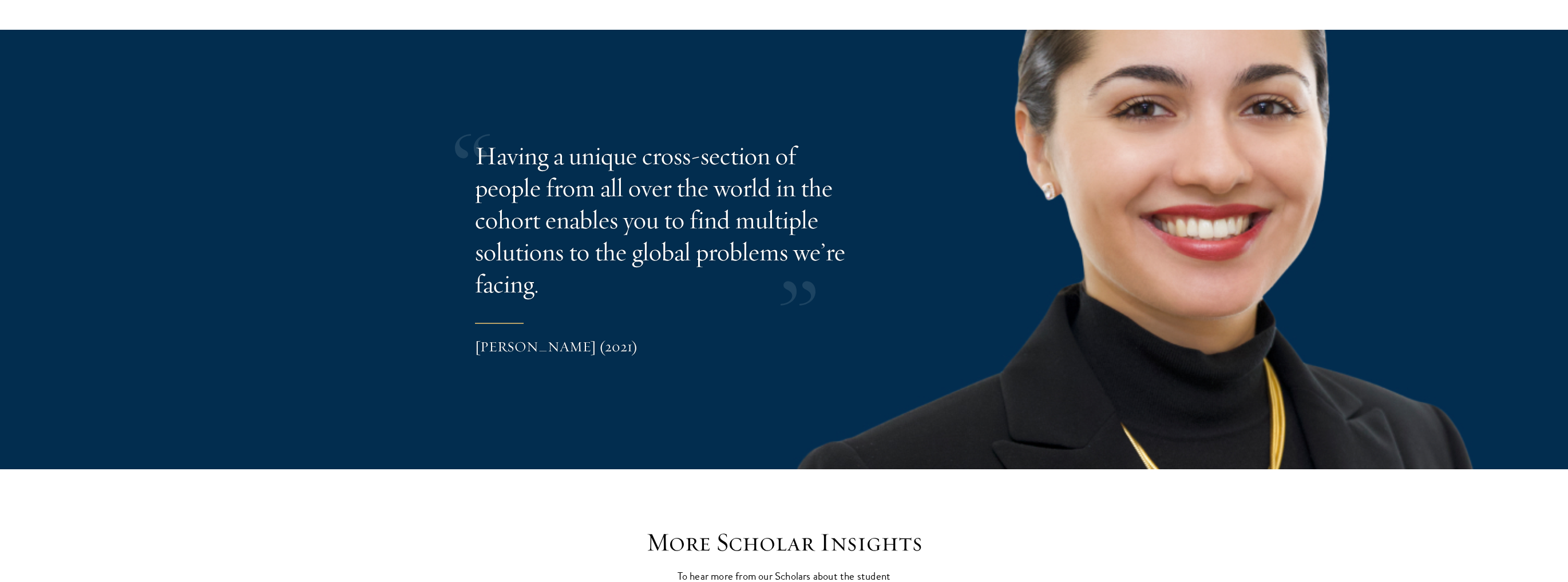
scroll to position [2317, 0]
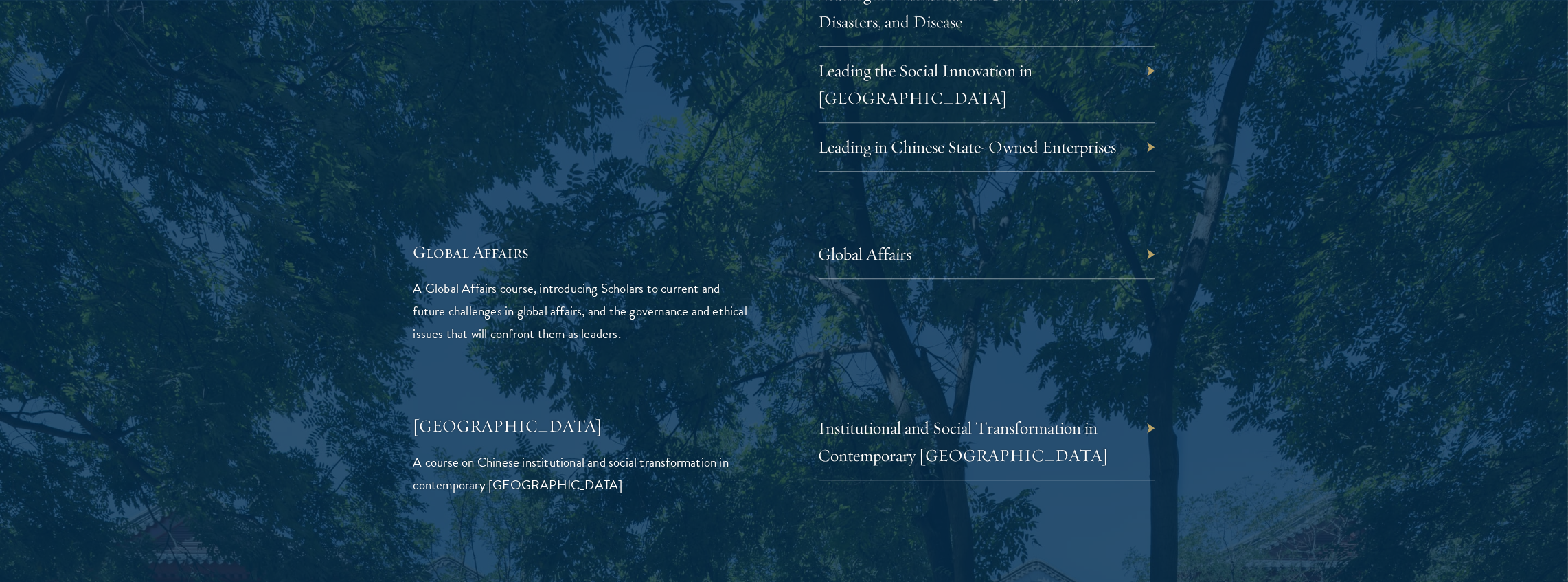
scroll to position [3126, 0]
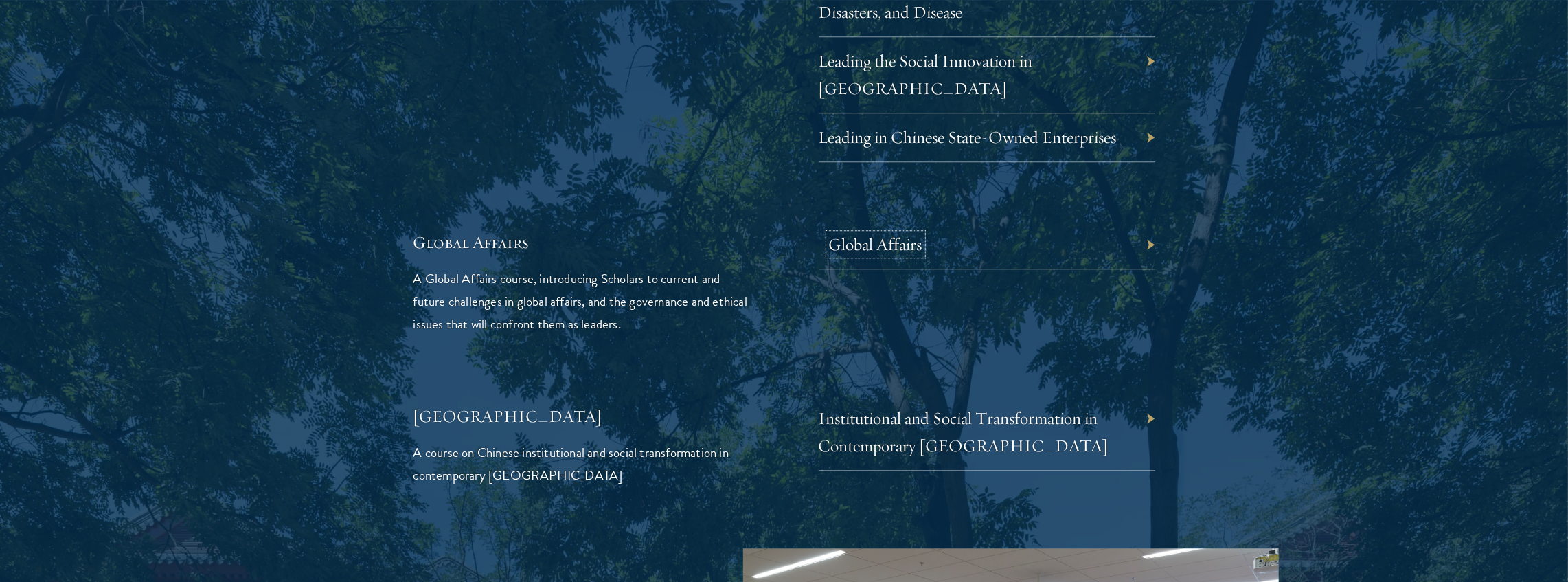
click at [900, 234] on link "Global Affairs" at bounding box center [876, 244] width 93 height 21
click at [1111, 220] on div "Global Affairs" at bounding box center [987, 244] width 337 height 48
click at [1141, 220] on div "Global Affairs" at bounding box center [987, 244] width 337 height 48
click at [1152, 220] on div "Global Affairs" at bounding box center [987, 244] width 337 height 48
click at [1154, 220] on div "Global Affairs" at bounding box center [987, 244] width 337 height 48
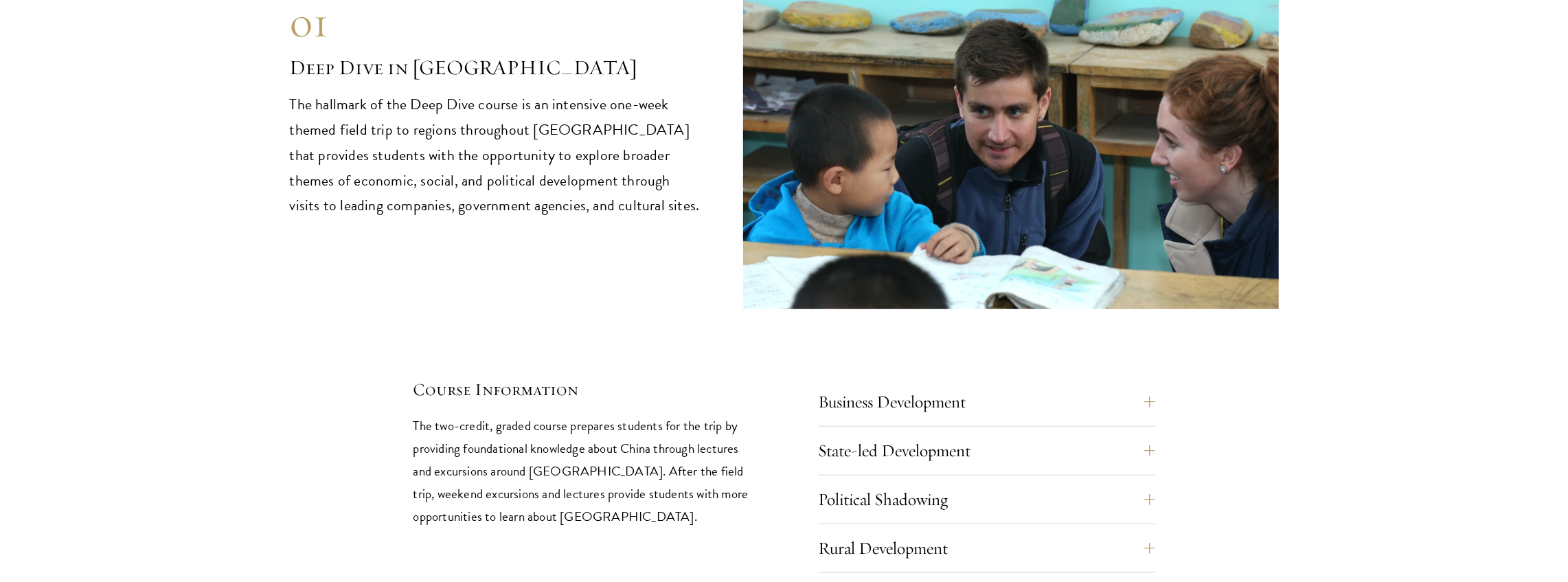
scroll to position [5782, 0]
click at [1021, 386] on button "Business Development" at bounding box center [997, 402] width 337 height 33
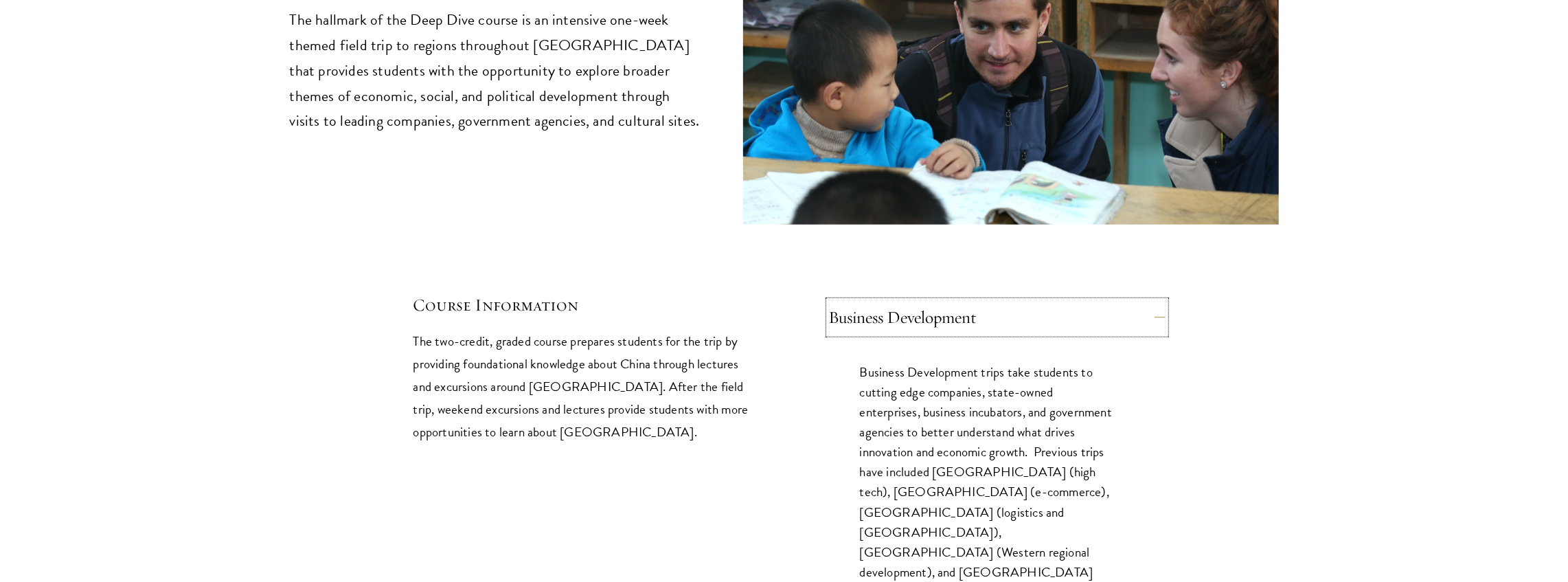
scroll to position [5874, 0]
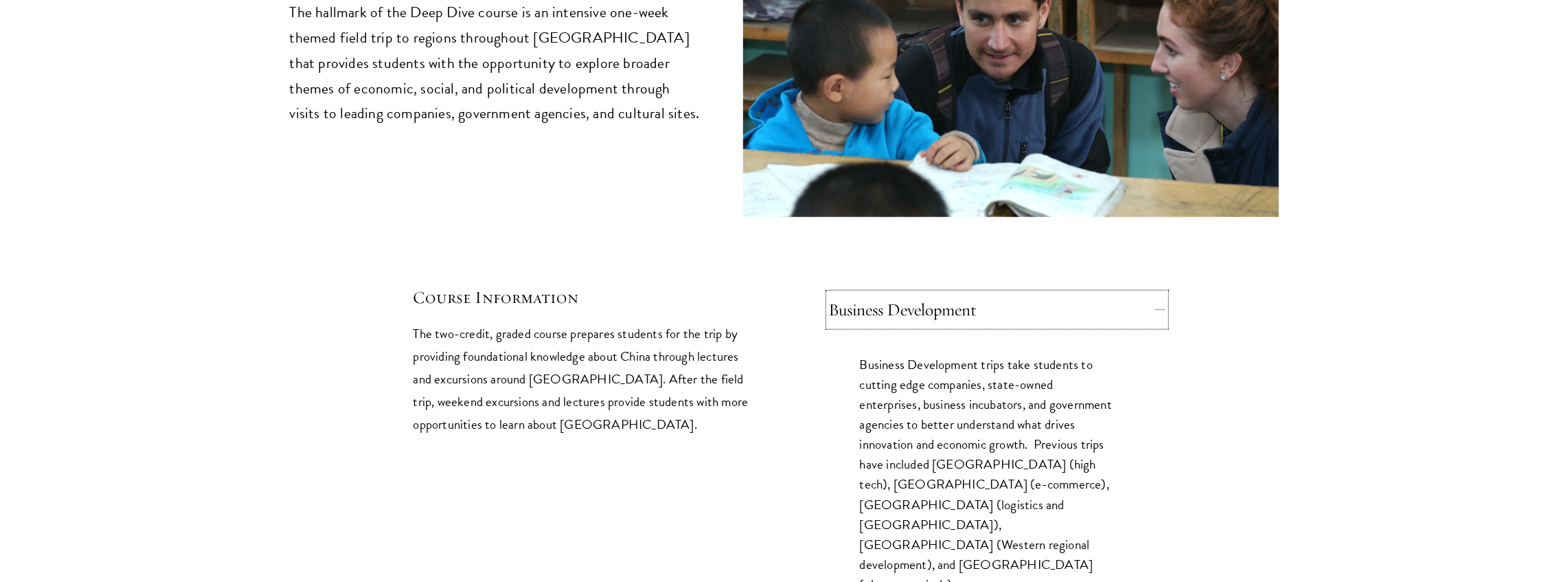
click at [1149, 293] on button "Business Development" at bounding box center [997, 310] width 337 height 33
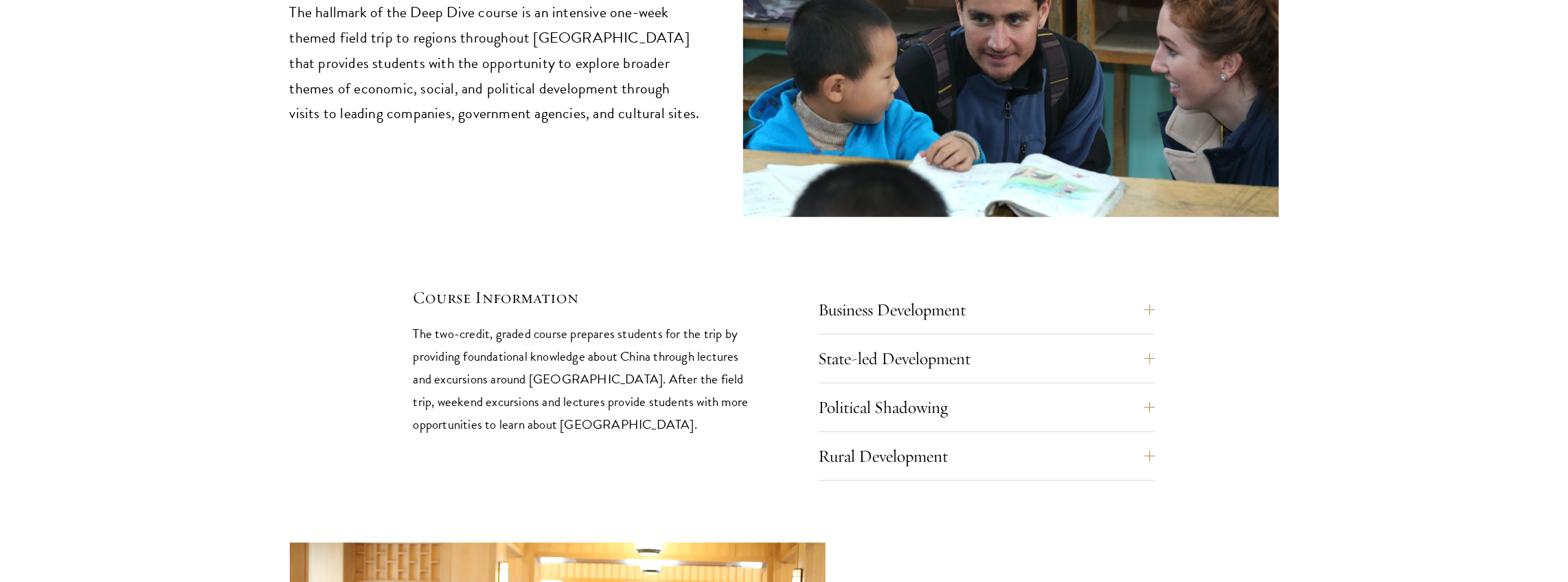
click at [1257, 291] on div "01 Deep Dive in China 01 Deep Dive in China The hallmark of the Deep Dive cours…" at bounding box center [784, 148] width 989 height 666
click at [1151, 343] on button "State-led Development" at bounding box center [997, 359] width 337 height 33
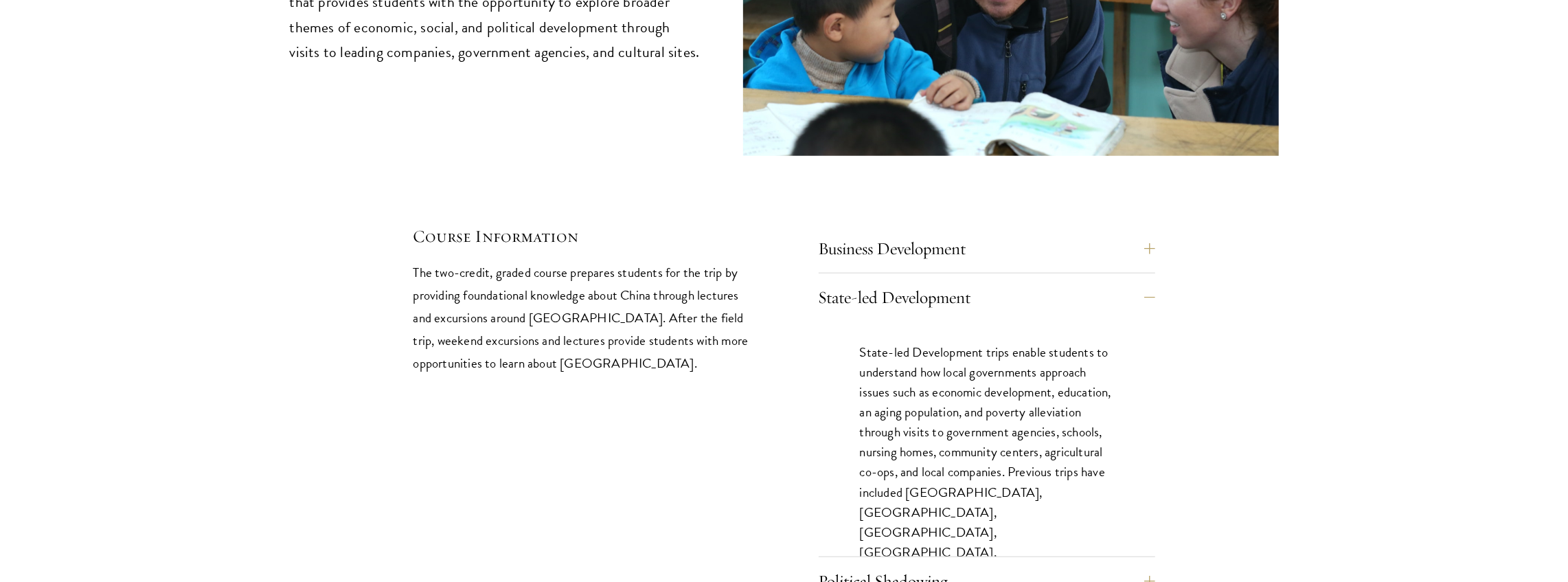
scroll to position [5965, 0]
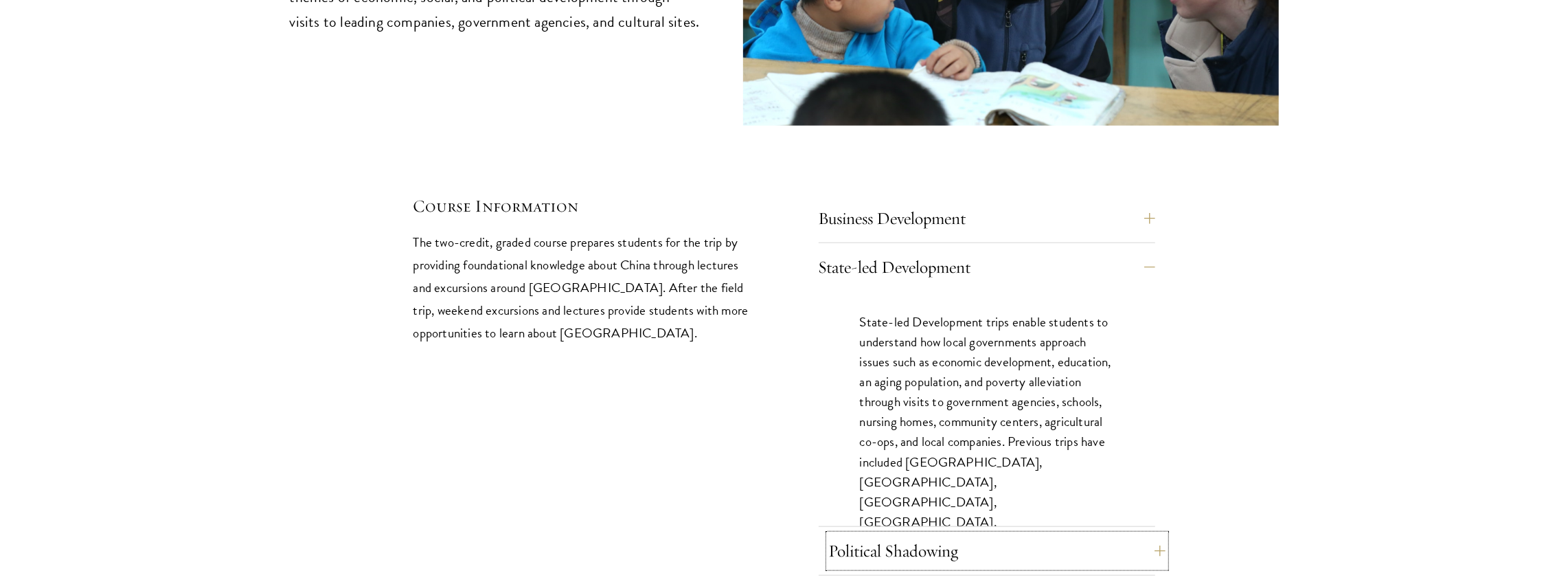
click at [974, 534] on button "Political Shadowing" at bounding box center [997, 551] width 337 height 33
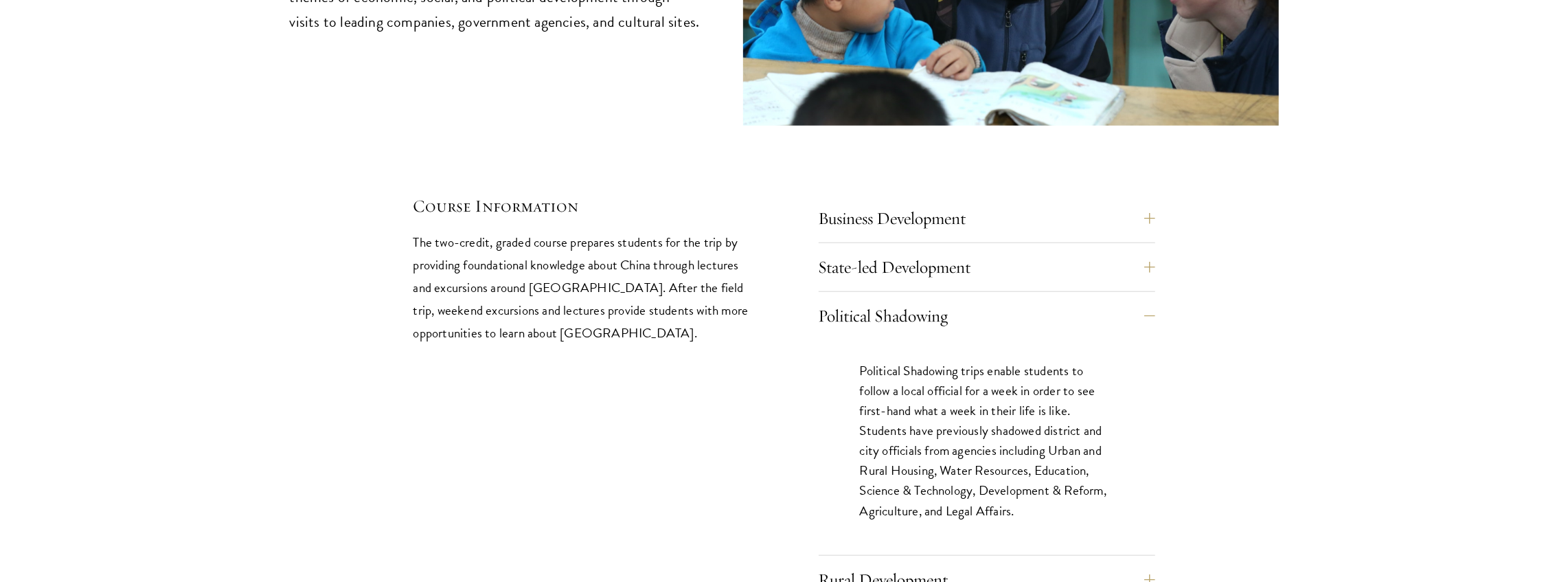
click at [1266, 391] on div "01 Deep Dive in China 01 Deep Dive in China The hallmark of the Deep Dive cours…" at bounding box center [784, 164] width 989 height 881
click at [1125, 564] on button "Rural Development" at bounding box center [997, 580] width 337 height 33
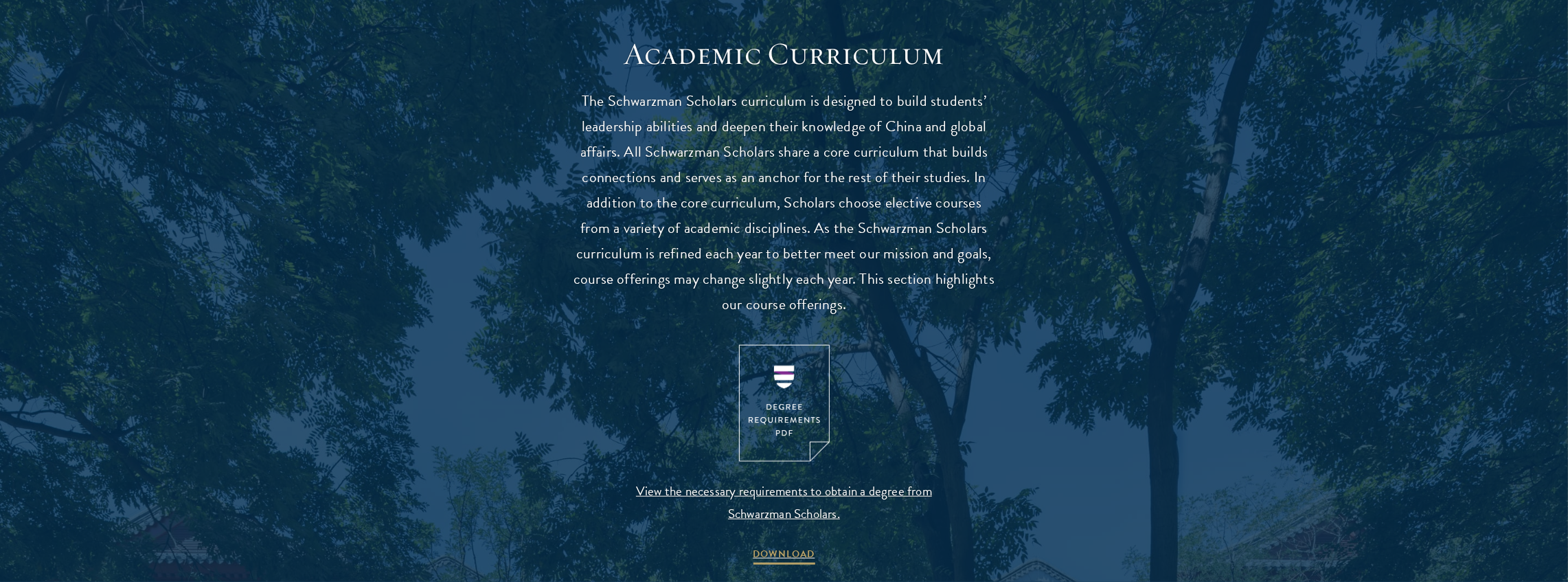
scroll to position [1190, 0]
